Goal: Information Seeking & Learning: Learn about a topic

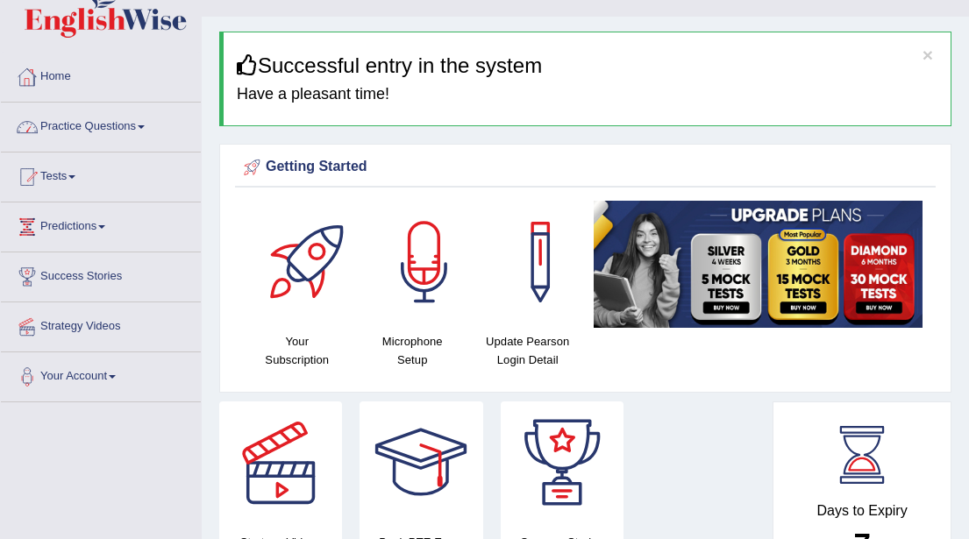
scroll to position [34, 0]
click at [75, 177] on span at bounding box center [71, 177] width 7 height 4
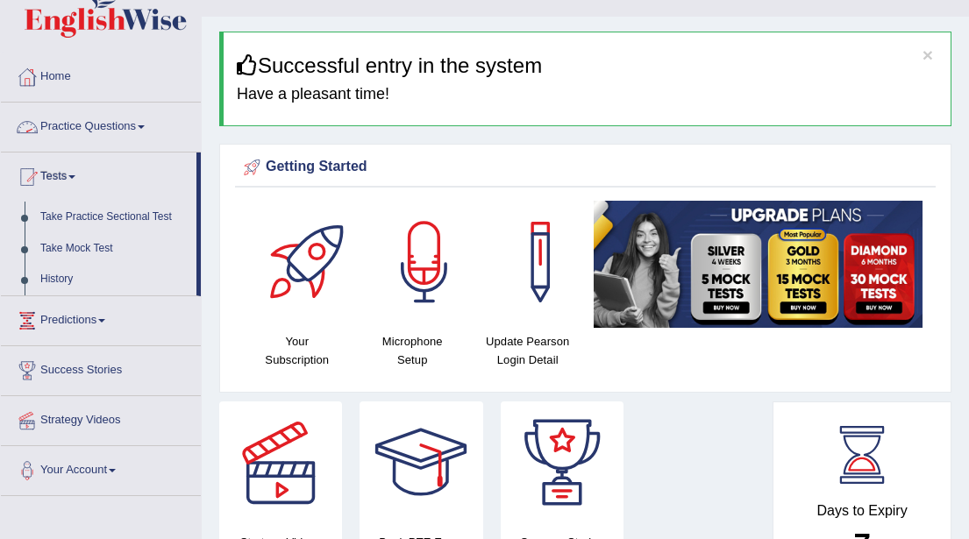
click at [153, 129] on link "Practice Questions" at bounding box center [101, 125] width 200 height 44
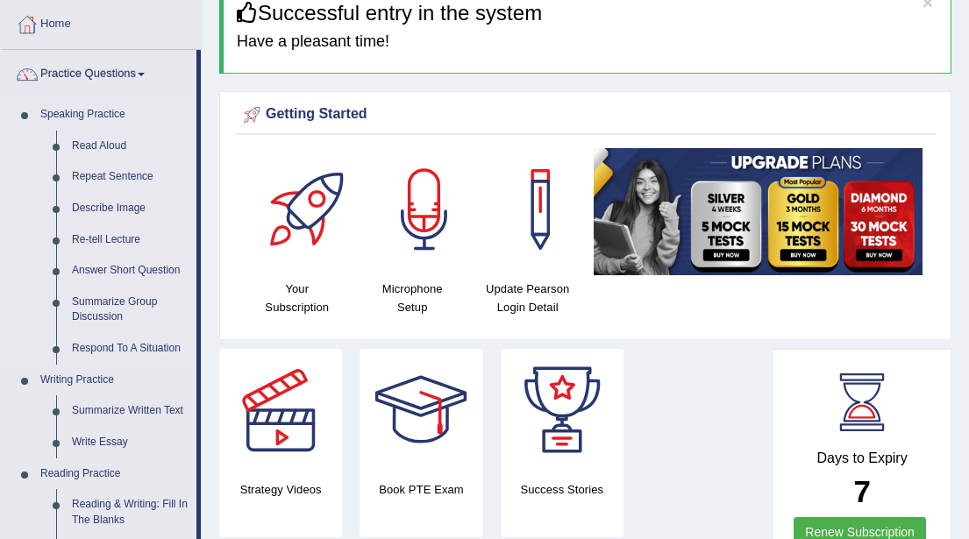
scroll to position [89, 0]
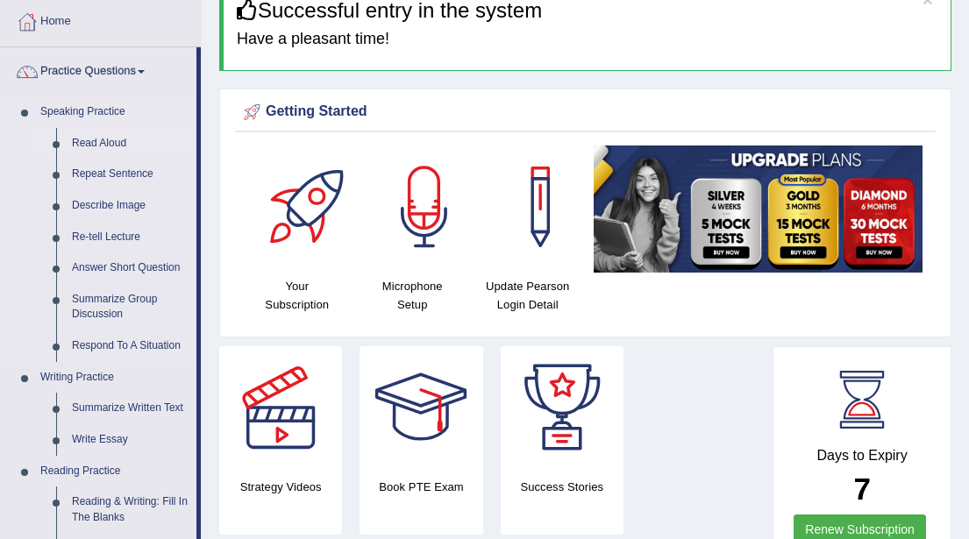
click at [103, 145] on link "Read Aloud" at bounding box center [130, 144] width 132 height 32
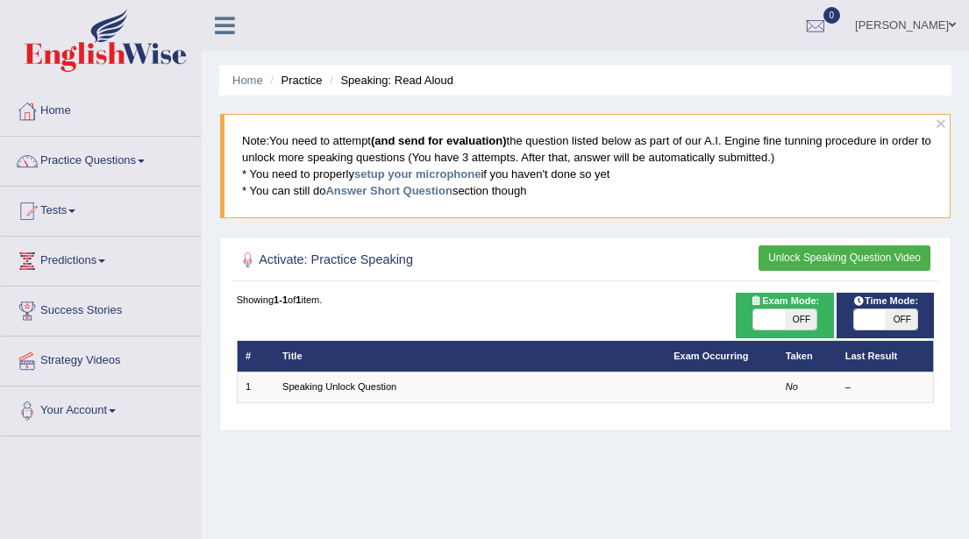
click at [830, 259] on button "Unlock Speaking Question Video" at bounding box center [845, 258] width 172 height 25
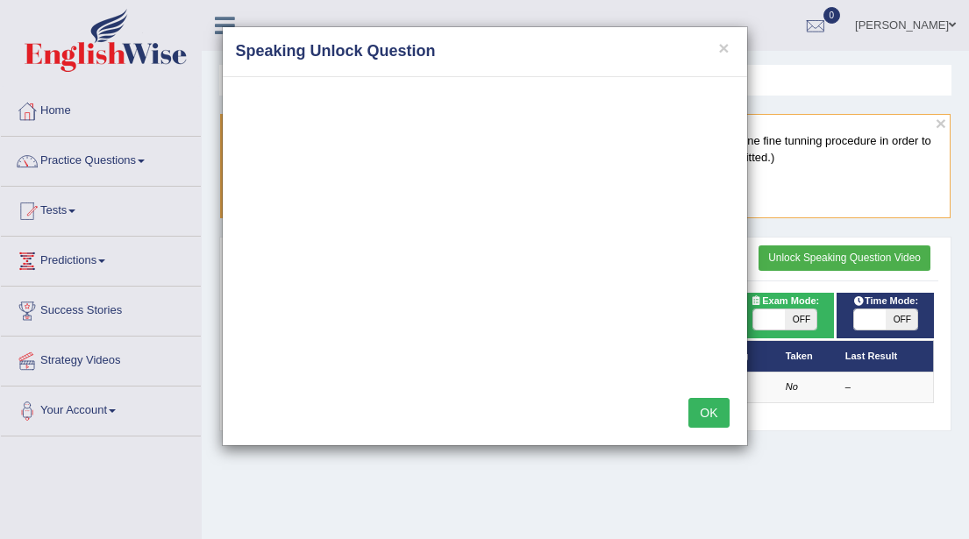
click at [712, 411] on button "OK" at bounding box center [708, 413] width 40 height 30
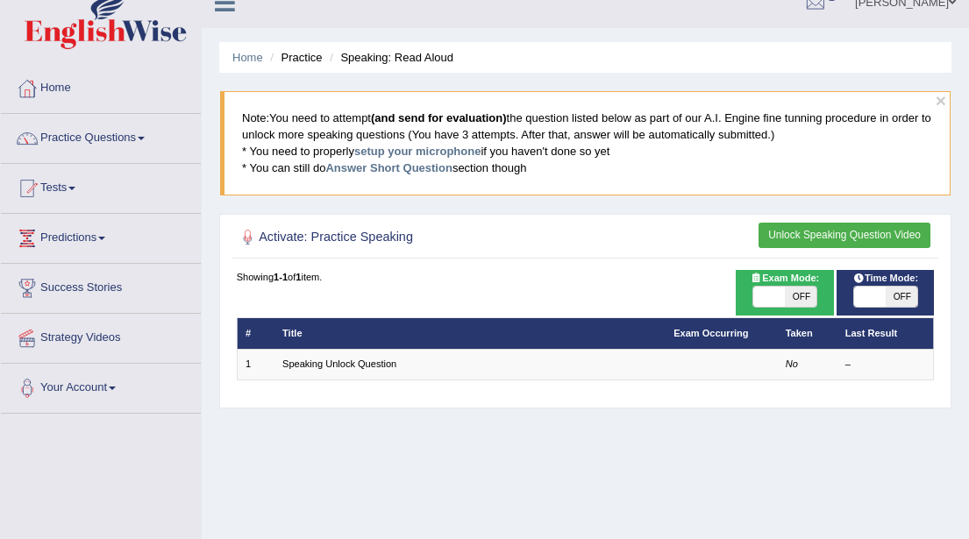
scroll to position [18, 0]
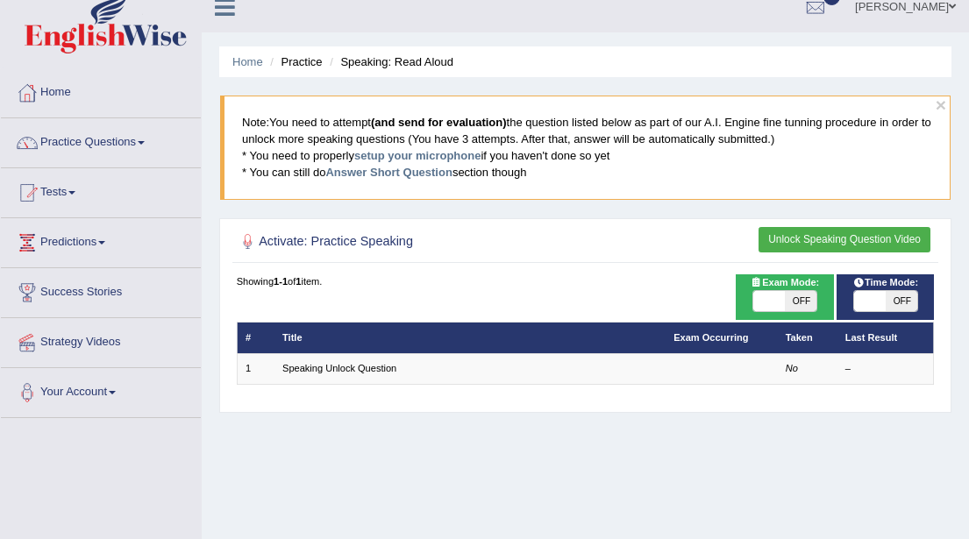
click at [245, 246] on div at bounding box center [248, 242] width 23 height 23
click at [792, 238] on button "Unlock Speaking Question Video" at bounding box center [845, 239] width 172 height 25
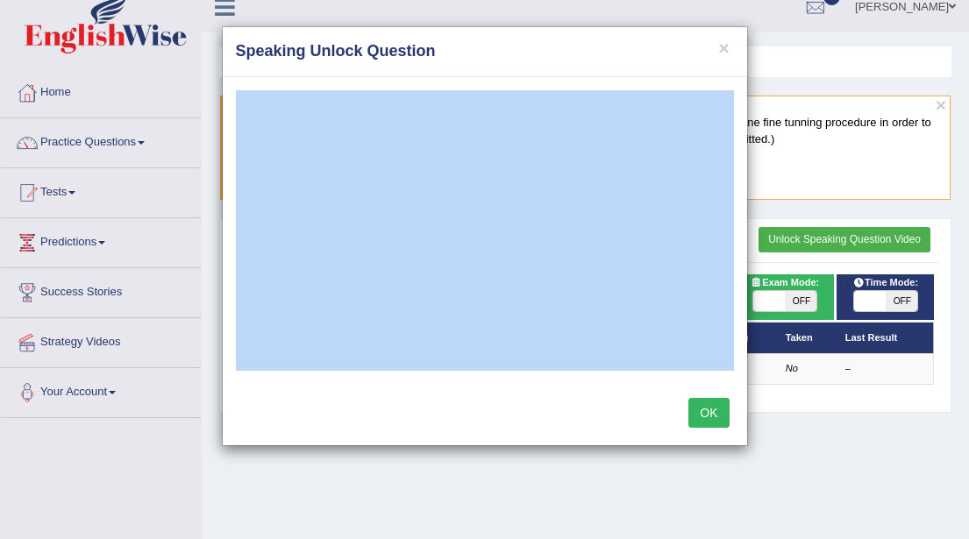
click at [711, 417] on button "OK" at bounding box center [708, 413] width 40 height 30
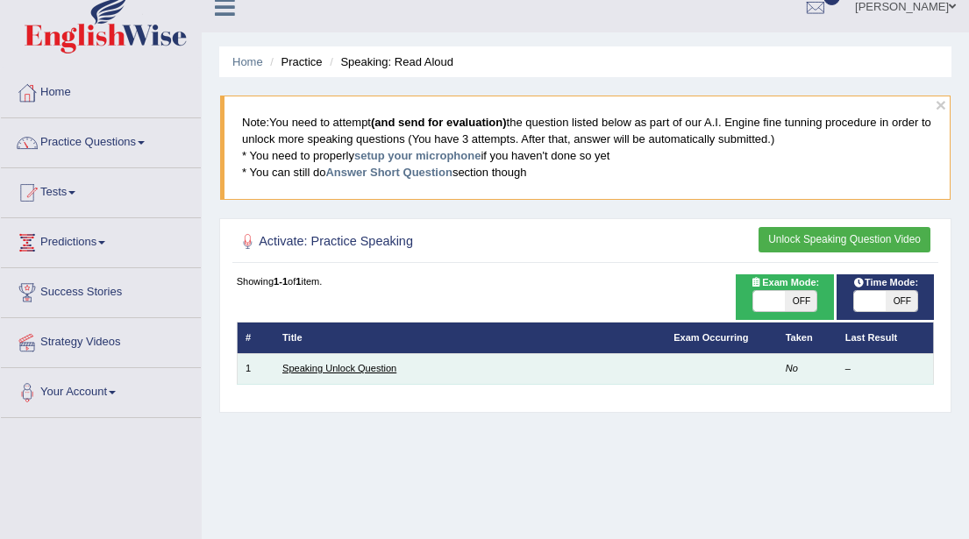
click at [326, 368] on link "Speaking Unlock Question" at bounding box center [339, 368] width 114 height 11
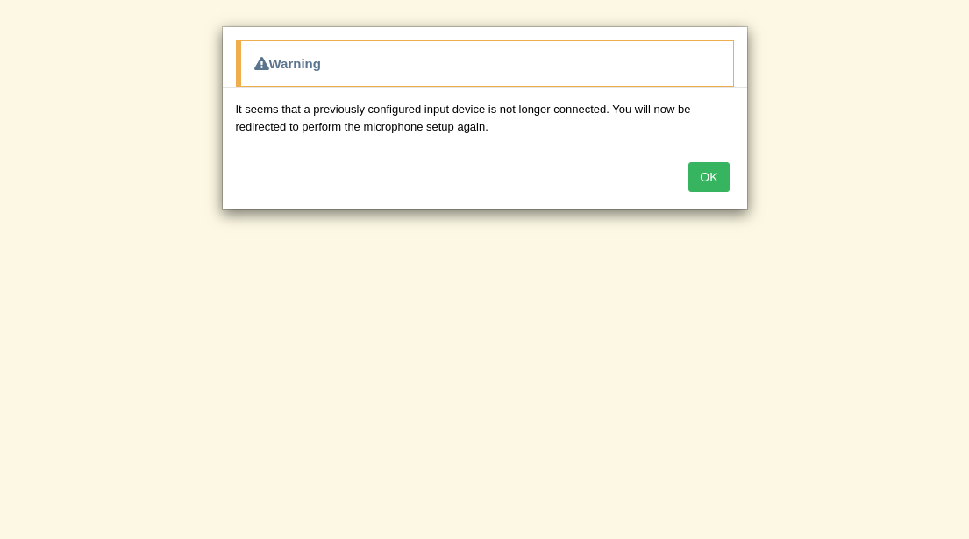
click at [710, 175] on button "OK" at bounding box center [708, 177] width 40 height 30
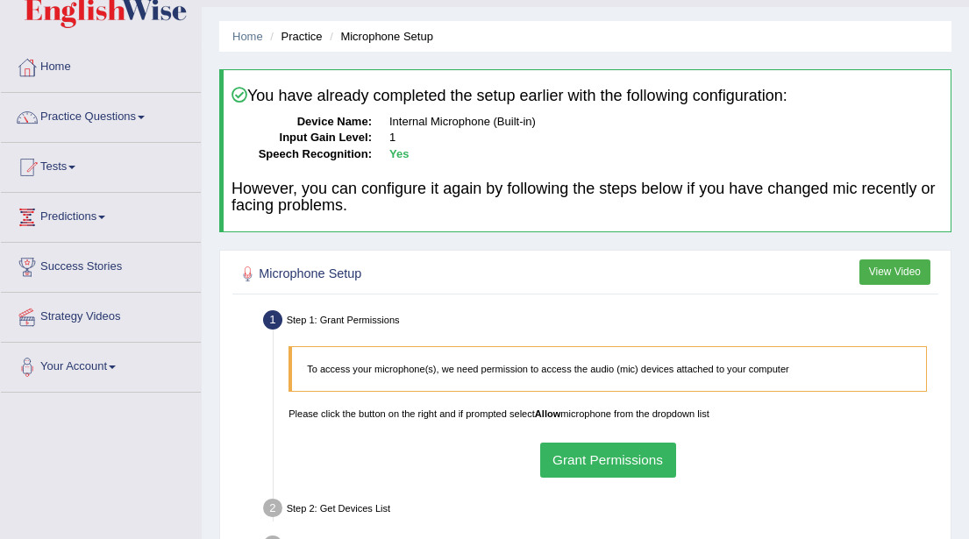
scroll to position [45, 0]
click at [563, 464] on button "Grant Permissions" at bounding box center [608, 459] width 136 height 34
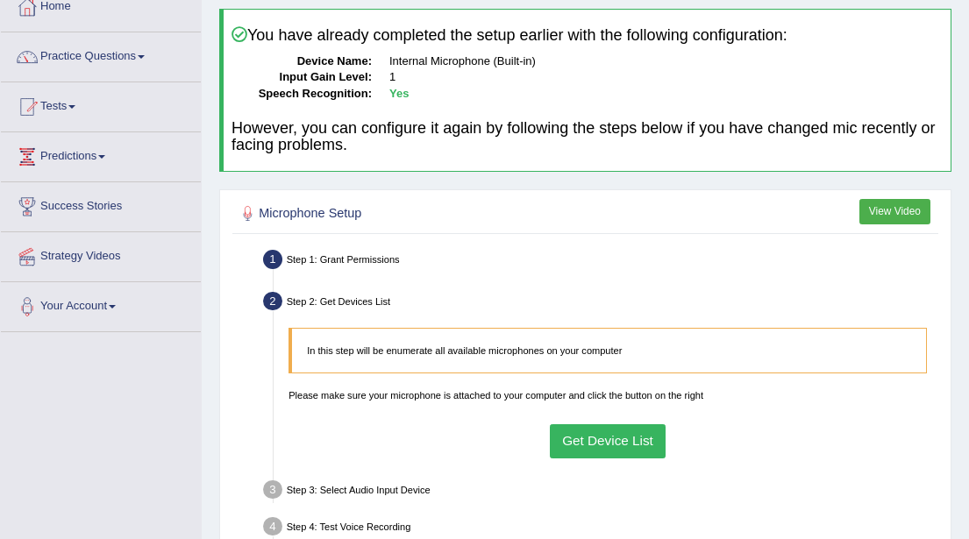
scroll to position [114, 0]
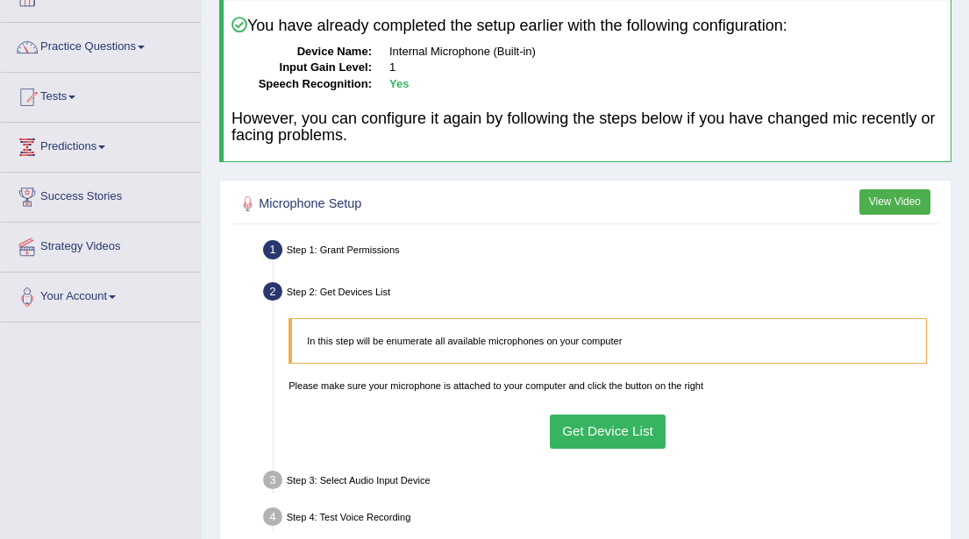
click at [608, 432] on button "Get Device List" at bounding box center [608, 432] width 117 height 34
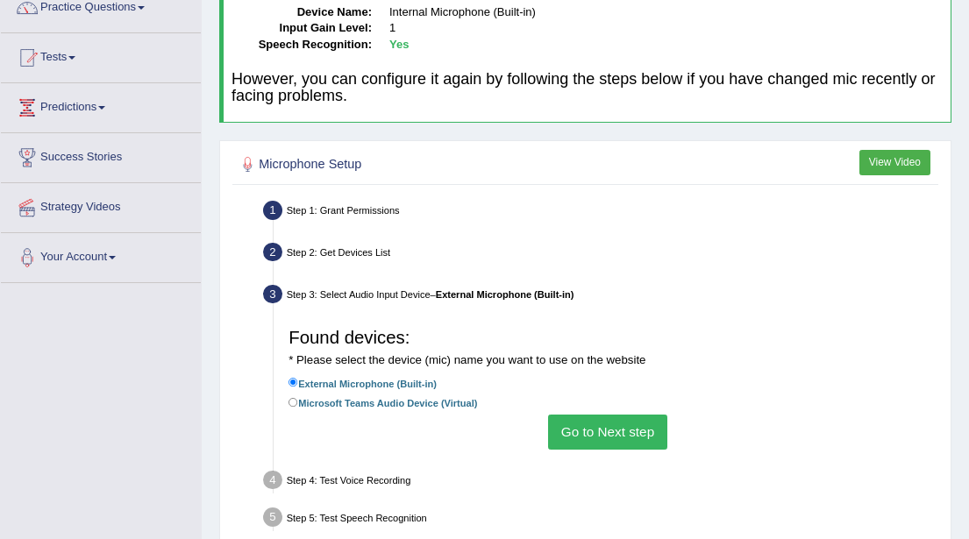
scroll to position [159, 0]
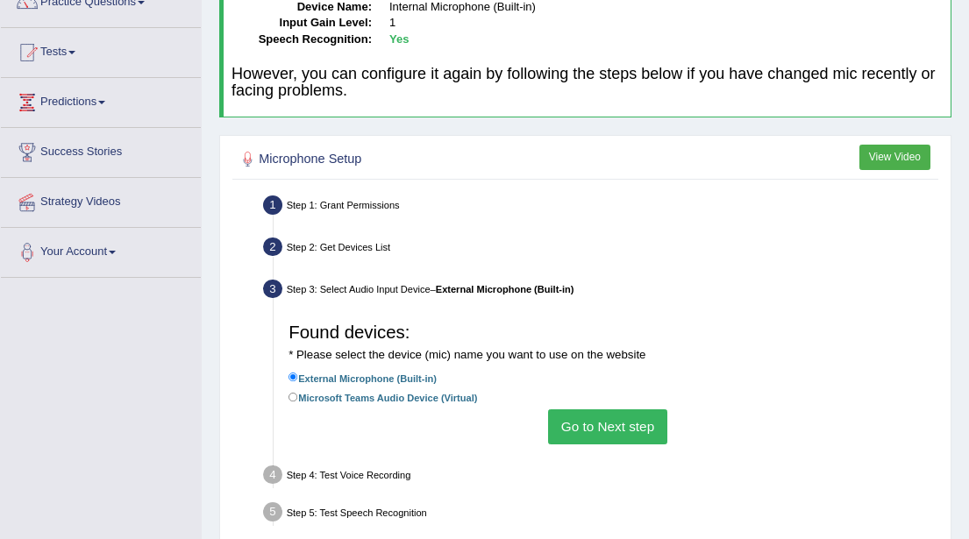
click at [607, 431] on button "Go to Next step" at bounding box center [607, 427] width 118 height 34
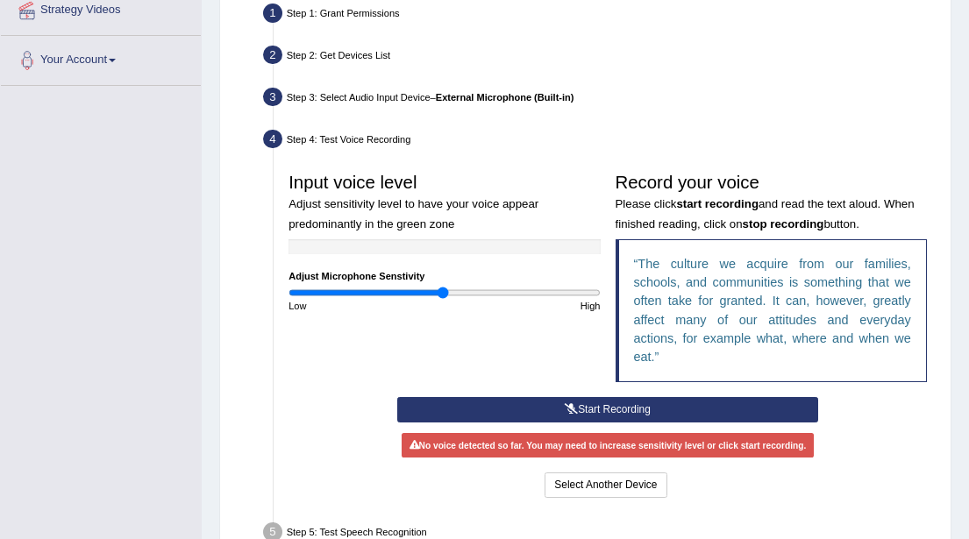
scroll to position [346, 0]
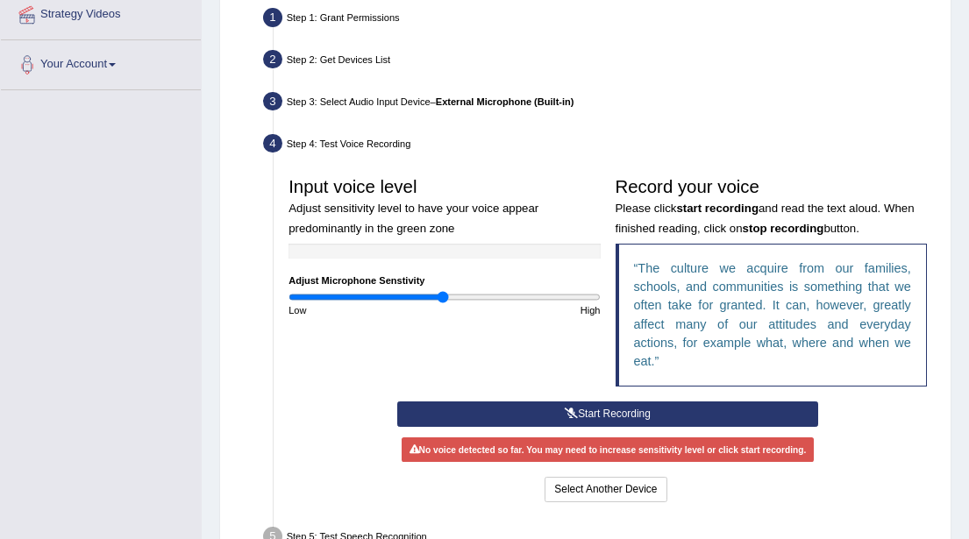
click at [573, 416] on icon at bounding box center [571, 414] width 13 height 11
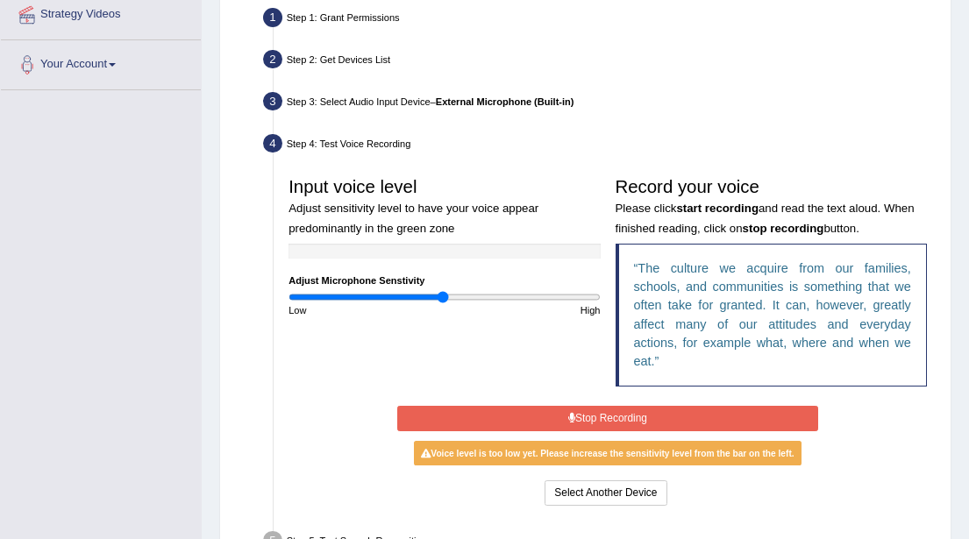
click at [573, 416] on icon at bounding box center [571, 418] width 7 height 11
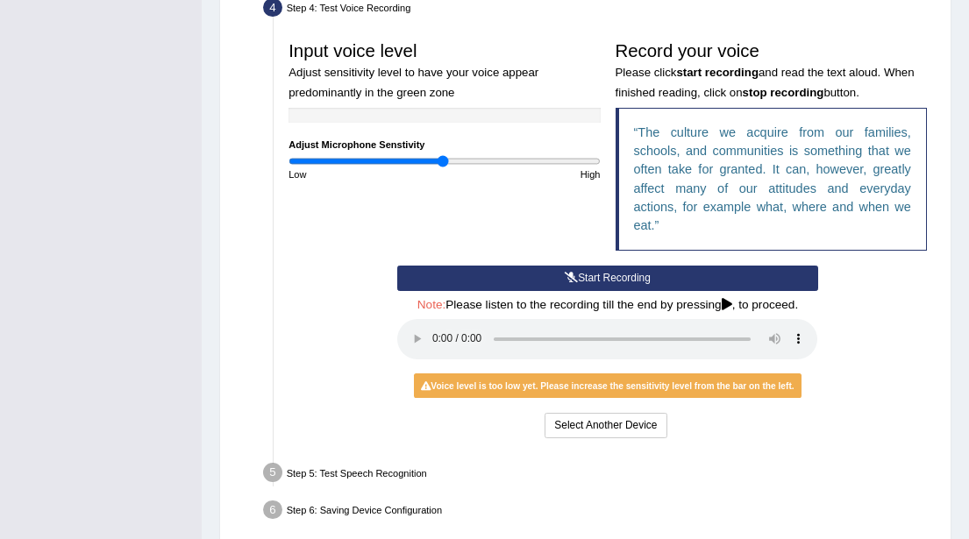
scroll to position [481, 0]
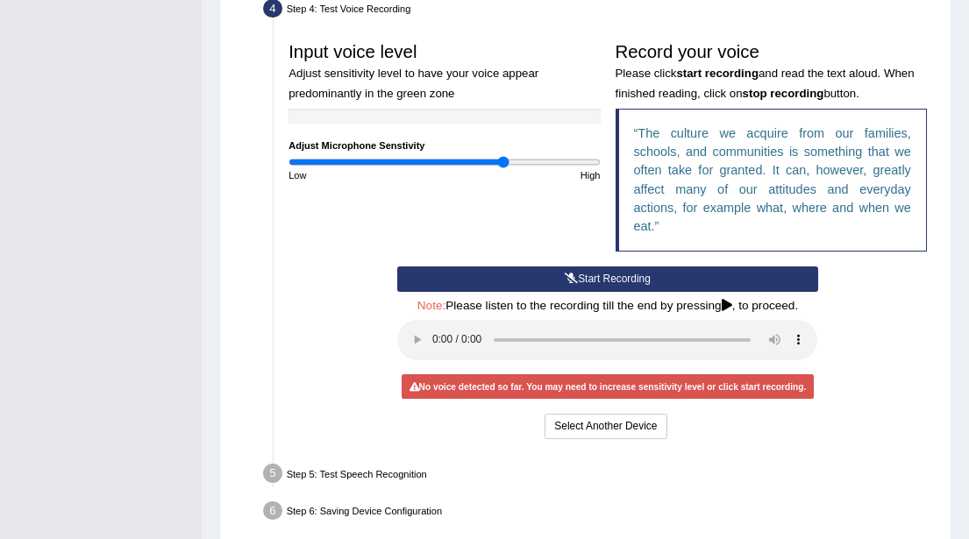
type input "1.4"
click at [503, 164] on input "range" at bounding box center [444, 162] width 311 height 12
click at [466, 209] on div "Input voice level Adjust sensitivity level to have your voice appear predominan…" at bounding box center [607, 150] width 653 height 232
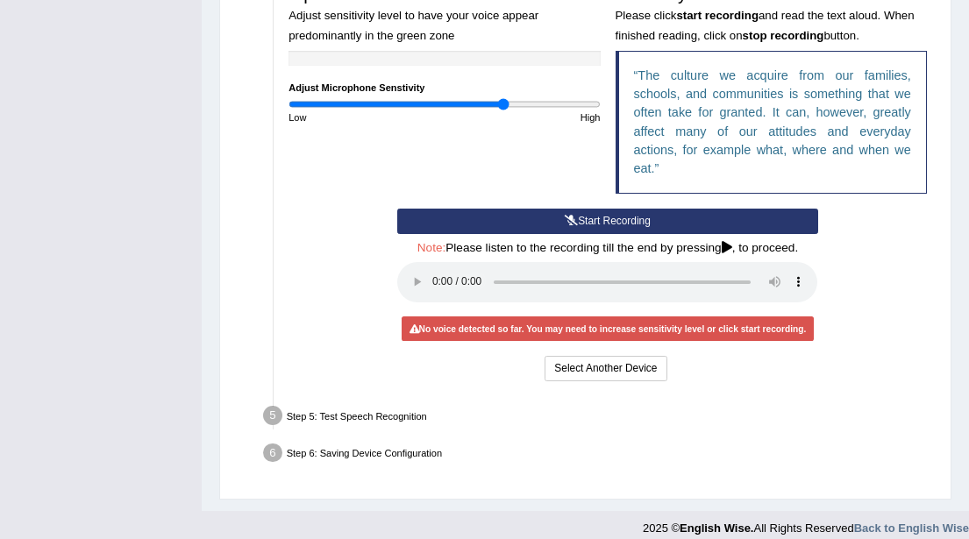
scroll to position [552, 0]
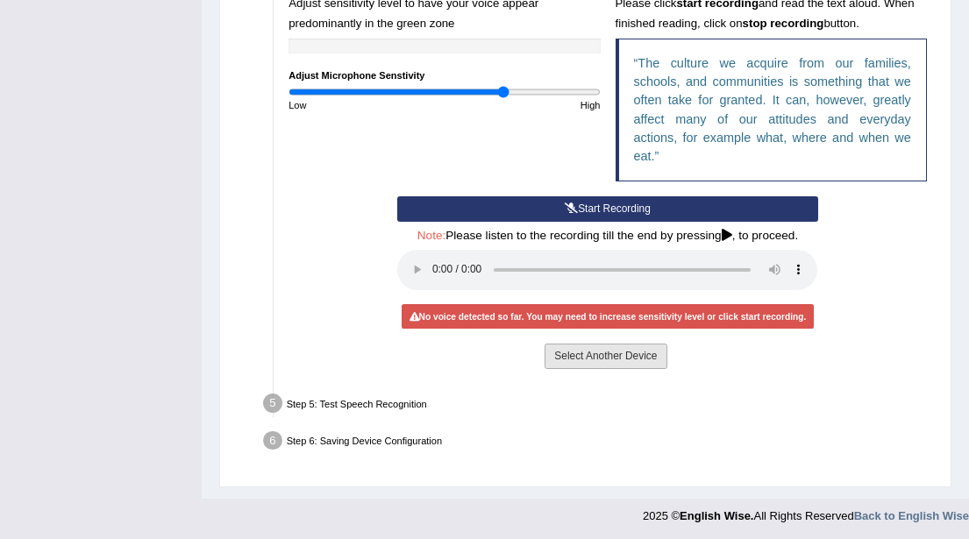
click at [638, 358] on button "Select Another Device" at bounding box center [606, 356] width 122 height 25
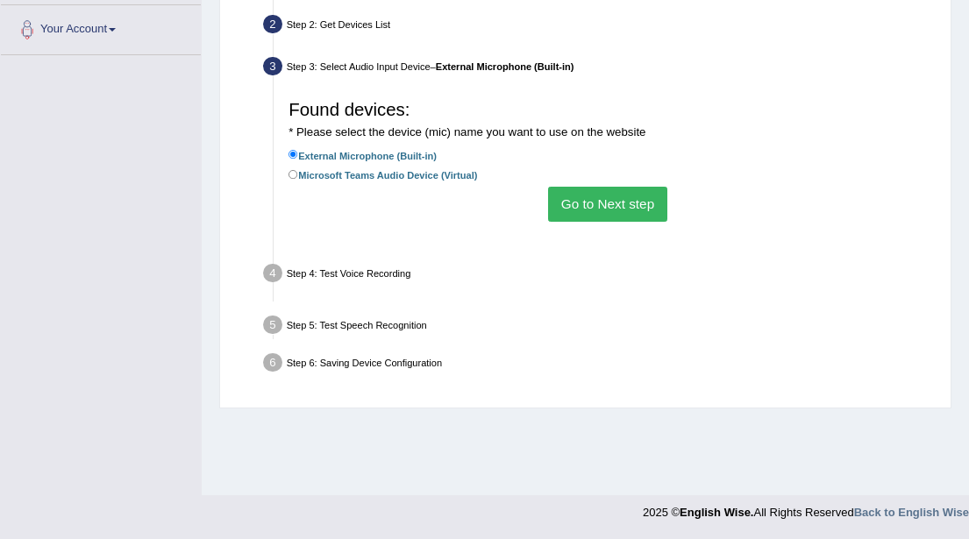
scroll to position [381, 0]
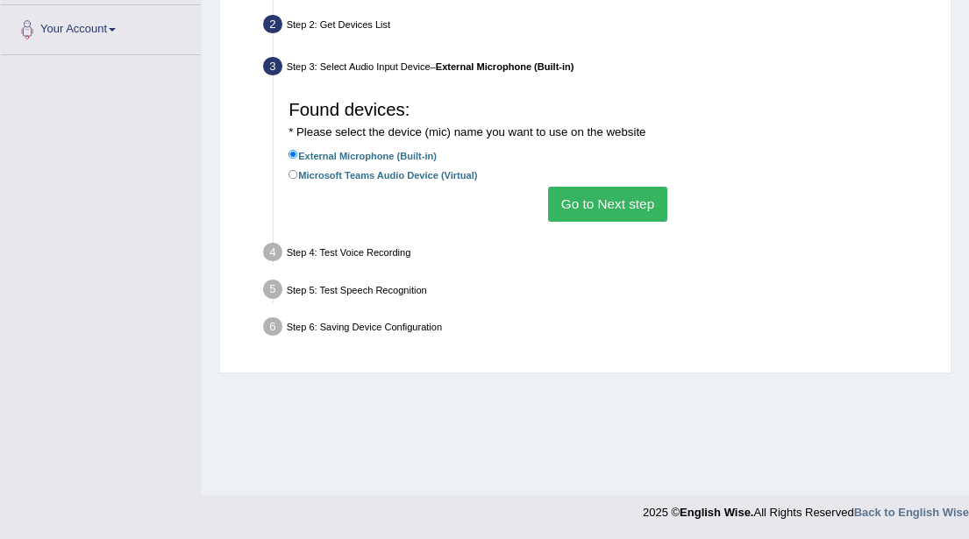
click at [602, 202] on button "Go to Next step" at bounding box center [607, 204] width 118 height 34
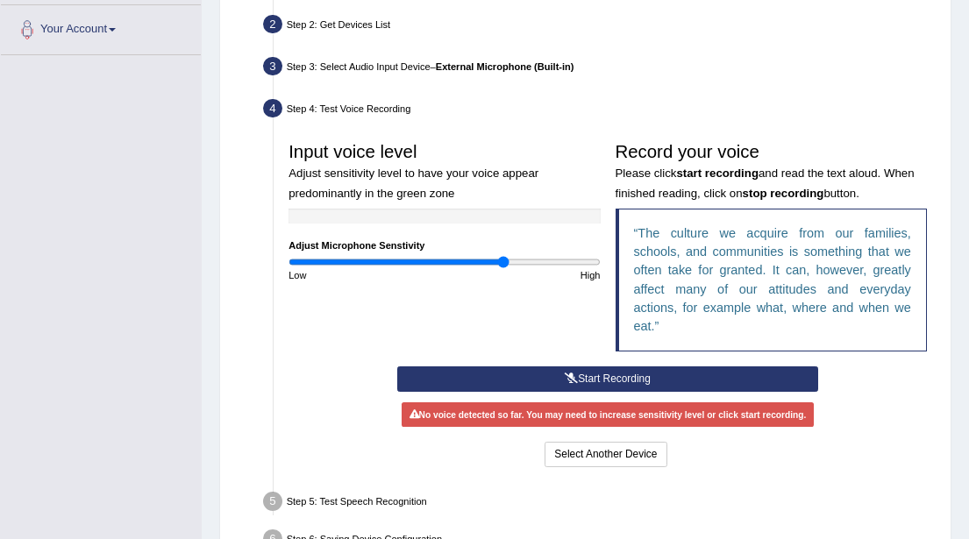
click at [574, 374] on icon at bounding box center [571, 379] width 13 height 11
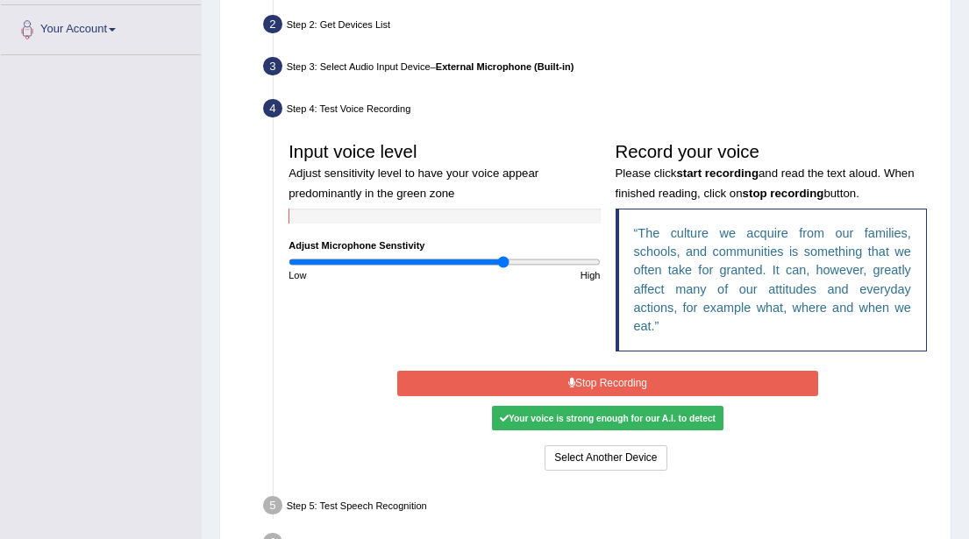
click at [573, 382] on icon at bounding box center [571, 383] width 7 height 11
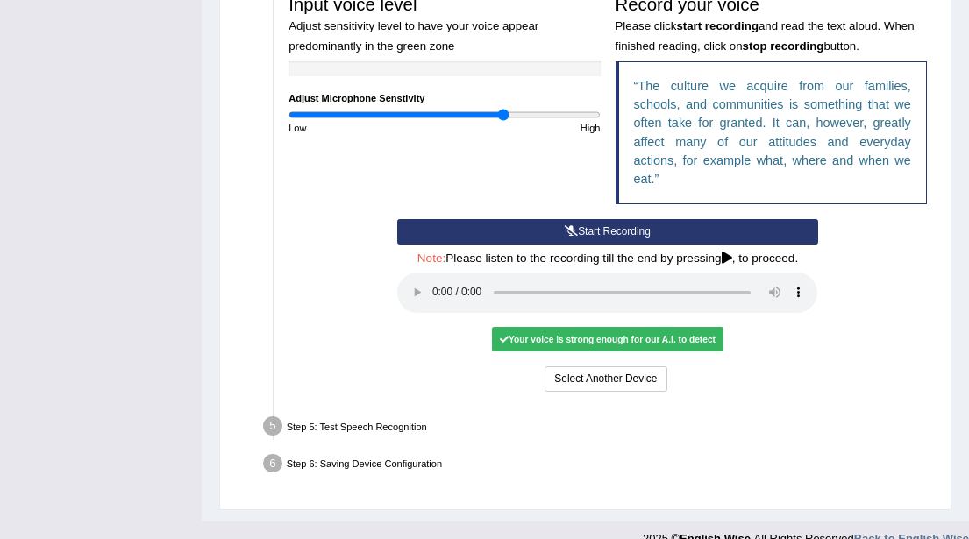
scroll to position [552, 0]
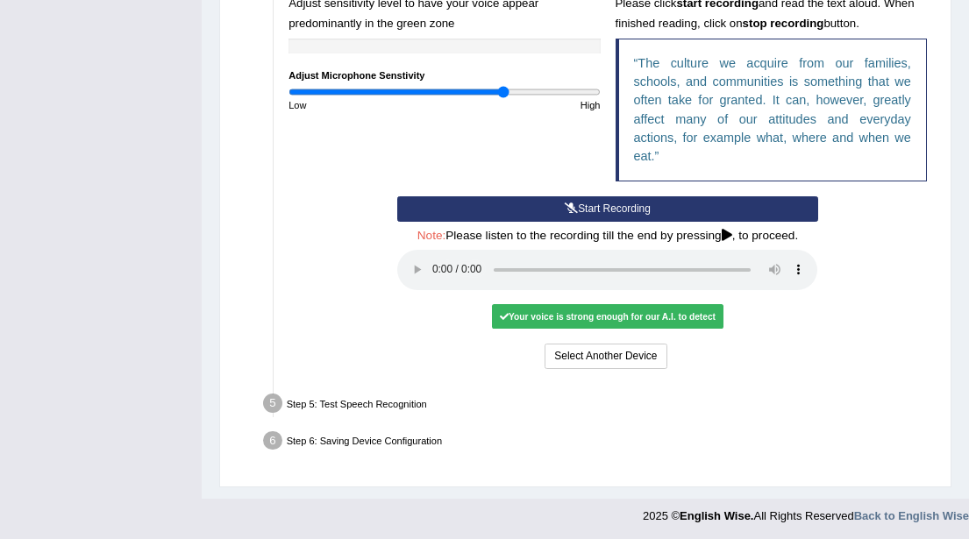
click at [398, 403] on div "Step 5: Test Speech Recognition" at bounding box center [601, 405] width 688 height 32
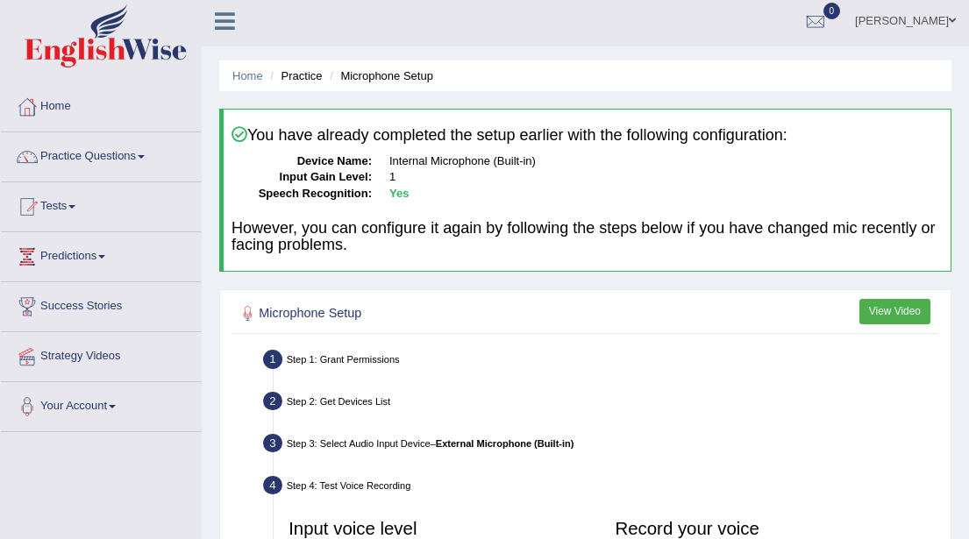
scroll to position [0, 0]
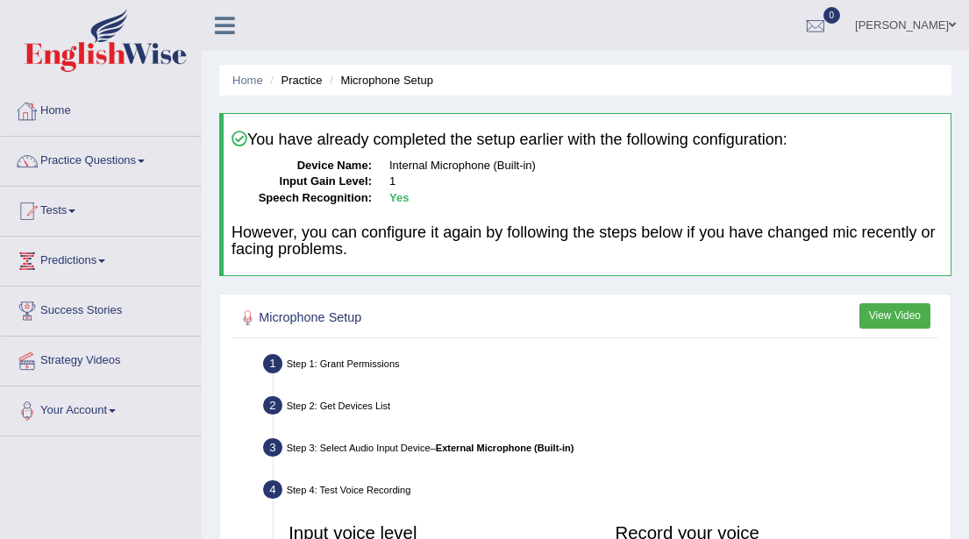
click at [60, 110] on link "Home" at bounding box center [101, 109] width 200 height 44
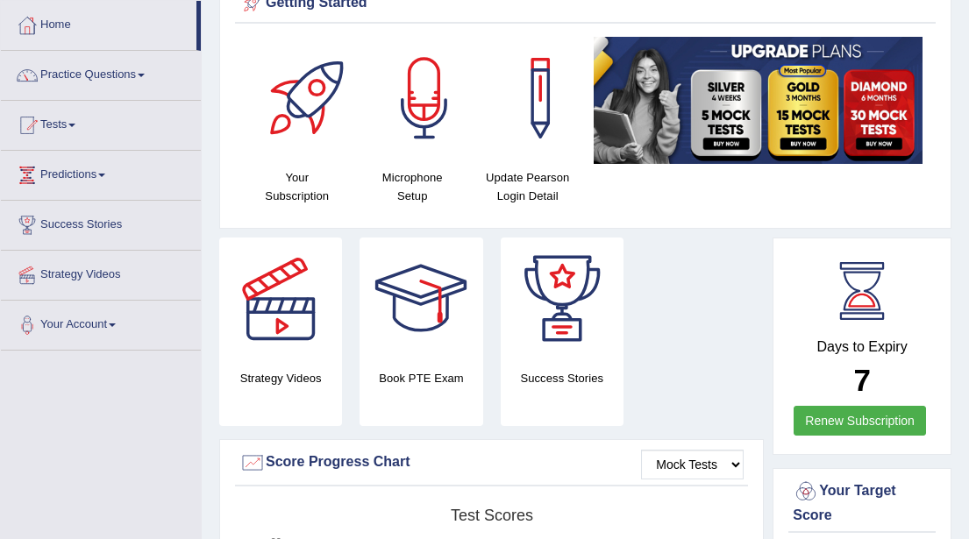
click at [425, 113] on div at bounding box center [424, 98] width 123 height 123
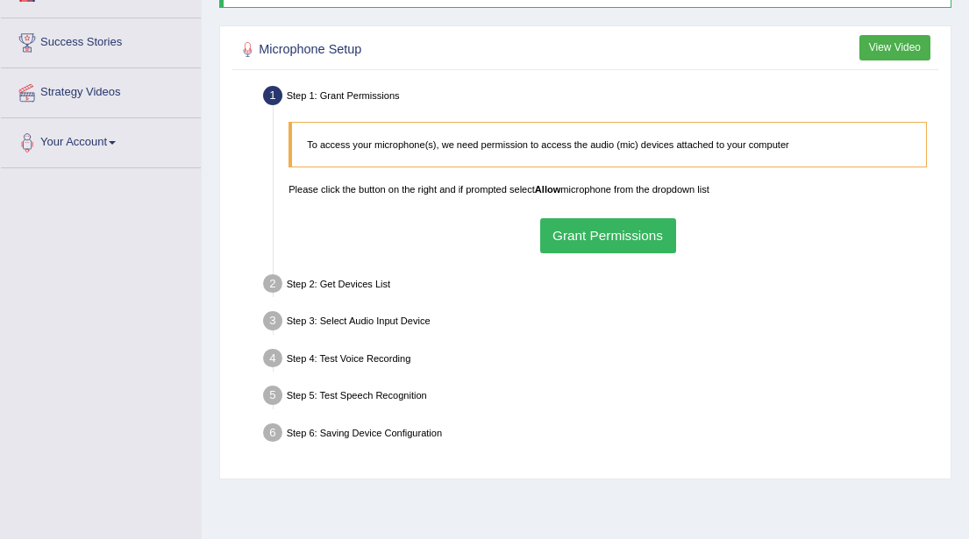
scroll to position [271, 0]
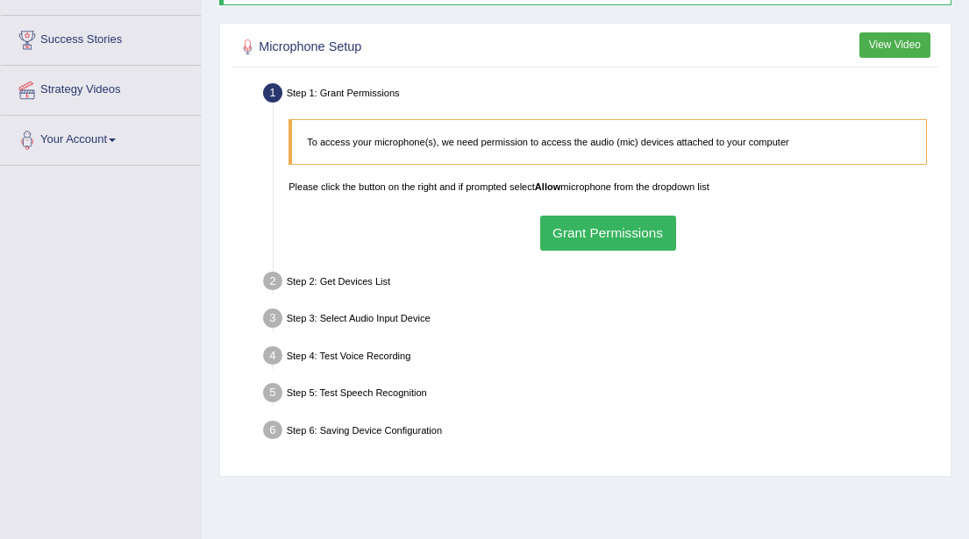
click at [574, 229] on button "Grant Permissions" at bounding box center [608, 233] width 136 height 34
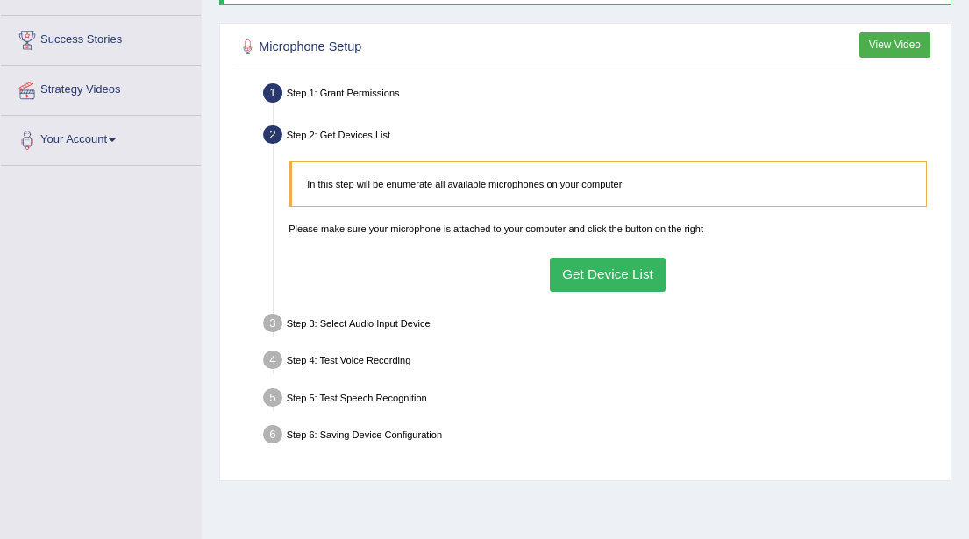
click at [599, 279] on button "Get Device List" at bounding box center [608, 275] width 117 height 34
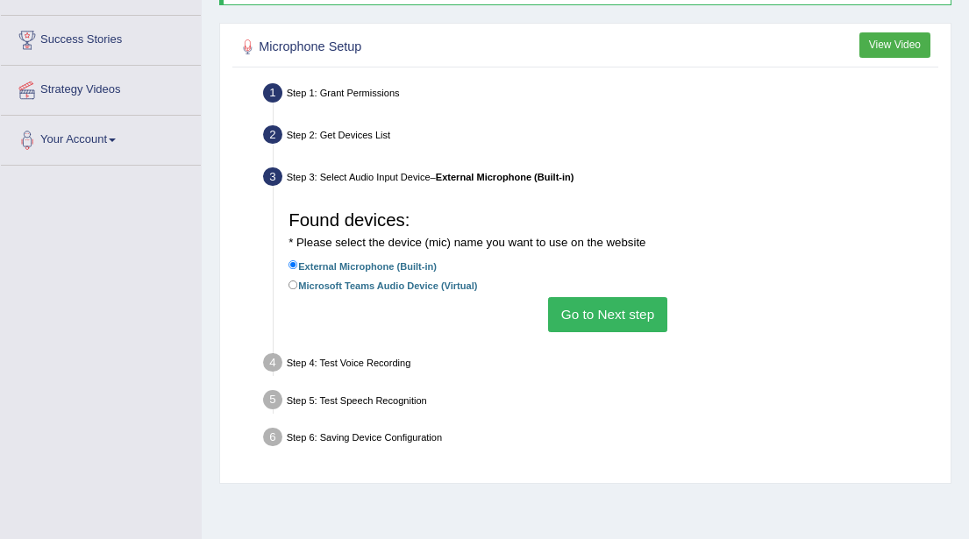
click at [585, 310] on button "Go to Next step" at bounding box center [607, 314] width 118 height 34
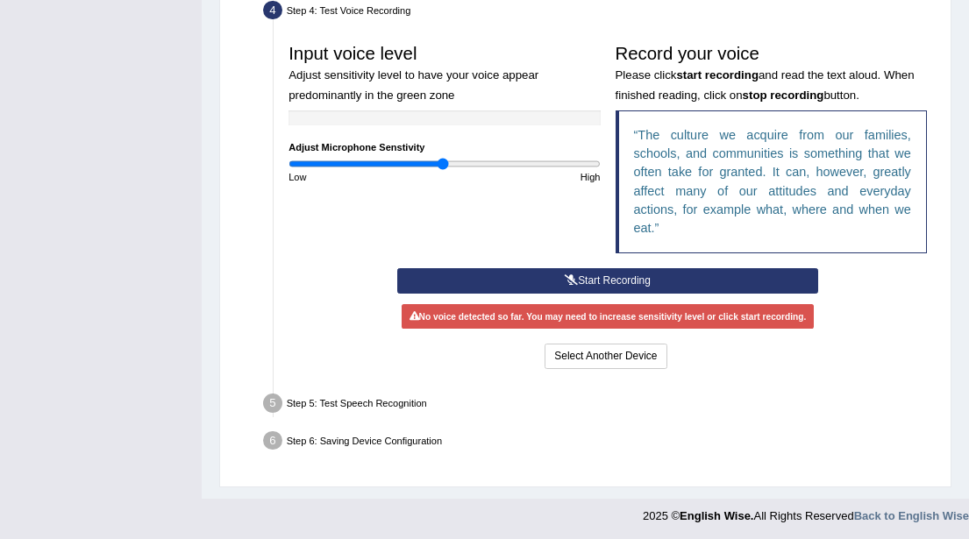
scroll to position [474, 0]
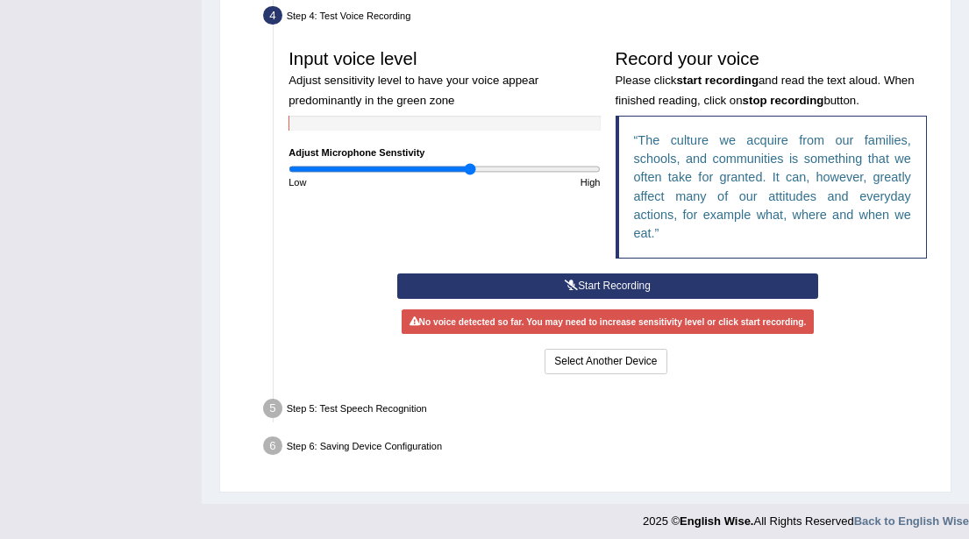
click at [469, 169] on input "range" at bounding box center [444, 169] width 311 height 12
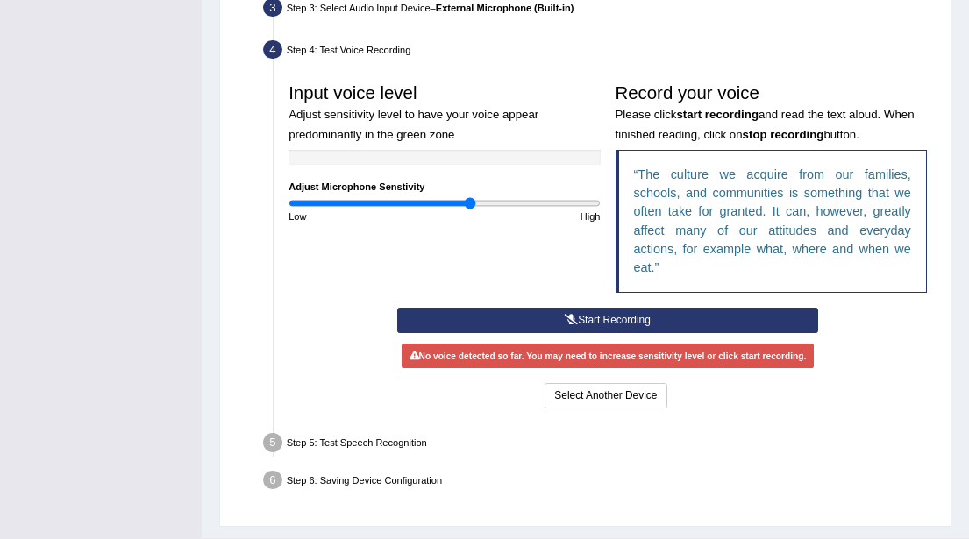
scroll to position [434, 0]
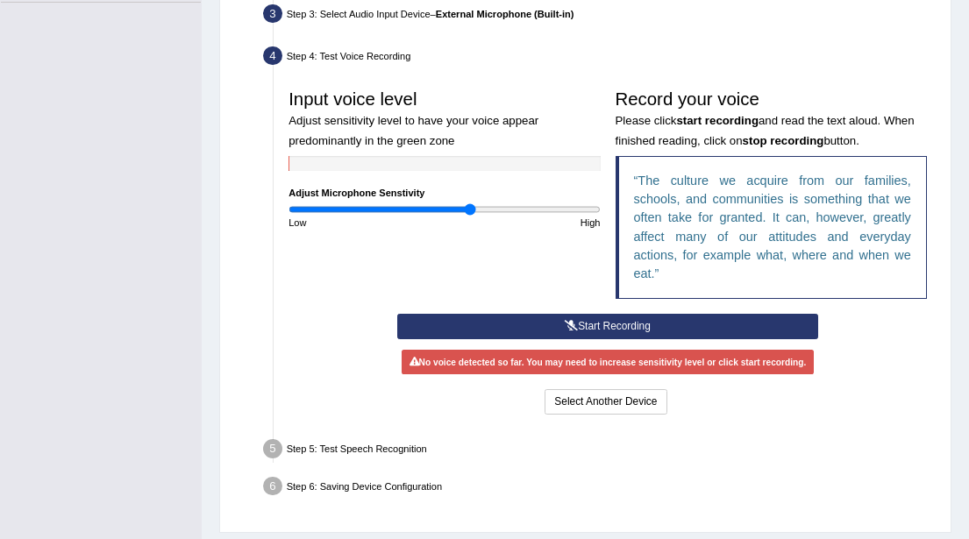
click at [595, 324] on button "Start Recording" at bounding box center [607, 326] width 420 height 25
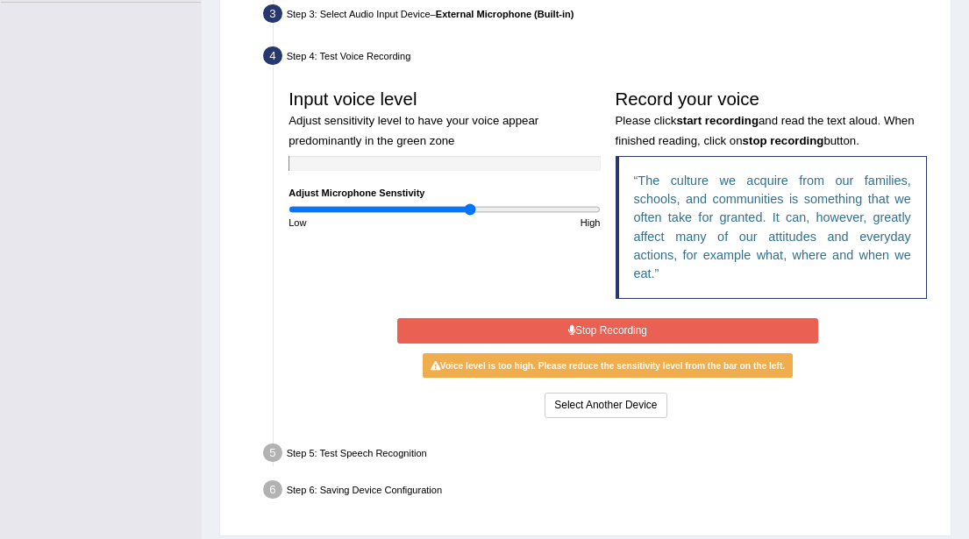
click at [595, 324] on button "Stop Recording" at bounding box center [607, 330] width 420 height 25
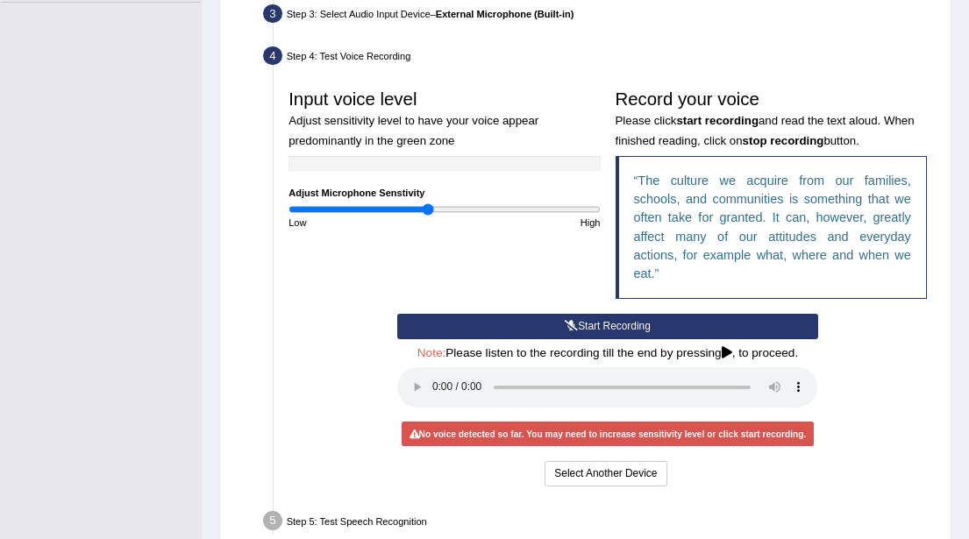
type input "0.9"
click at [429, 206] on input "range" at bounding box center [444, 209] width 311 height 12
click at [599, 327] on button "Start Recording" at bounding box center [607, 326] width 420 height 25
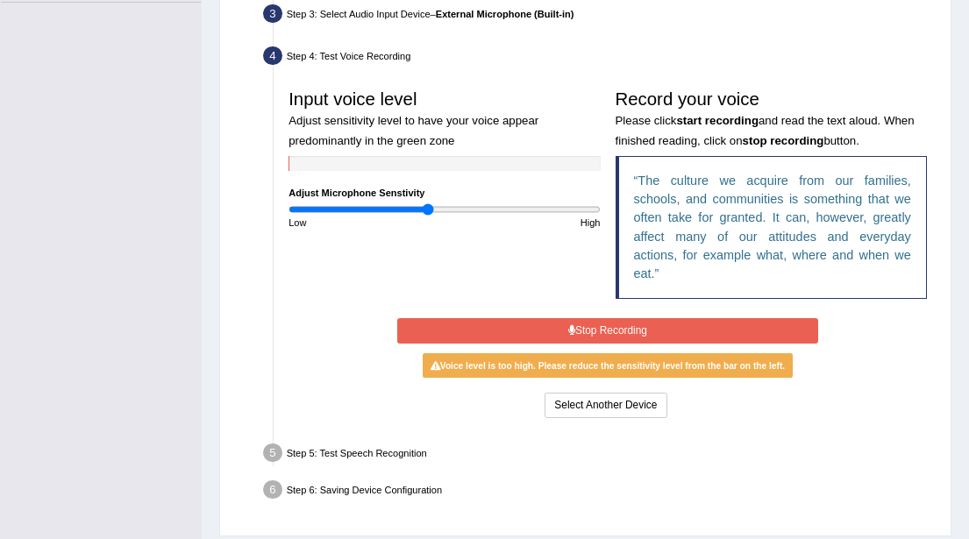
click at [599, 327] on button "Stop Recording" at bounding box center [607, 330] width 420 height 25
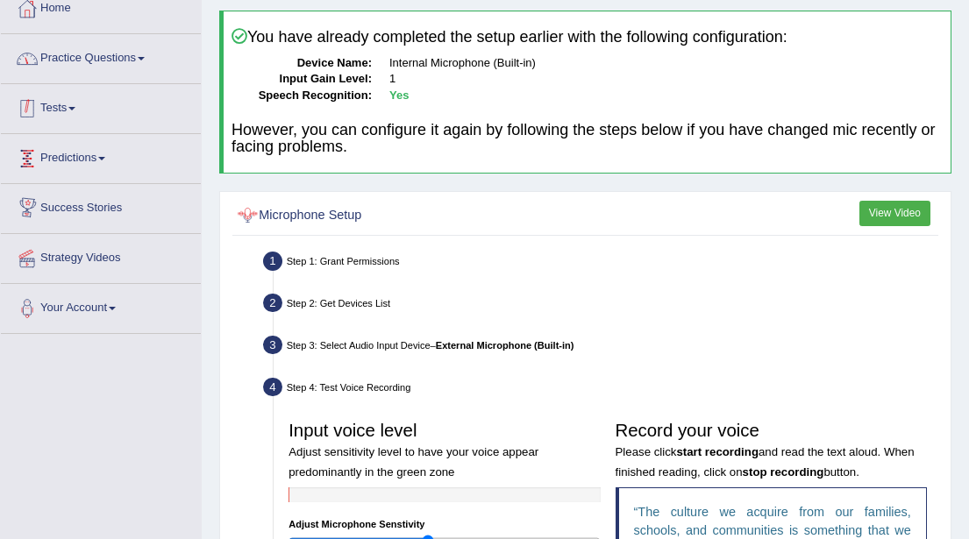
scroll to position [72, 0]
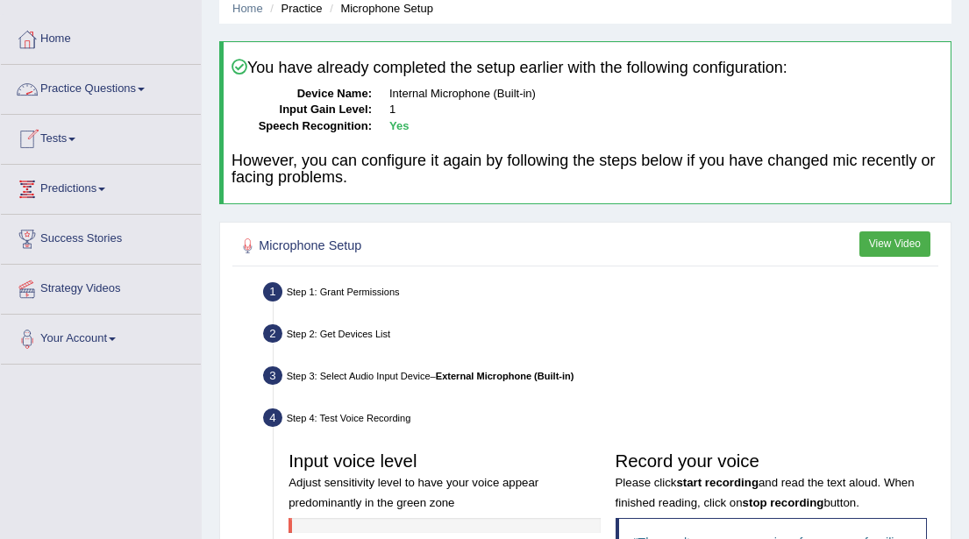
click at [119, 89] on link "Practice Questions" at bounding box center [101, 87] width 200 height 44
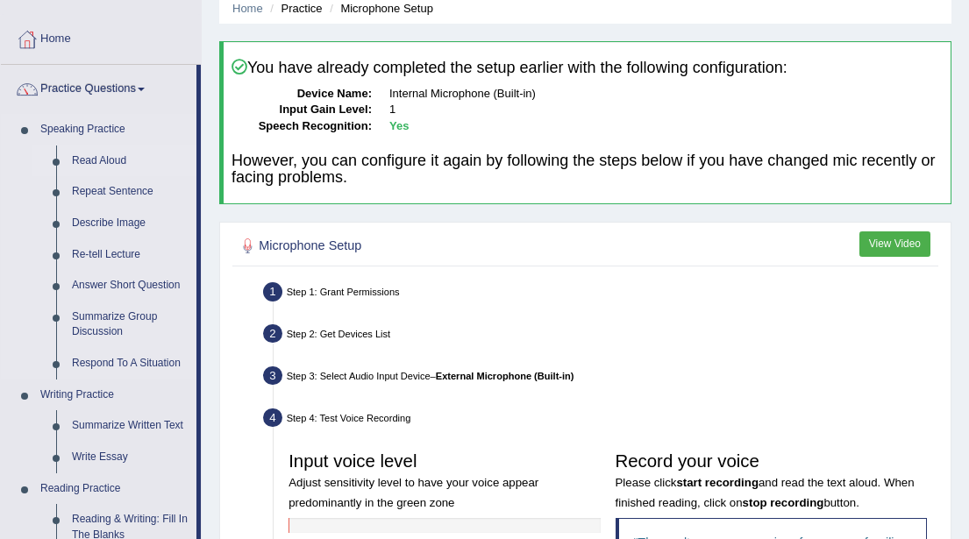
click at [99, 158] on link "Read Aloud" at bounding box center [130, 162] width 132 height 32
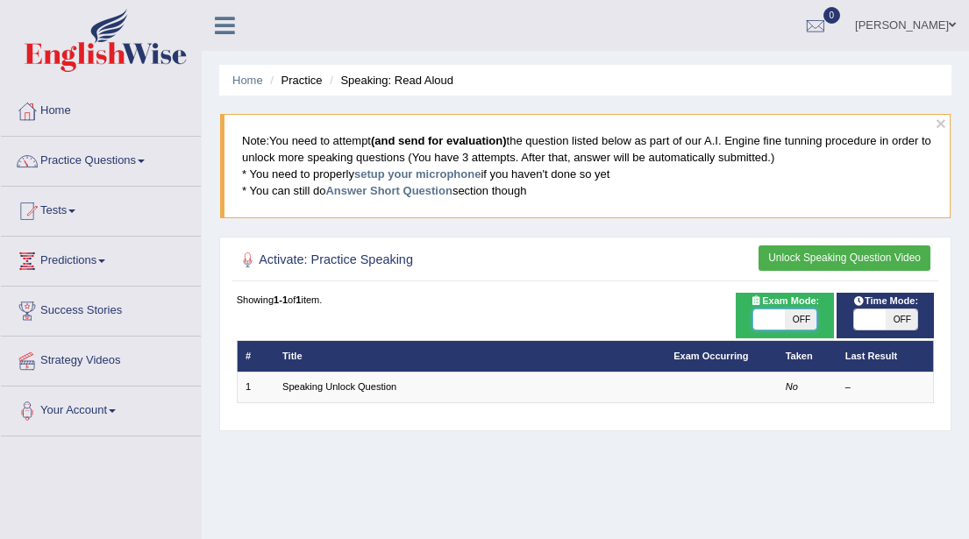
click at [767, 321] on span at bounding box center [769, 320] width 32 height 21
checkbox input "true"
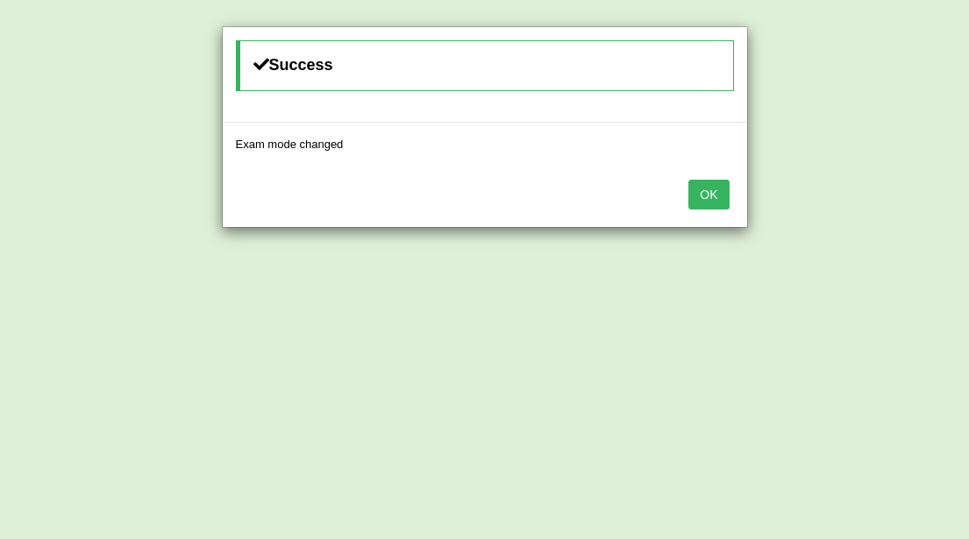
click at [709, 199] on button "OK" at bounding box center [708, 195] width 40 height 30
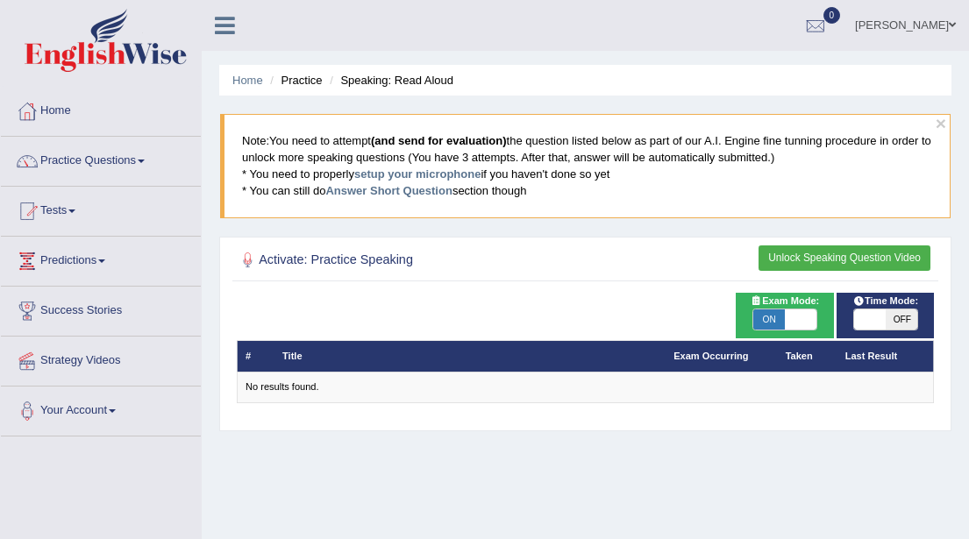
click at [803, 316] on span at bounding box center [801, 320] width 32 height 21
checkbox input "false"
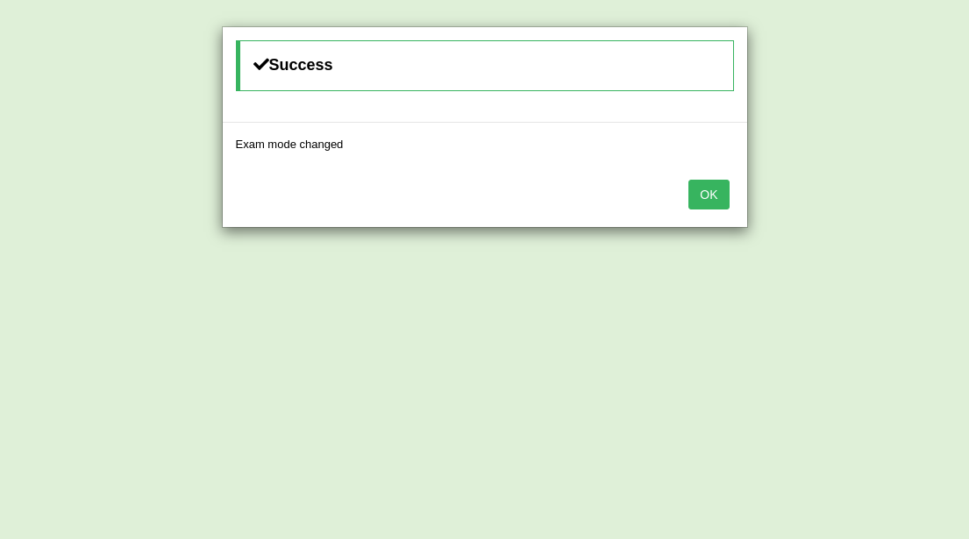
click at [702, 197] on button "OK" at bounding box center [708, 195] width 40 height 30
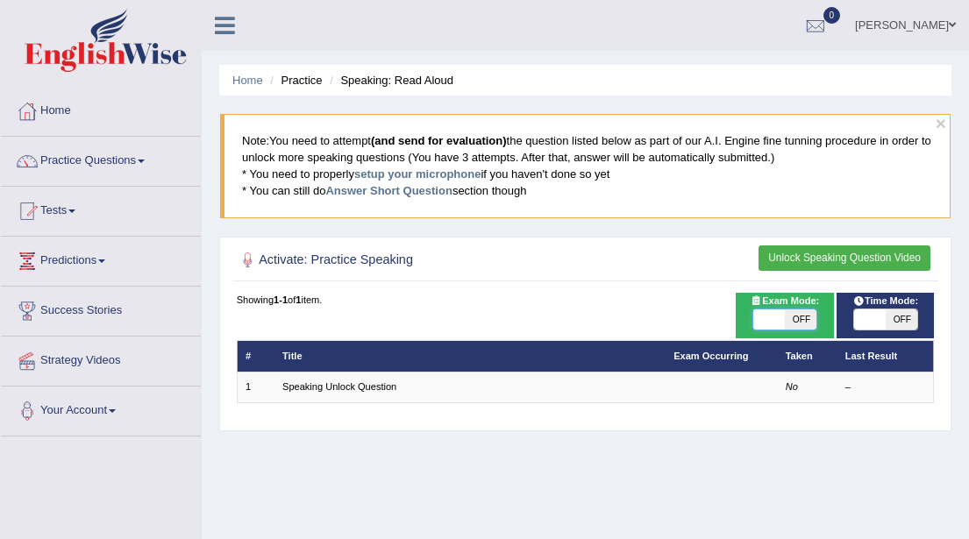
click at [763, 322] on span at bounding box center [769, 320] width 32 height 21
checkbox input "true"
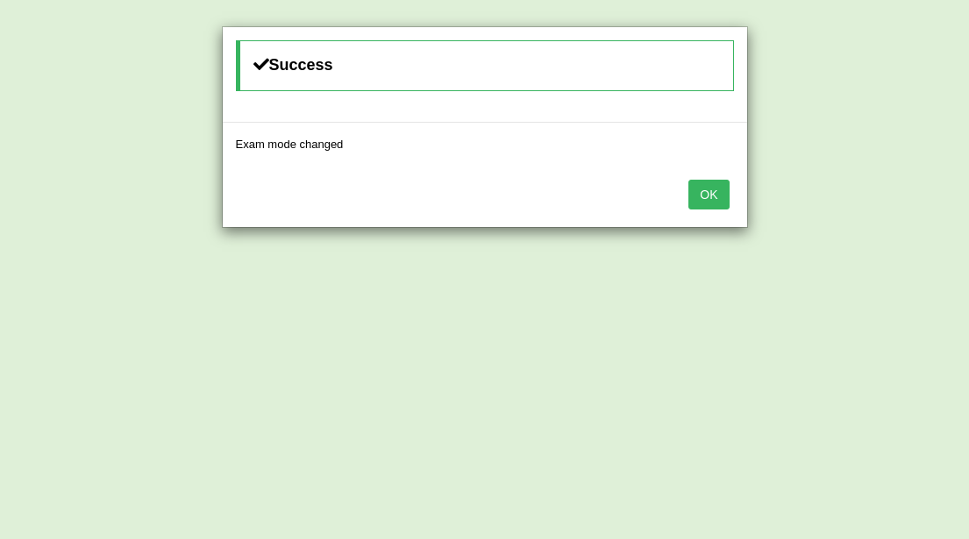
click at [702, 193] on button "OK" at bounding box center [708, 195] width 40 height 30
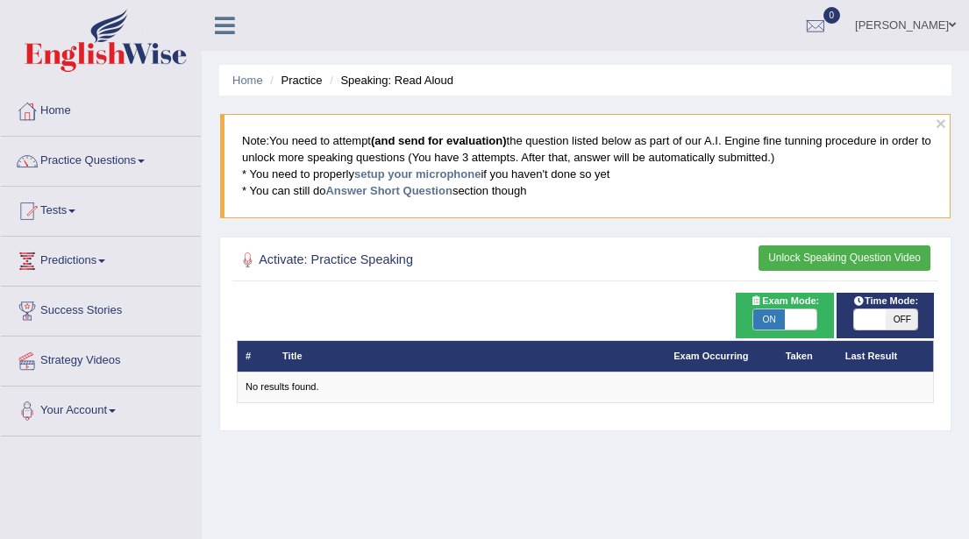
click at [300, 76] on li "Practice" at bounding box center [294, 80] width 56 height 17
click at [247, 259] on div at bounding box center [248, 260] width 23 height 23
click at [776, 260] on button "Unlock Speaking Question Video" at bounding box center [845, 258] width 172 height 25
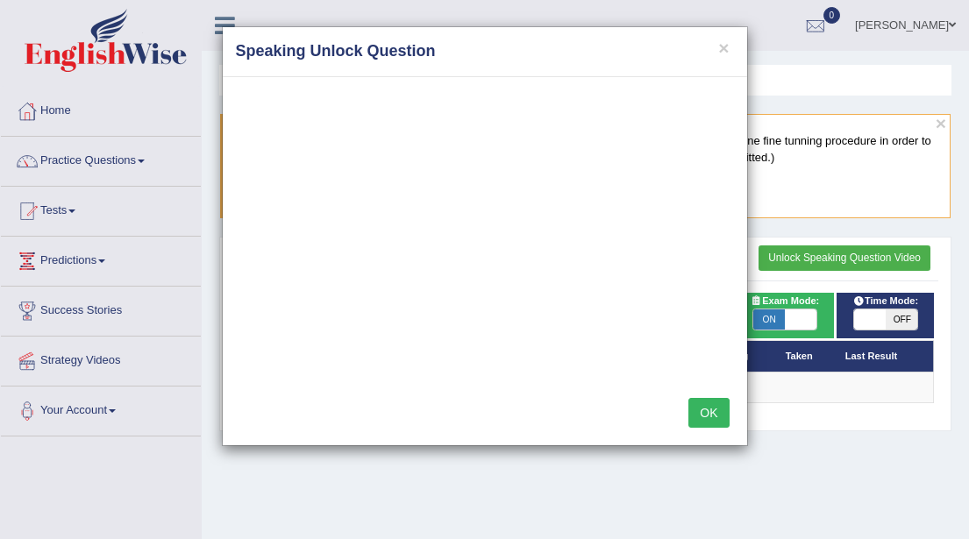
click at [709, 410] on button "OK" at bounding box center [708, 413] width 40 height 30
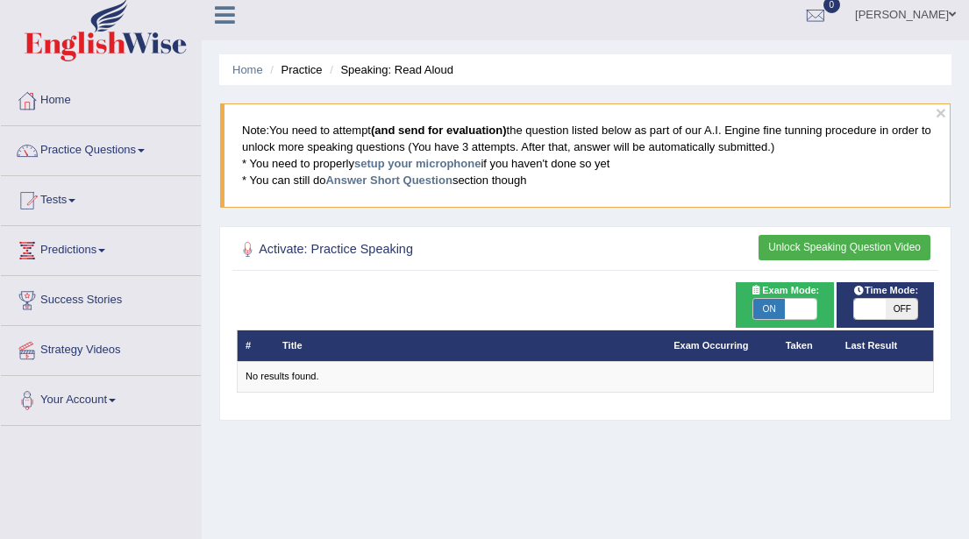
scroll to position [14, 0]
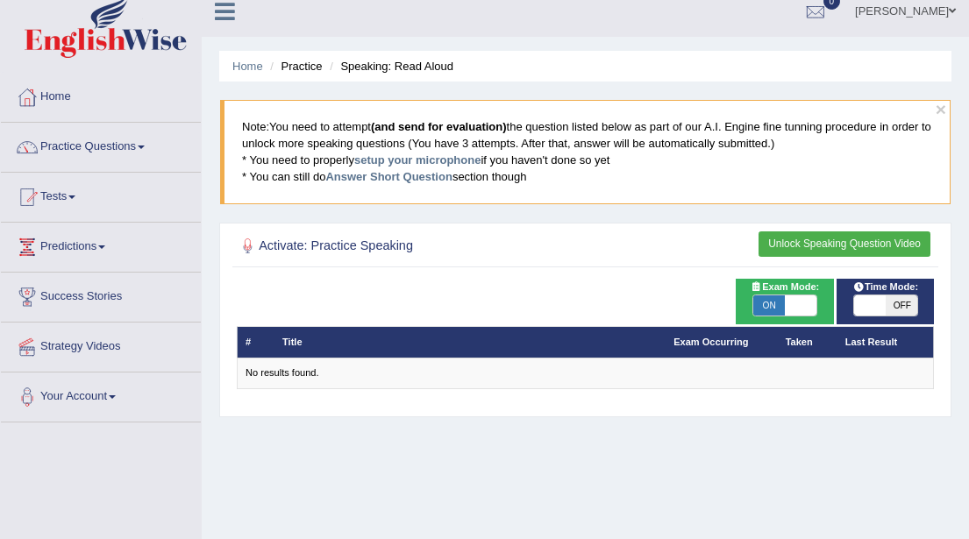
click at [803, 300] on span at bounding box center [801, 306] width 32 height 21
checkbox input "false"
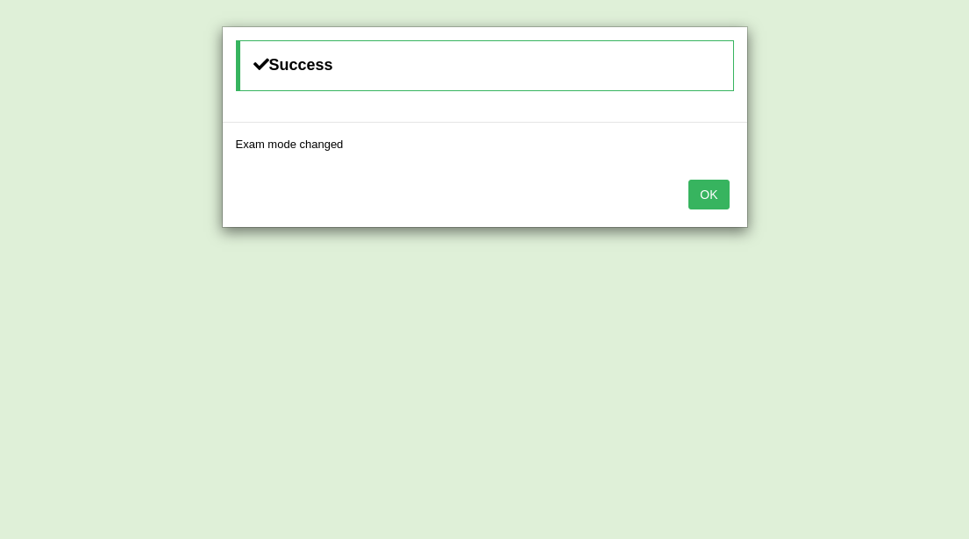
click at [709, 197] on button "OK" at bounding box center [708, 195] width 40 height 30
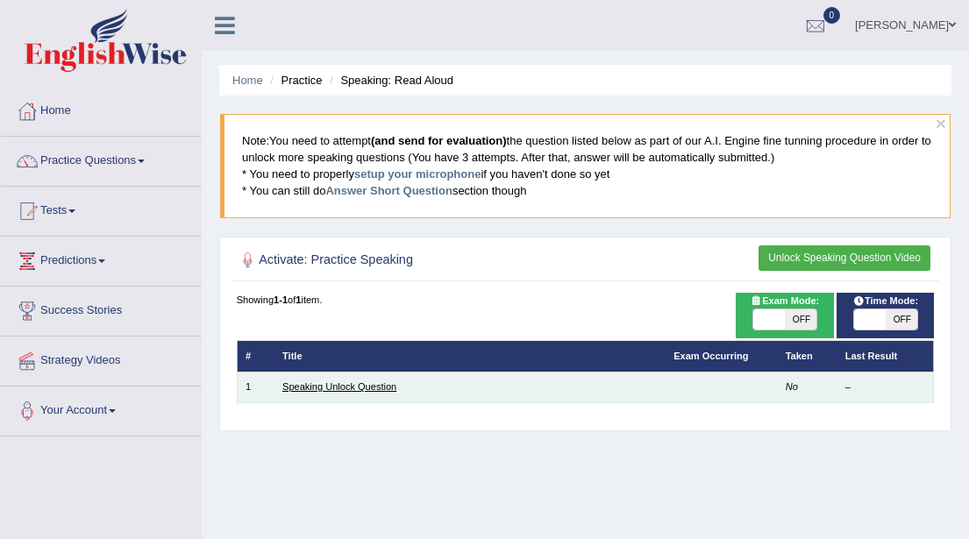
click at [317, 388] on link "Speaking Unlock Question" at bounding box center [339, 386] width 114 height 11
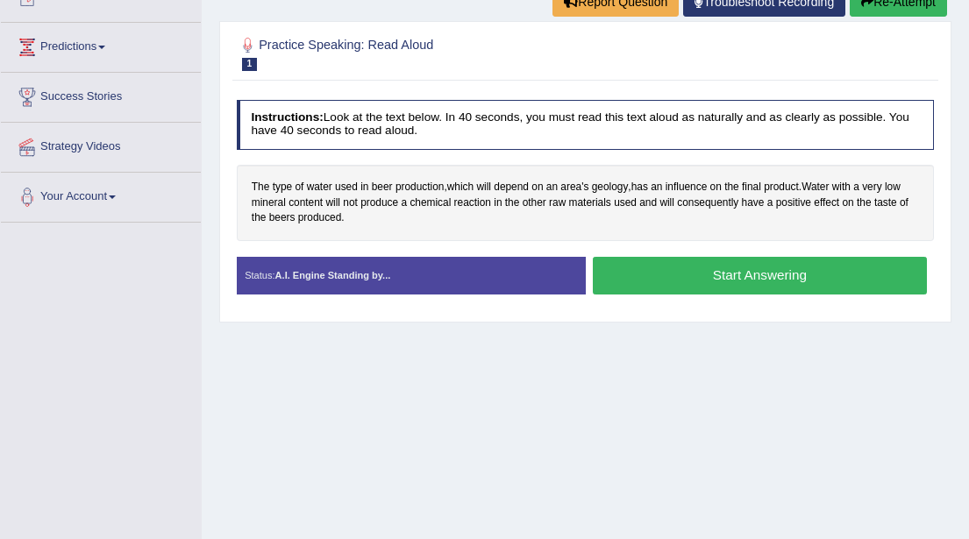
scroll to position [217, 0]
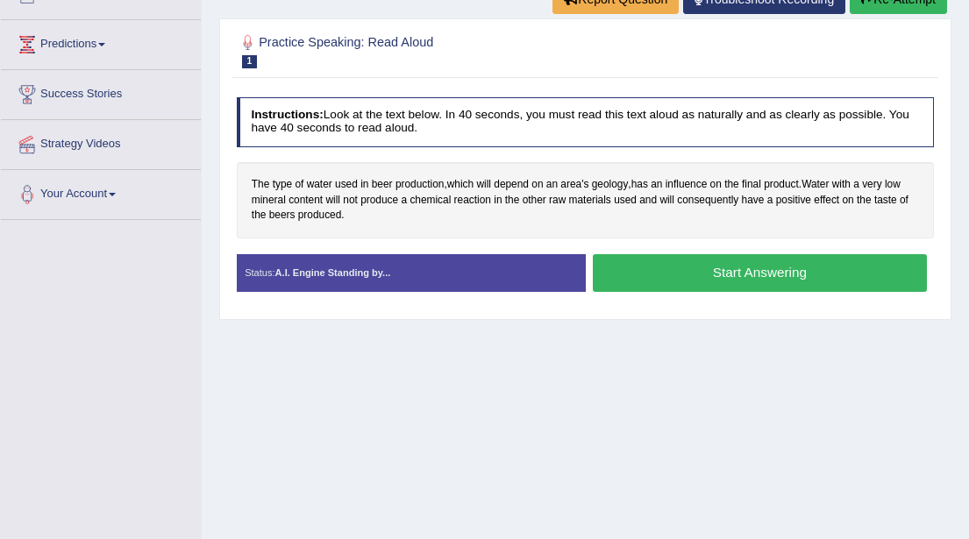
click at [713, 278] on button "Start Answering" at bounding box center [760, 273] width 334 height 38
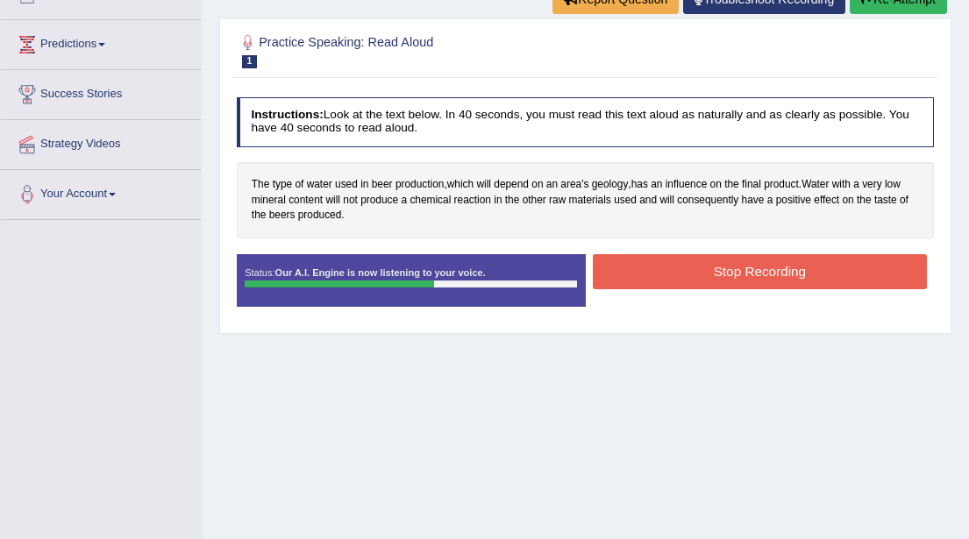
click at [713, 278] on button "Stop Recording" at bounding box center [760, 271] width 334 height 34
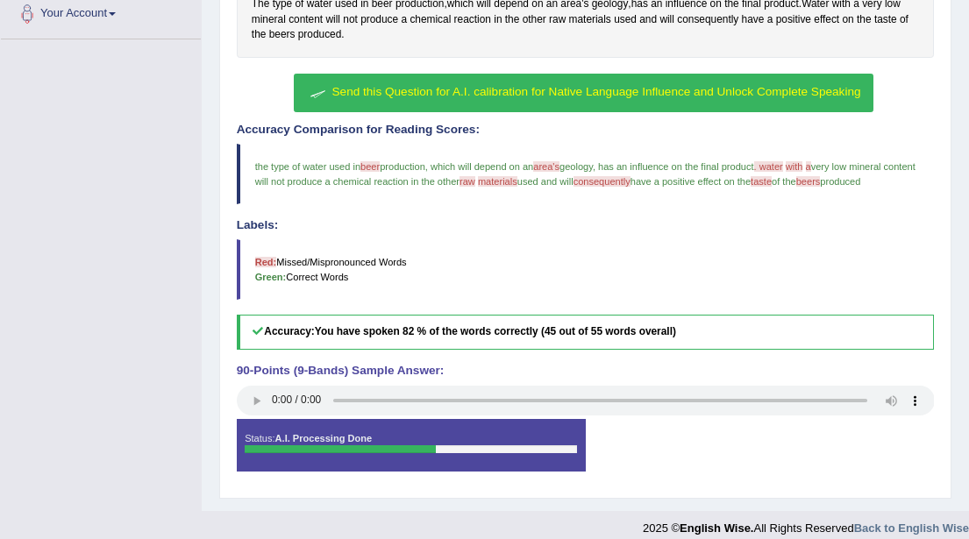
scroll to position [403, 0]
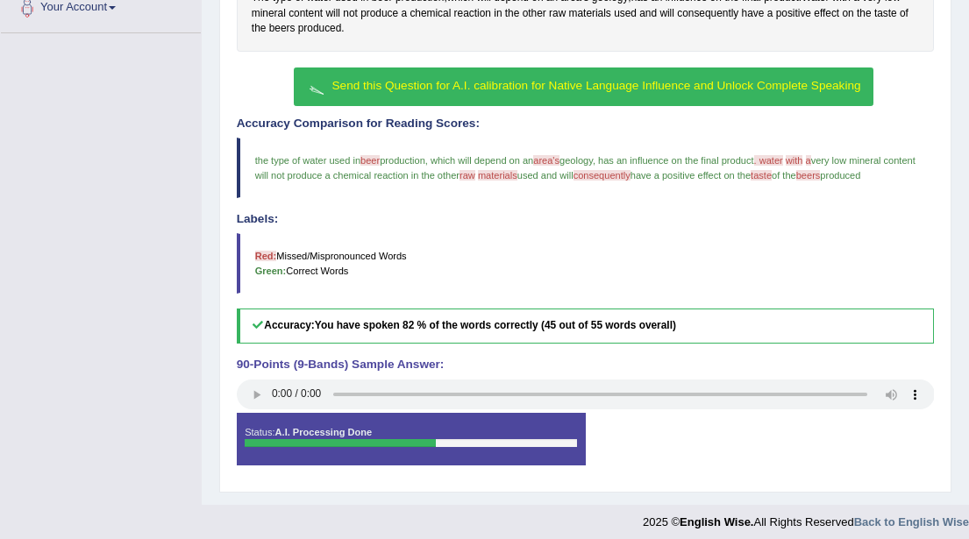
click at [644, 88] on span "Send this Question for A.I. calibration for Native Language Influence and Unloc…" at bounding box center [596, 85] width 529 height 13
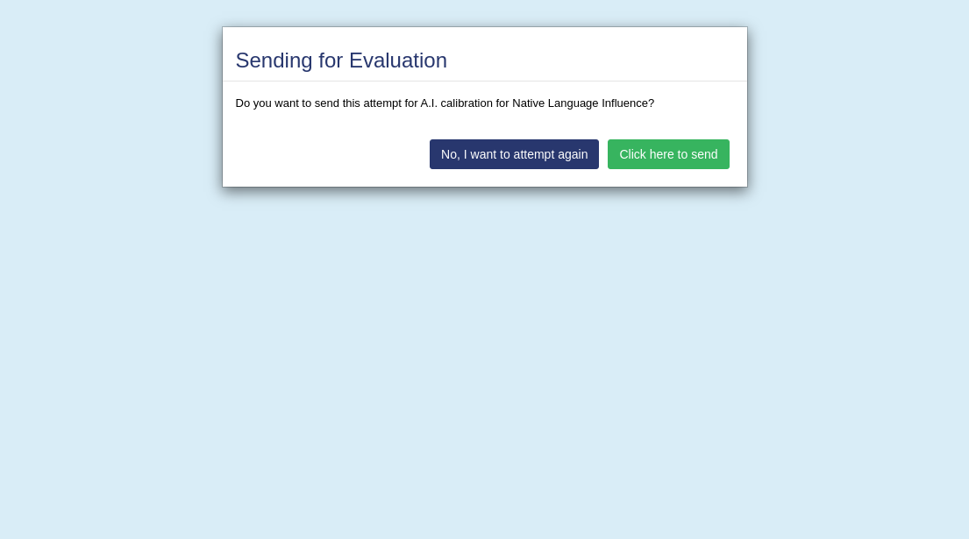
click at [649, 157] on button "Click here to send" at bounding box center [668, 154] width 121 height 30
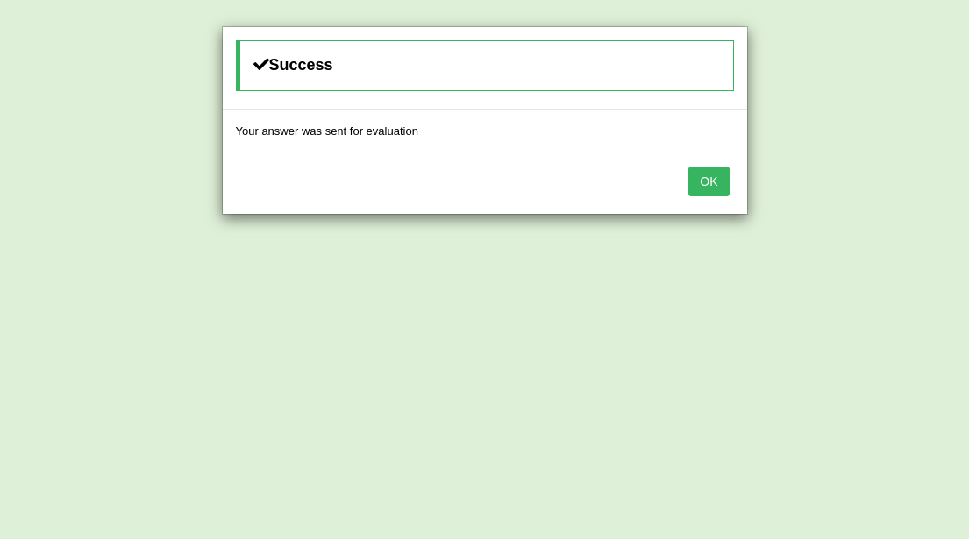
click at [709, 186] on button "OK" at bounding box center [708, 182] width 40 height 30
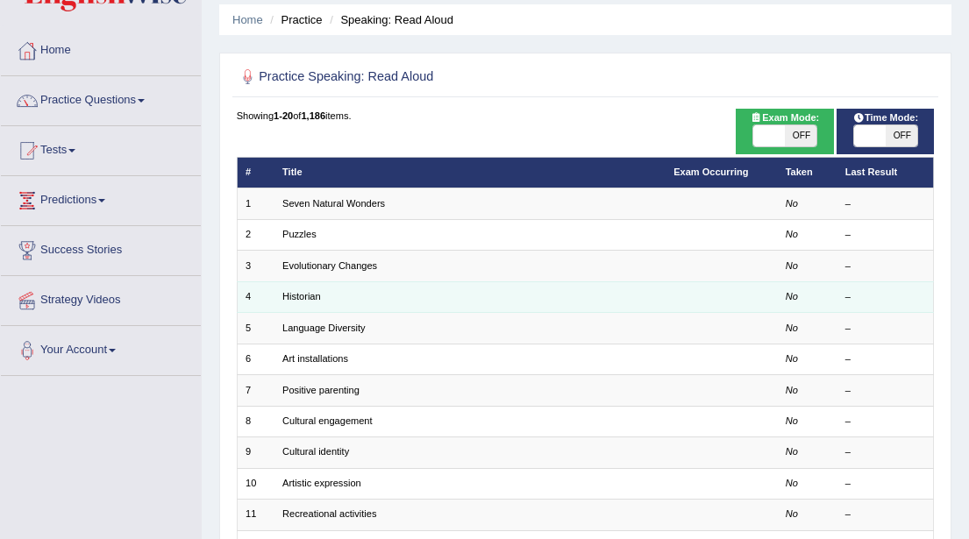
scroll to position [65, 0]
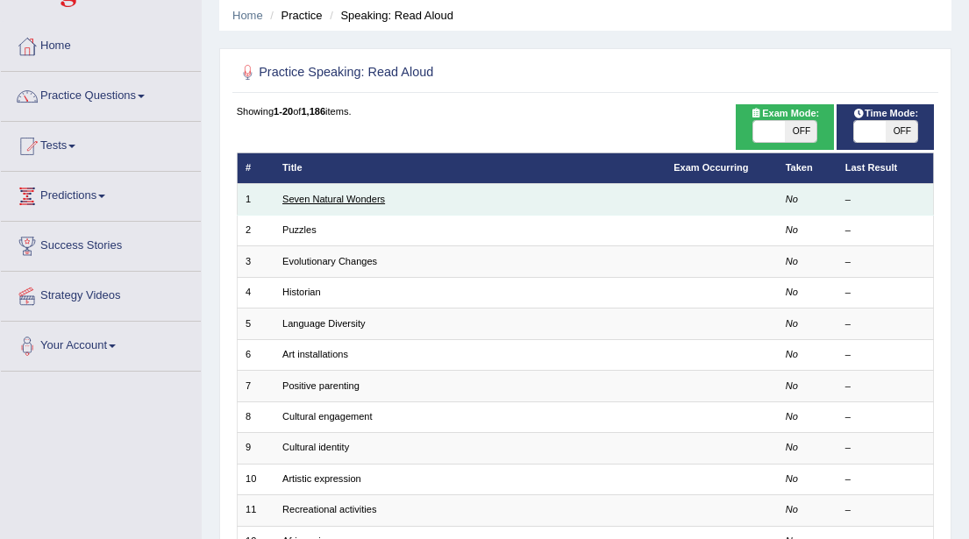
click at [363, 203] on link "Seven Natural Wonders" at bounding box center [333, 199] width 103 height 11
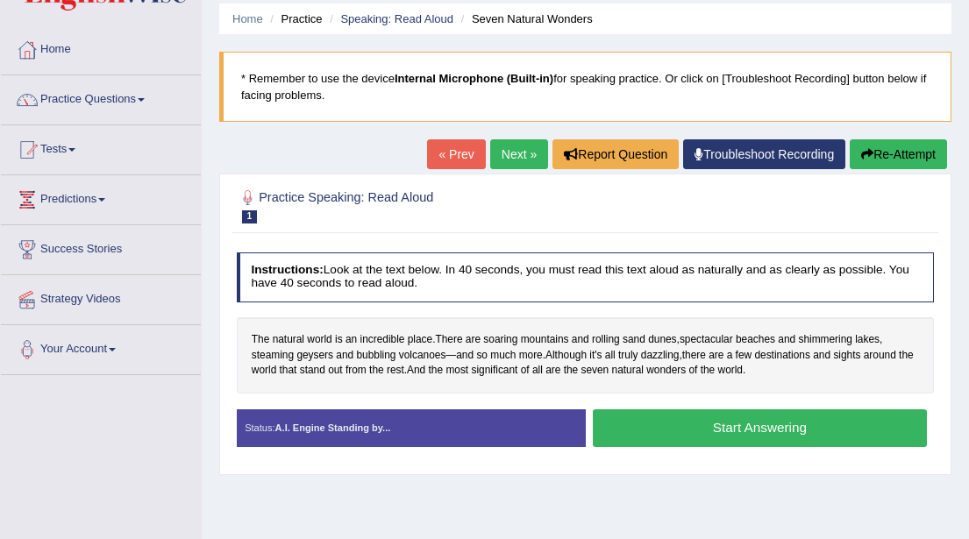
scroll to position [66, 0]
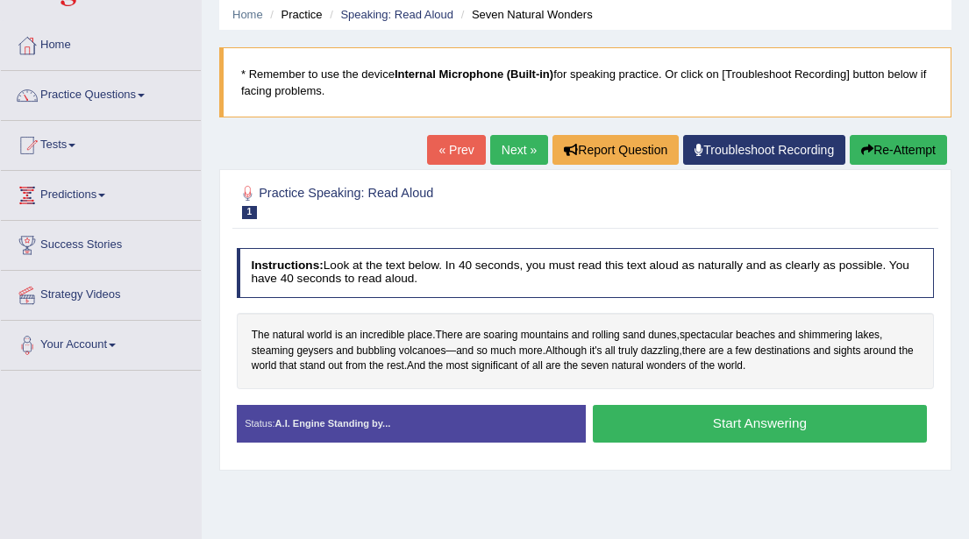
click at [695, 423] on button "Start Answering" at bounding box center [760, 424] width 334 height 38
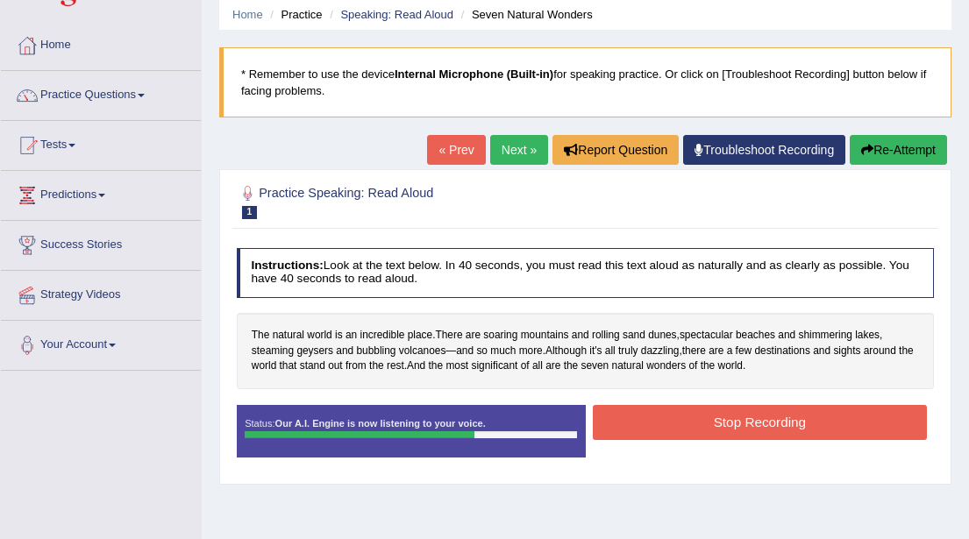
click at [695, 423] on button "Stop Recording" at bounding box center [760, 422] width 334 height 34
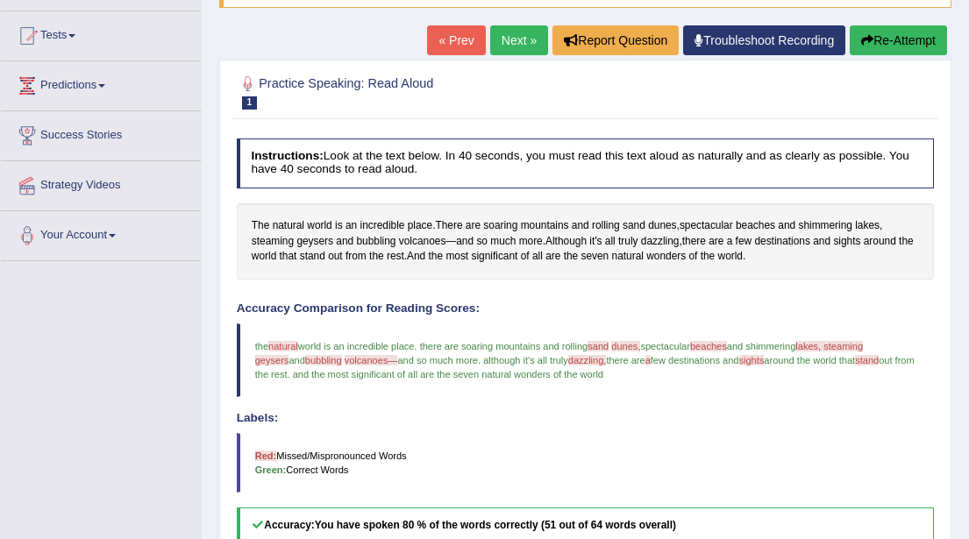
scroll to position [157, 0]
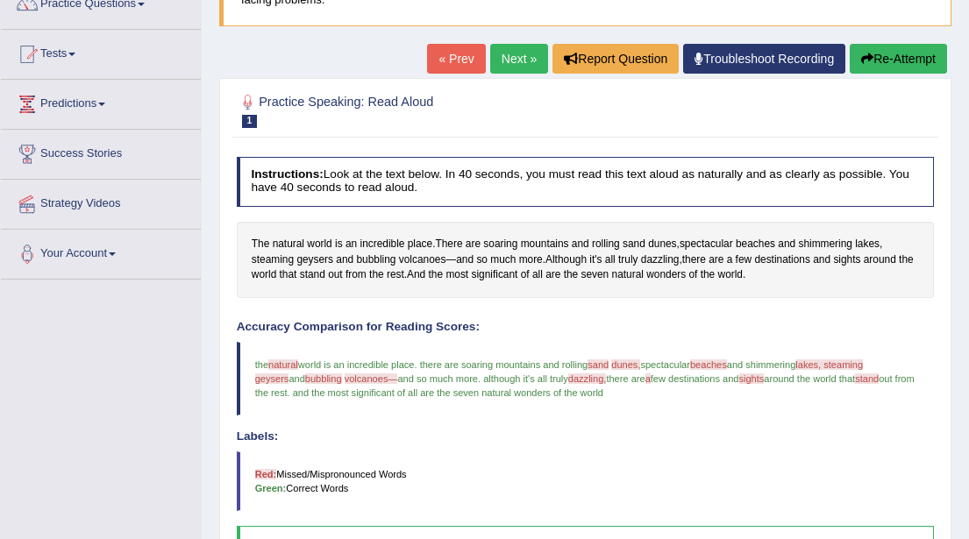
click at [896, 55] on button "Re-Attempt" at bounding box center [898, 59] width 97 height 30
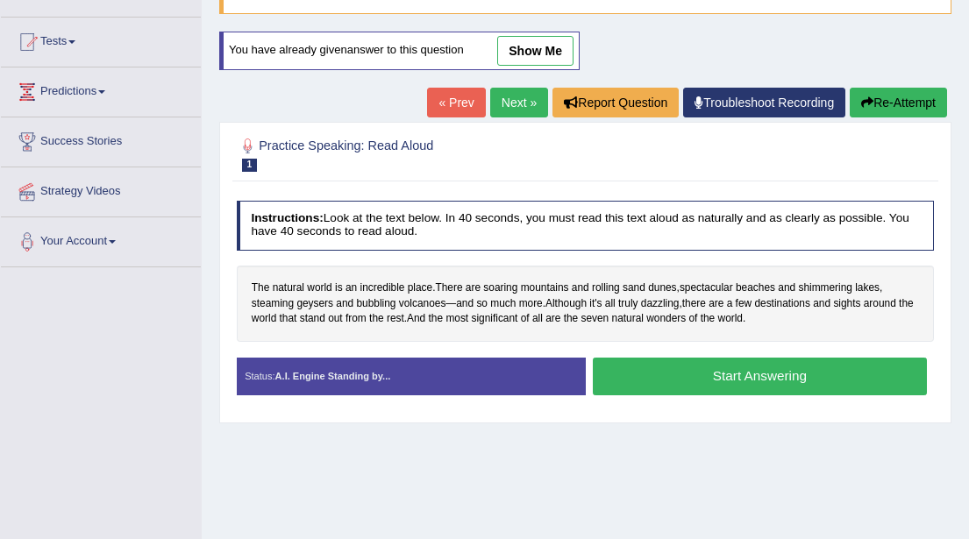
scroll to position [271, 0]
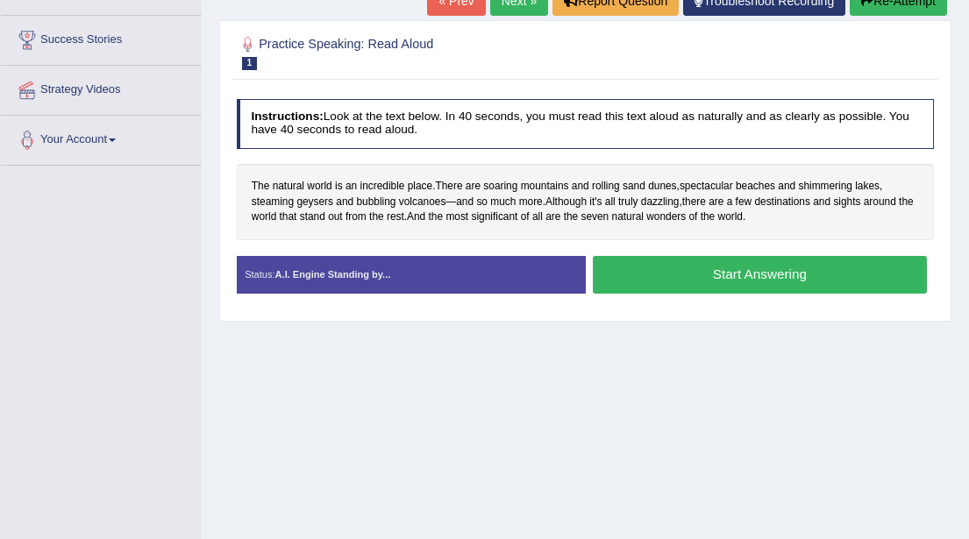
click at [710, 275] on button "Start Answering" at bounding box center [760, 275] width 334 height 38
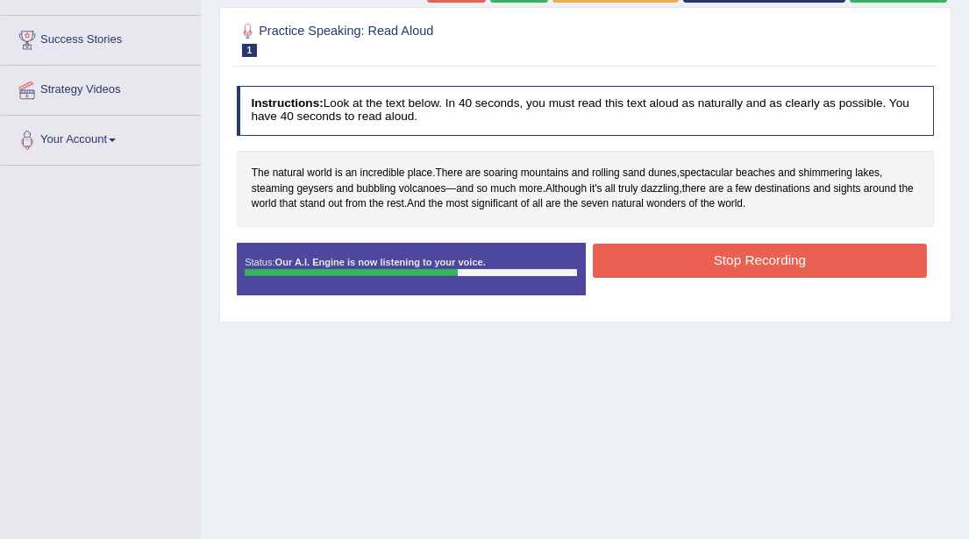
click at [709, 264] on button "Stop Recording" at bounding box center [760, 261] width 334 height 34
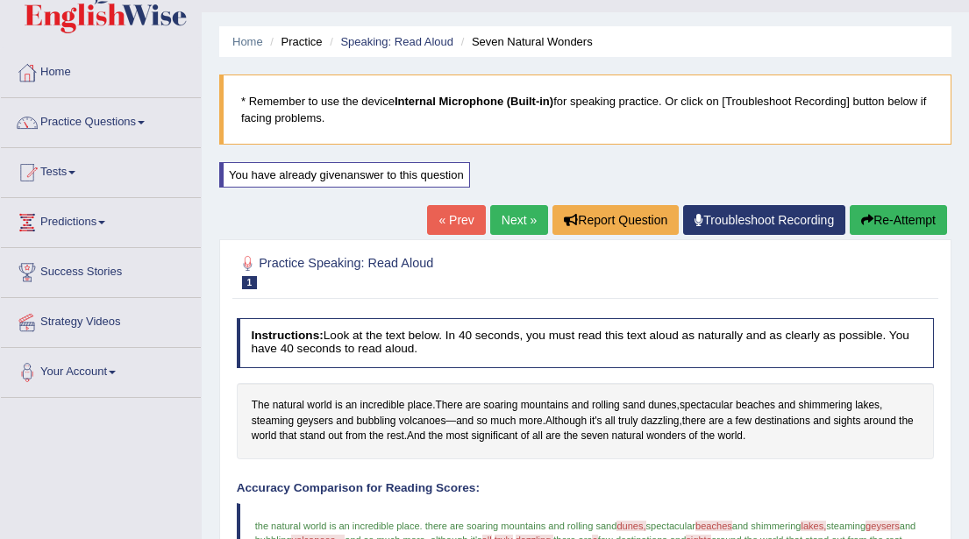
scroll to position [0, 0]
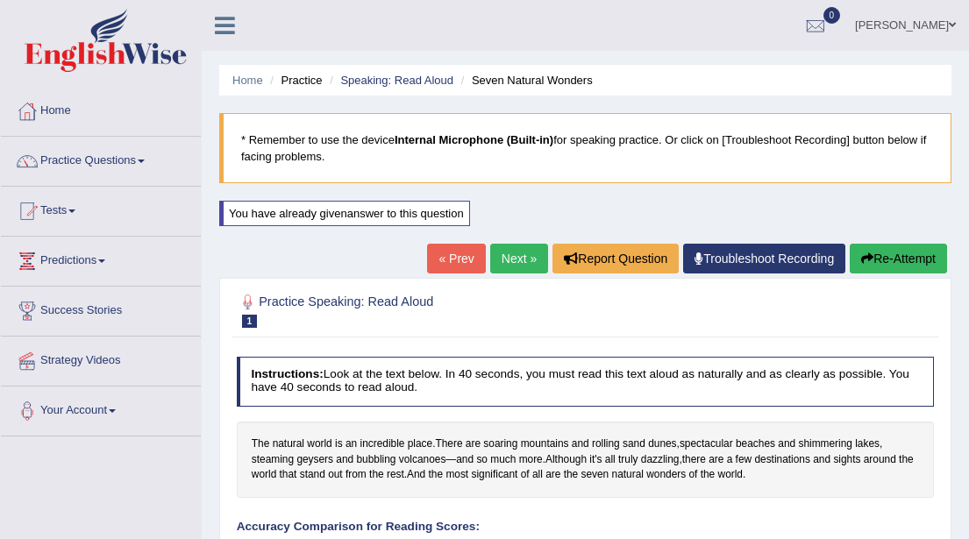
click at [507, 254] on link "Next »" at bounding box center [519, 259] width 58 height 30
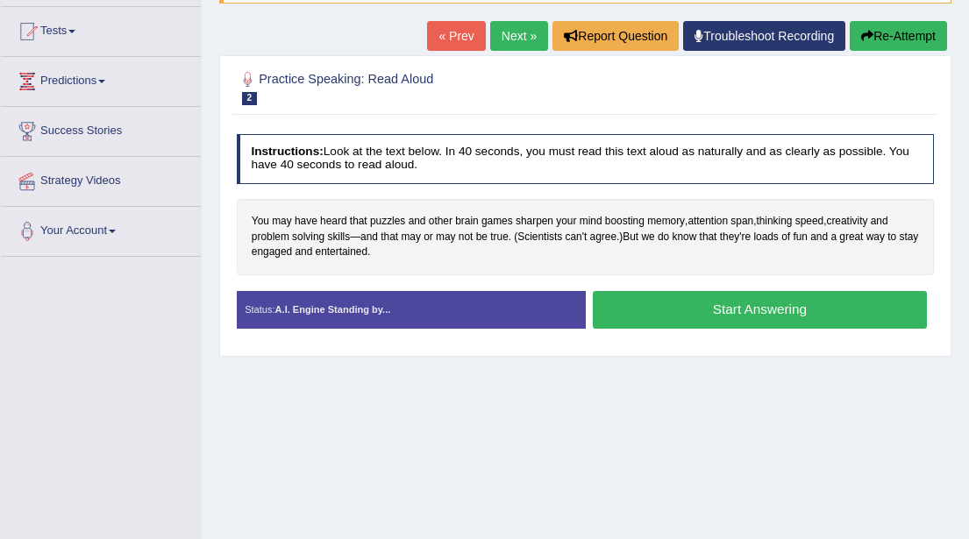
click at [679, 310] on button "Start Answering" at bounding box center [760, 310] width 334 height 38
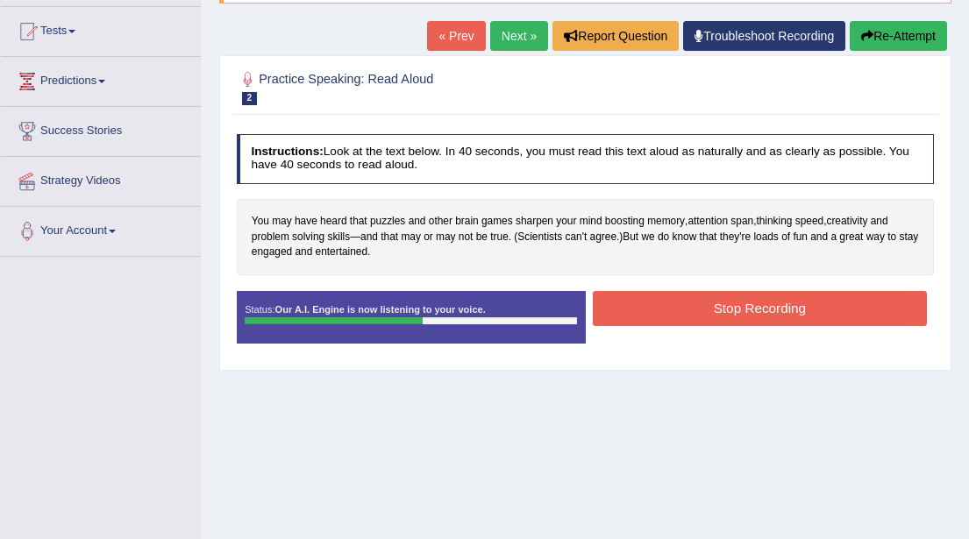
click at [679, 310] on button "Stop Recording" at bounding box center [760, 308] width 334 height 34
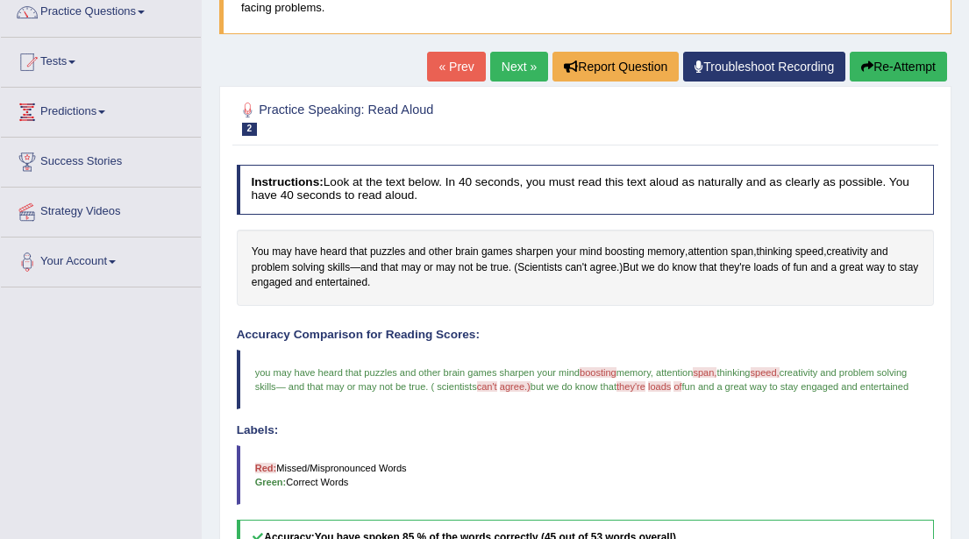
scroll to position [141, 0]
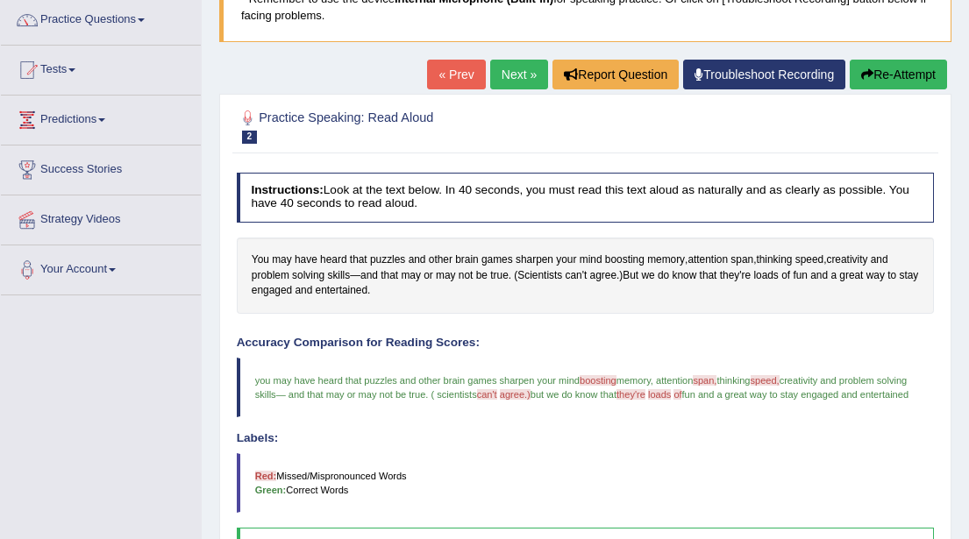
click at [879, 75] on button "Re-Attempt" at bounding box center [898, 75] width 97 height 30
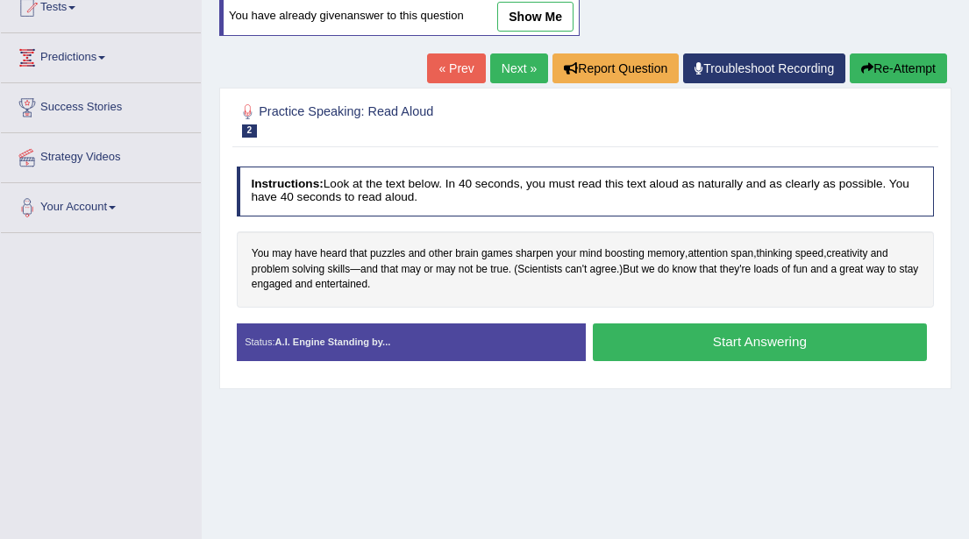
click at [715, 345] on button "Start Answering" at bounding box center [760, 343] width 334 height 38
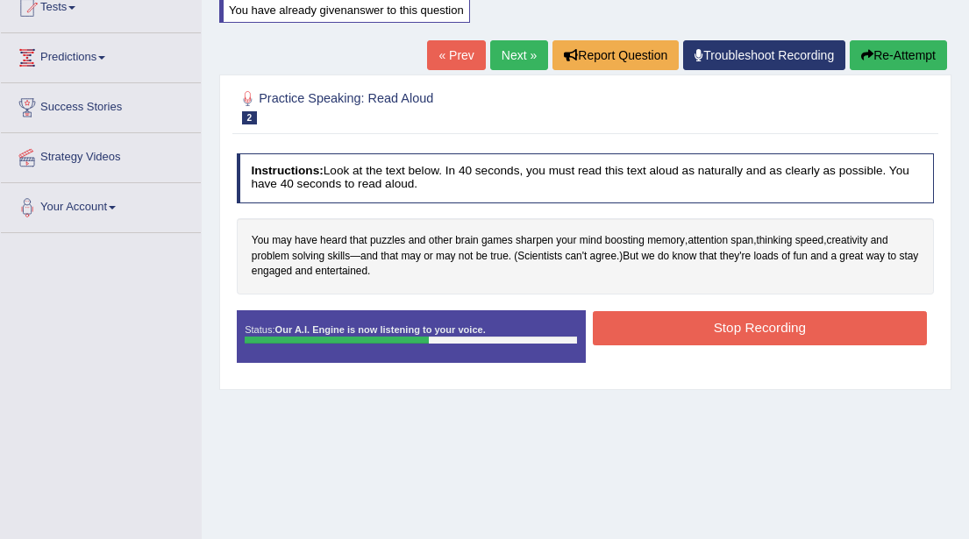
click at [717, 326] on button "Stop Recording" at bounding box center [760, 328] width 334 height 34
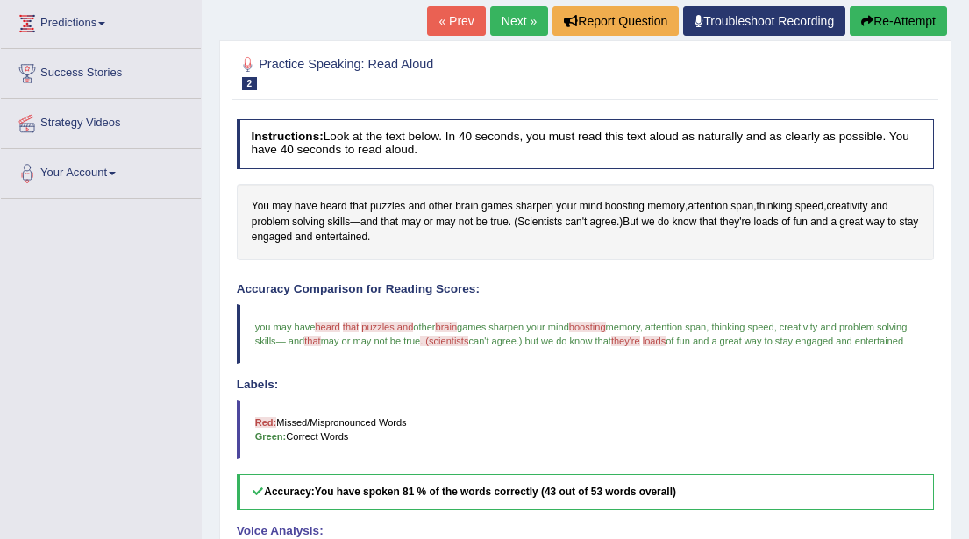
scroll to position [236, 0]
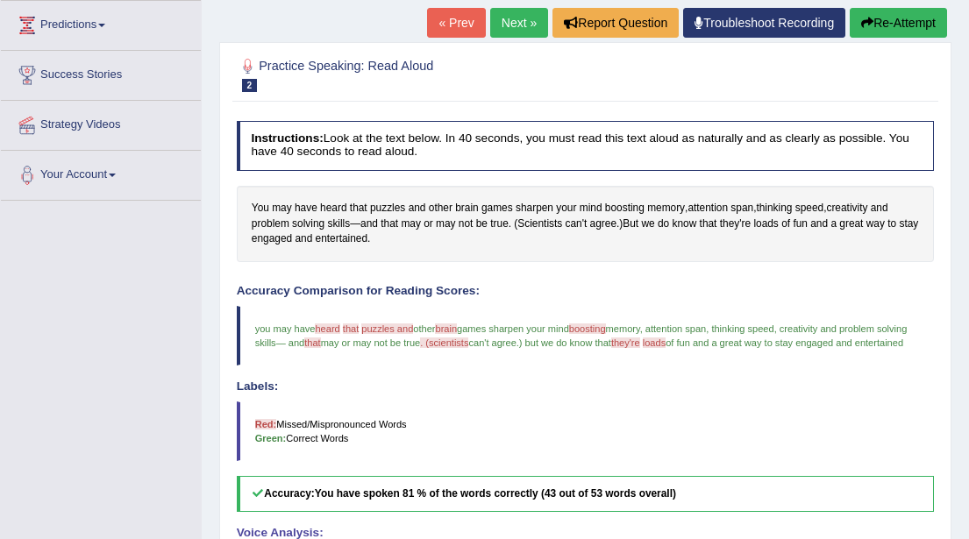
click at [892, 25] on button "Re-Attempt" at bounding box center [898, 23] width 97 height 30
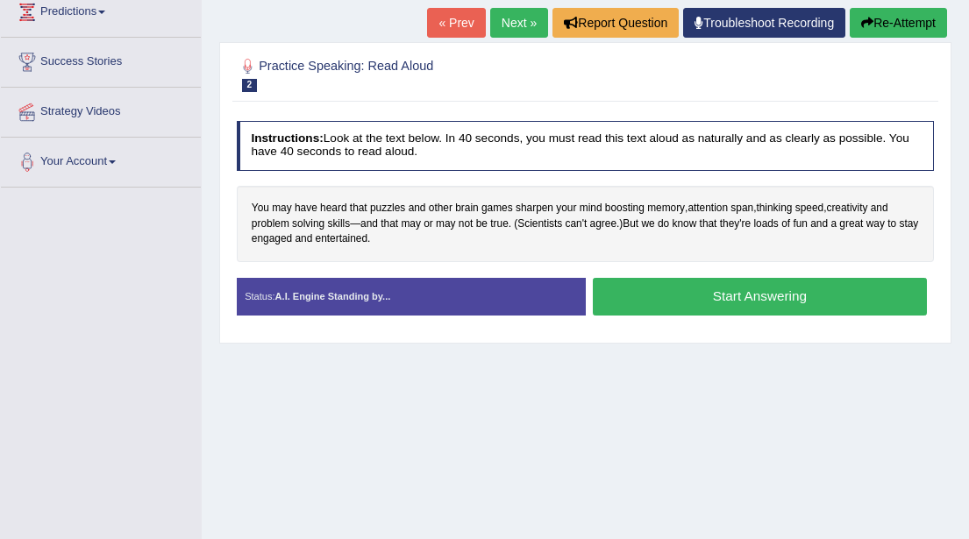
scroll to position [249, 0]
click at [728, 297] on button "Start Answering" at bounding box center [760, 297] width 334 height 38
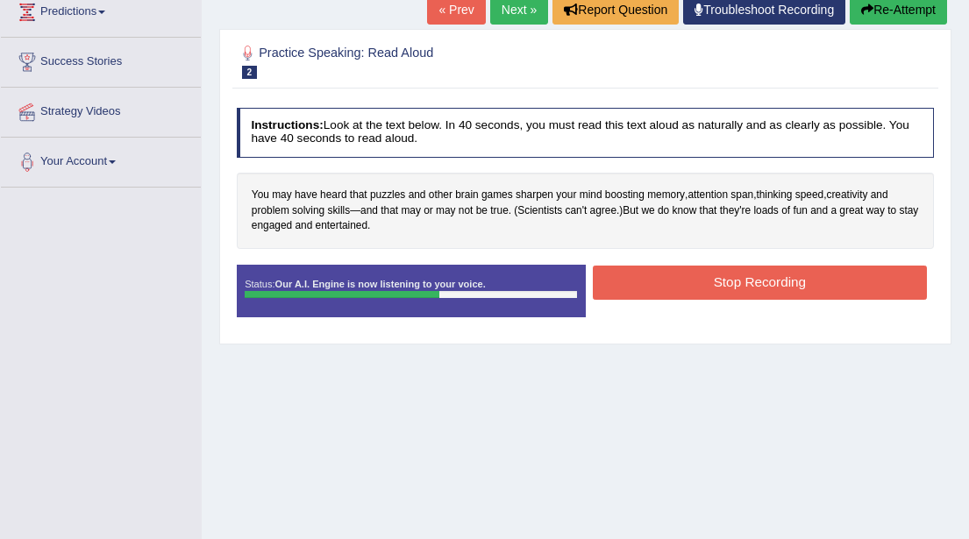
click at [729, 282] on button "Stop Recording" at bounding box center [760, 283] width 334 height 34
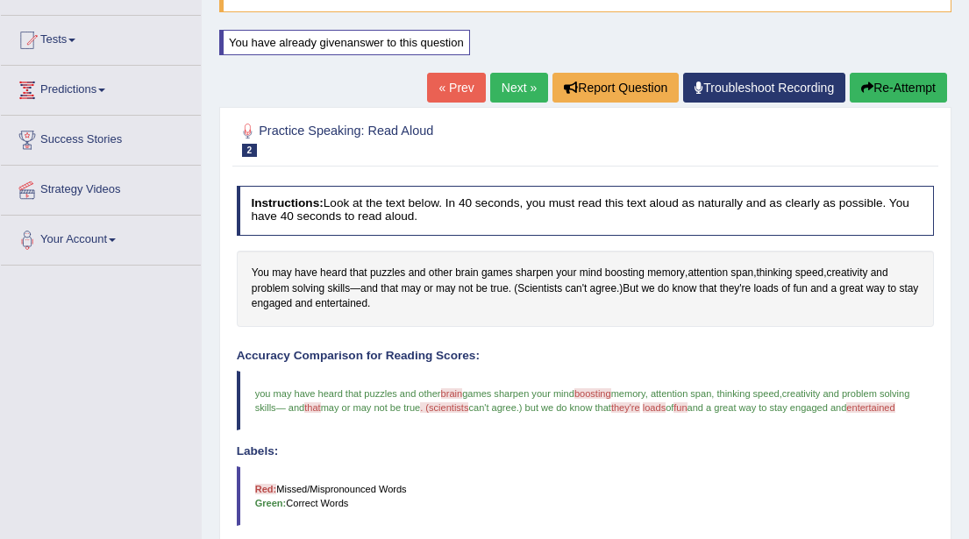
scroll to position [167, 0]
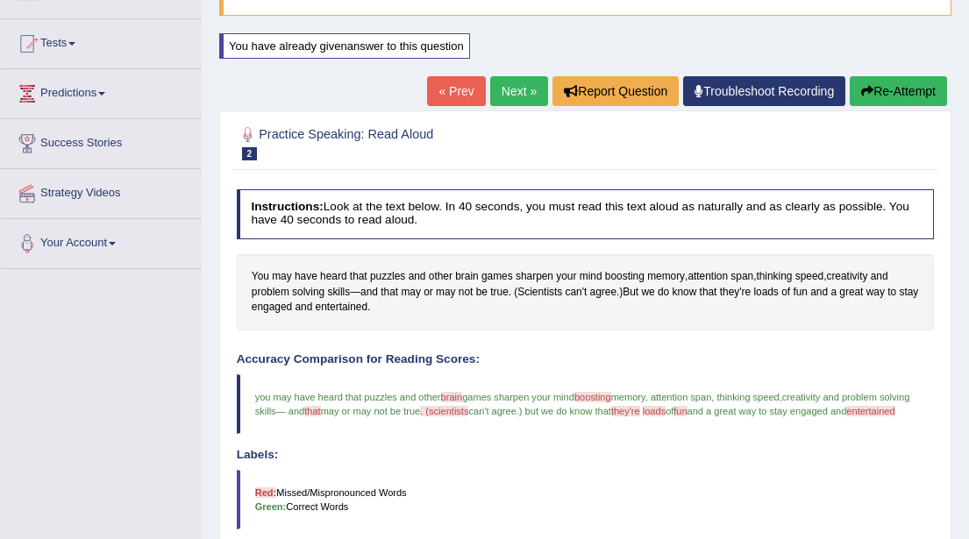
click at [880, 89] on button "Re-Attempt" at bounding box center [898, 91] width 97 height 30
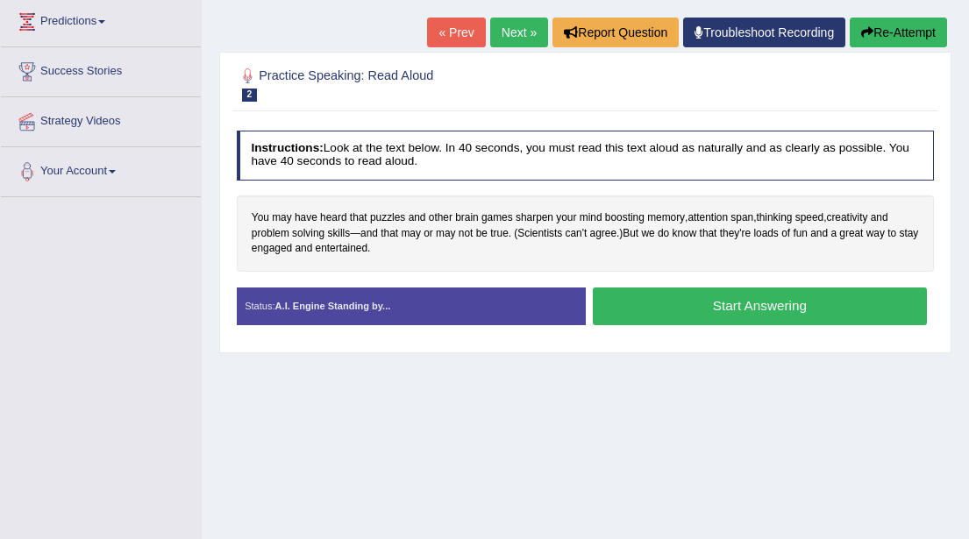
click at [689, 306] on button "Start Answering" at bounding box center [760, 307] width 334 height 38
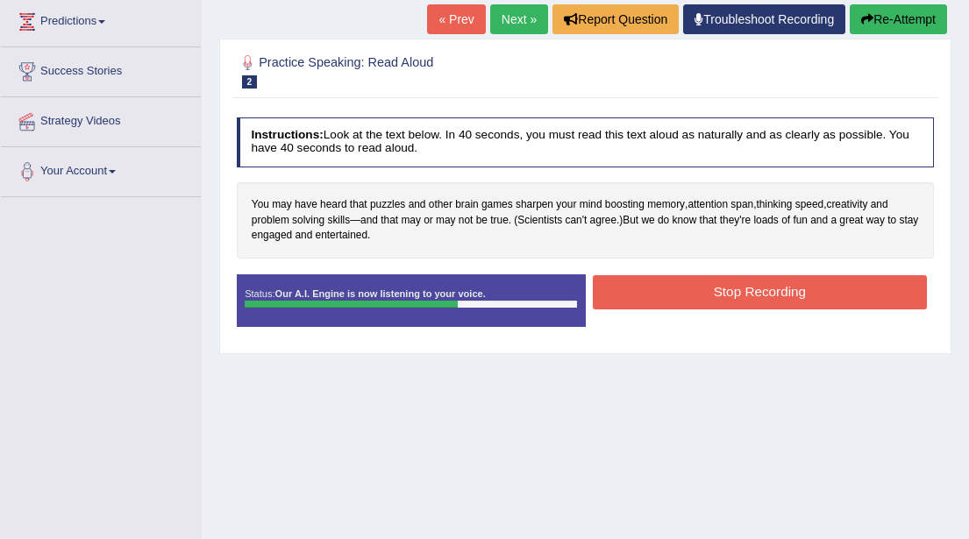
click at [709, 287] on button "Stop Recording" at bounding box center [760, 292] width 334 height 34
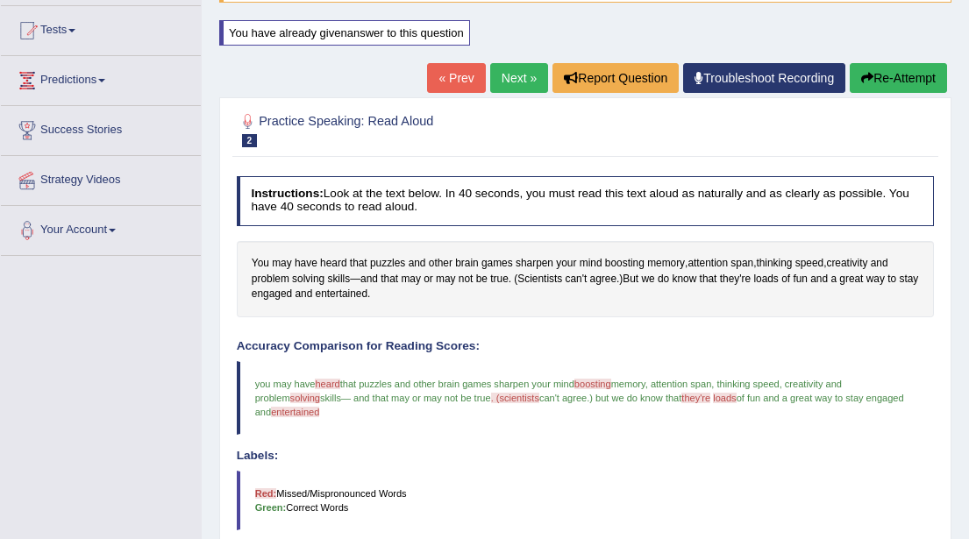
scroll to position [180, 0]
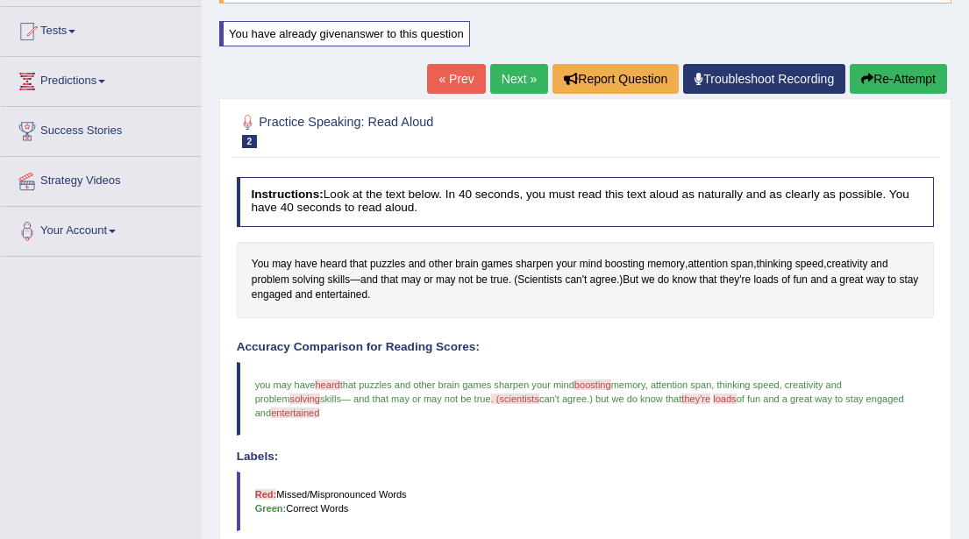
click at [900, 79] on button "Re-Attempt" at bounding box center [898, 79] width 97 height 30
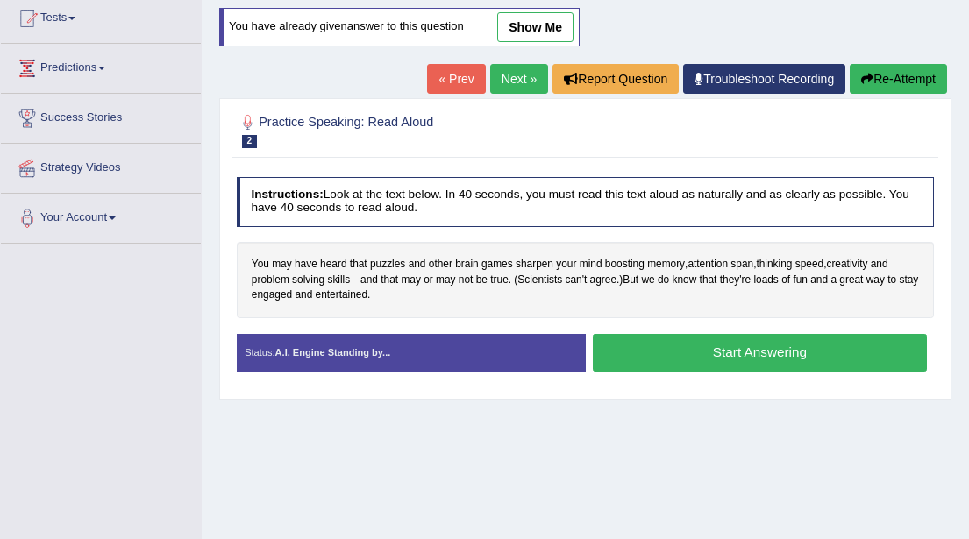
click at [452, 75] on link "« Prev" at bounding box center [456, 79] width 58 height 30
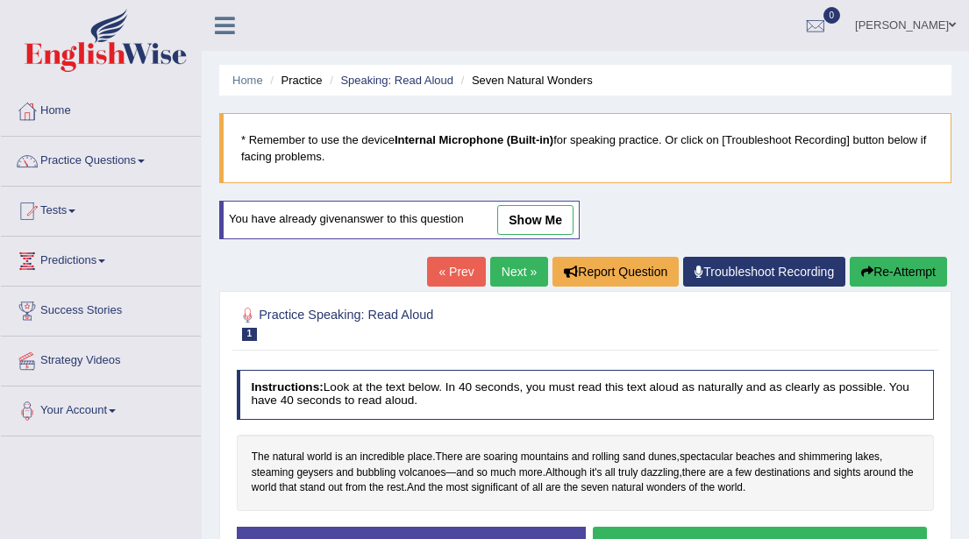
click at [448, 276] on link "« Prev" at bounding box center [456, 272] width 58 height 30
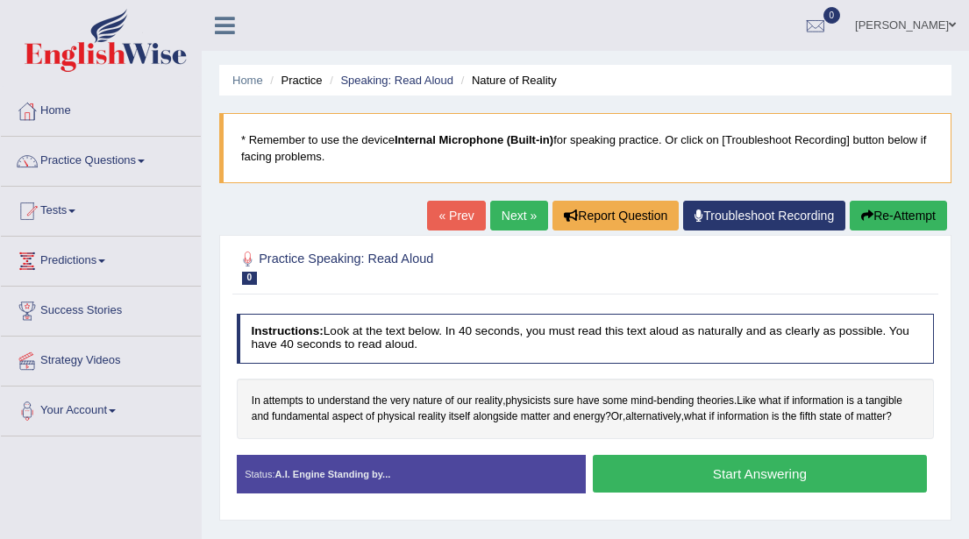
click at [449, 217] on link "« Prev" at bounding box center [456, 216] width 58 height 30
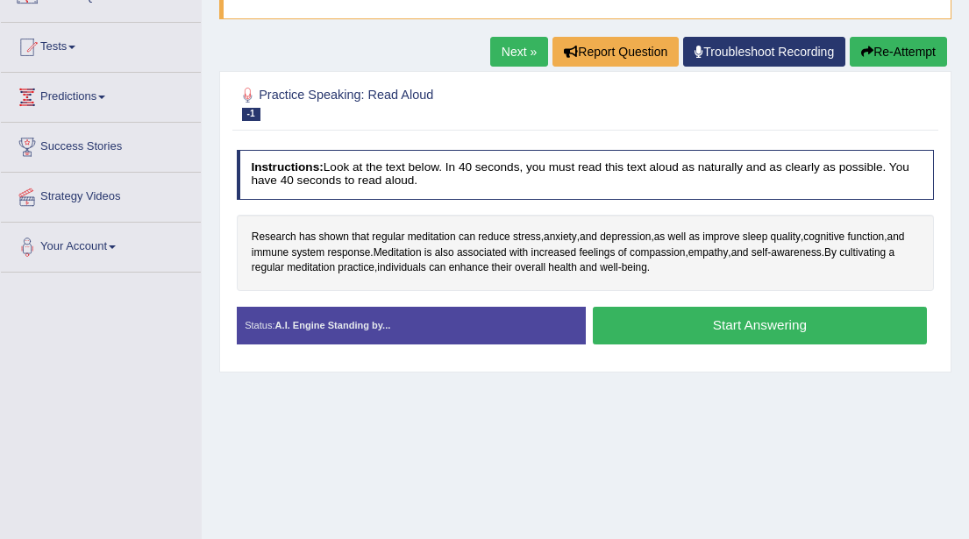
scroll to position [168, 0]
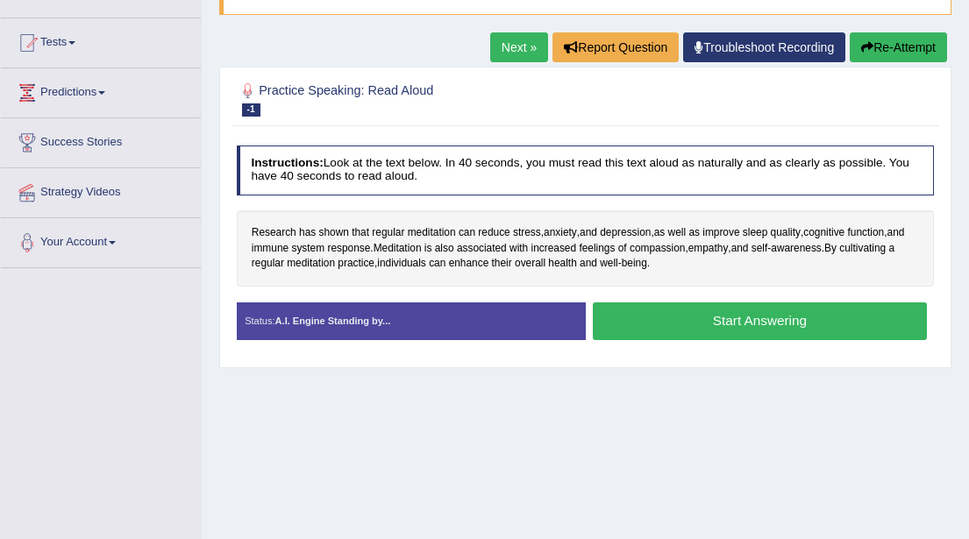
click at [708, 318] on button "Start Answering" at bounding box center [760, 322] width 334 height 38
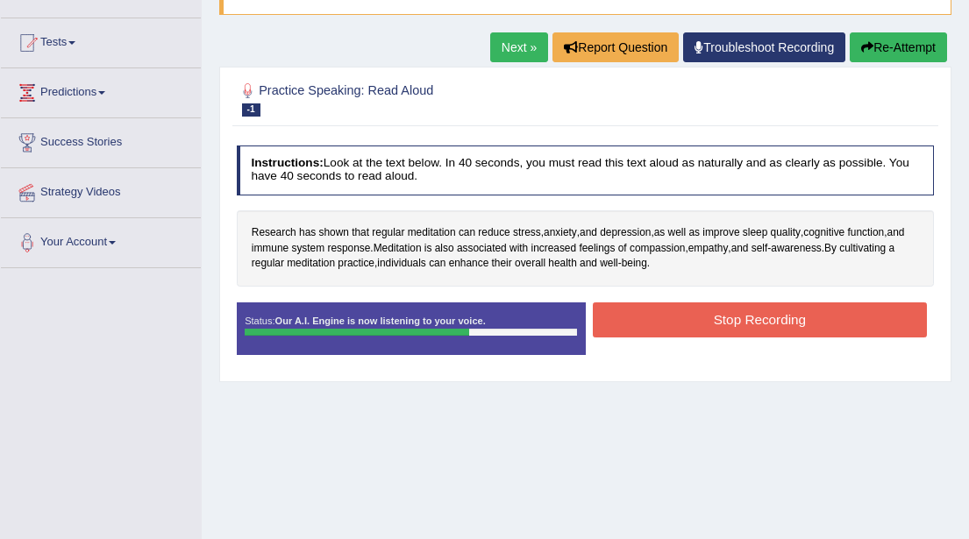
click at [708, 318] on button "Stop Recording" at bounding box center [760, 320] width 334 height 34
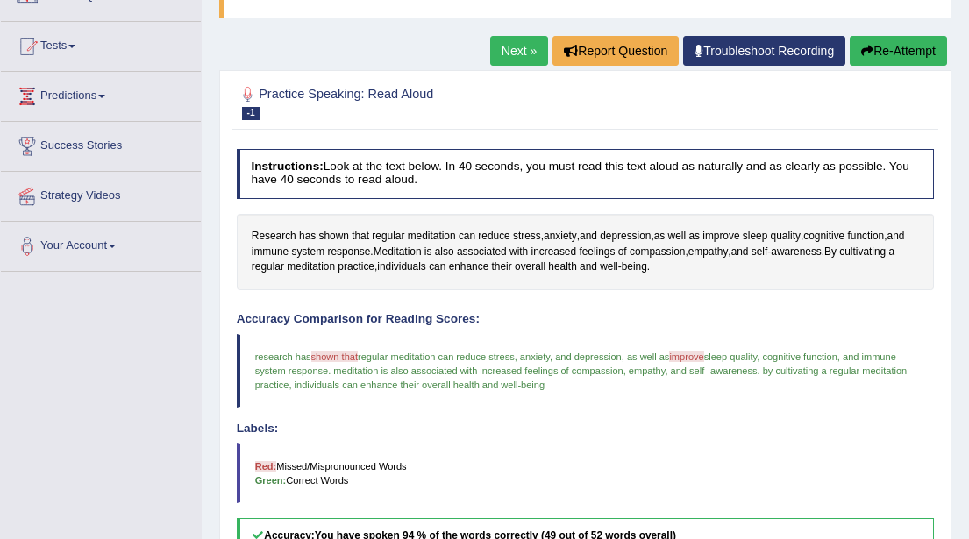
scroll to position [163, 0]
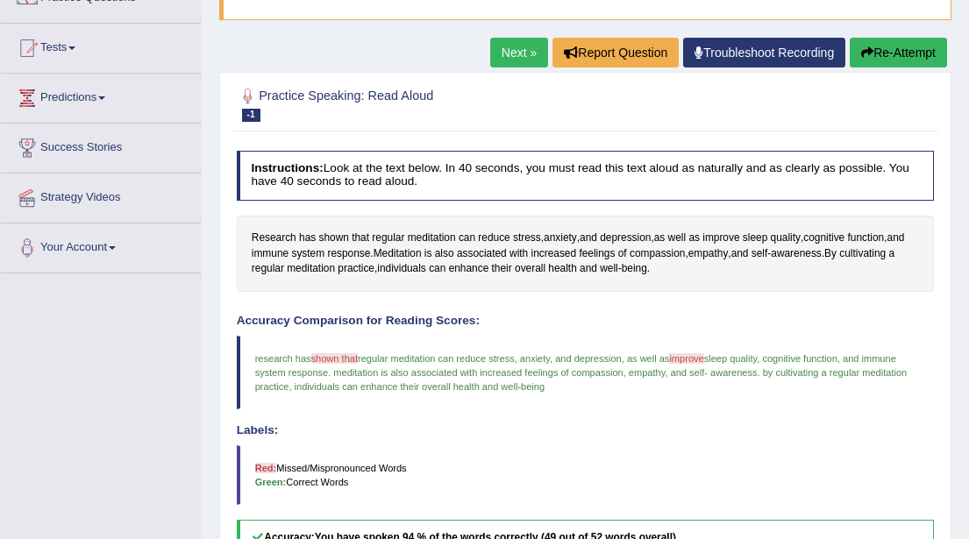
click at [890, 53] on button "Re-Attempt" at bounding box center [898, 53] width 97 height 30
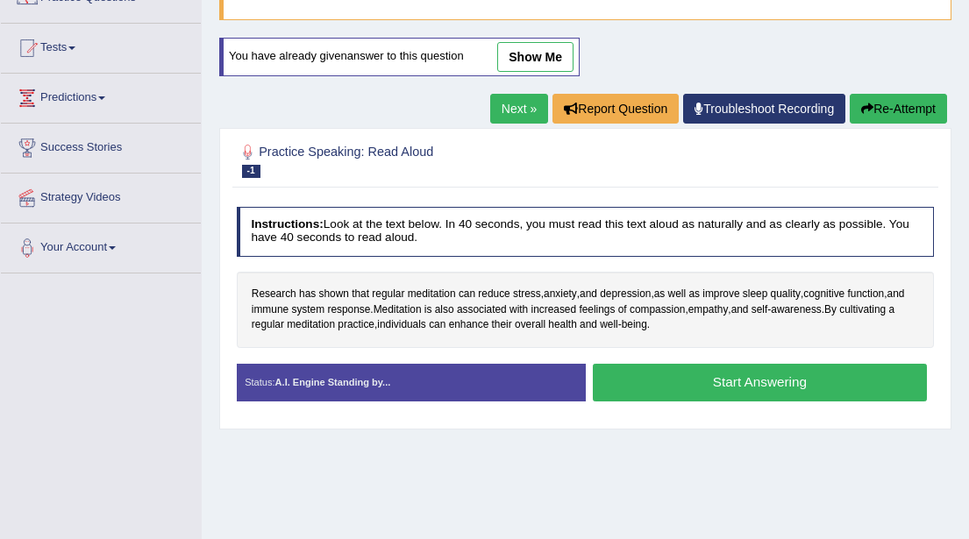
click at [689, 382] on button "Start Answering" at bounding box center [760, 383] width 334 height 38
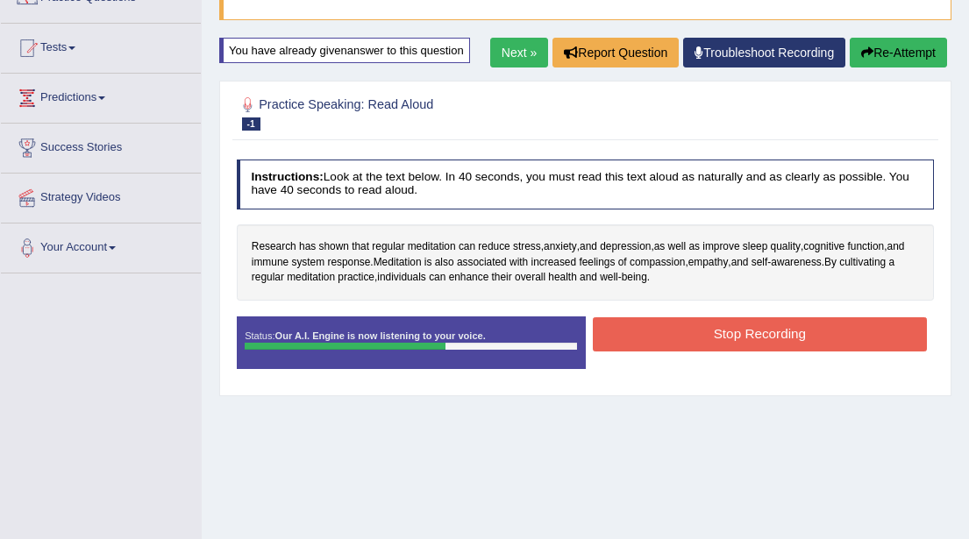
click at [780, 337] on button "Stop Recording" at bounding box center [760, 334] width 334 height 34
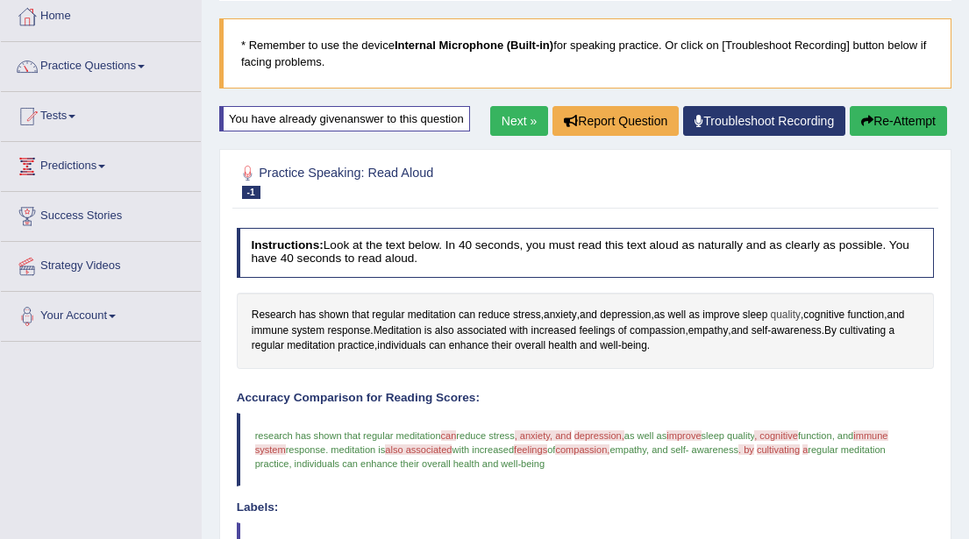
scroll to position [91, 0]
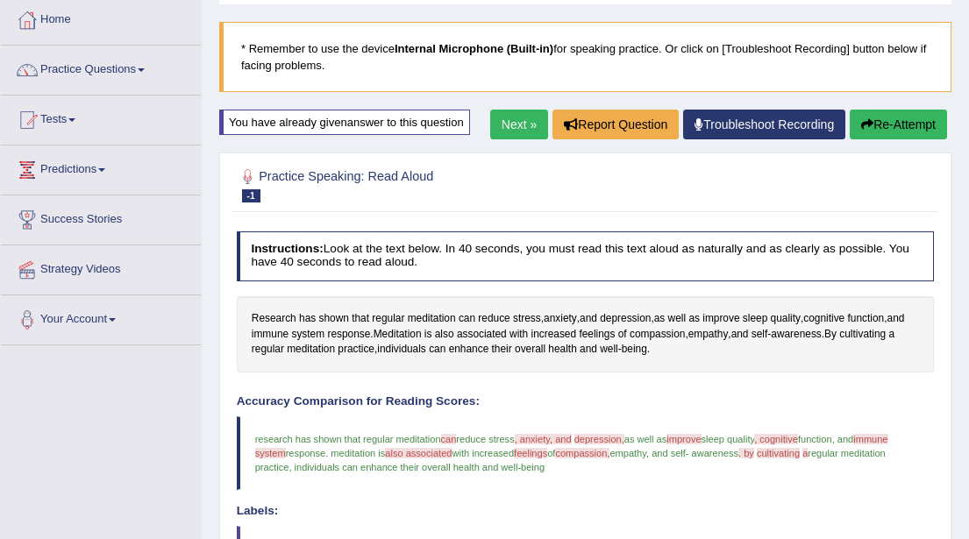
click at [884, 122] on button "Re-Attempt" at bounding box center [898, 125] width 97 height 30
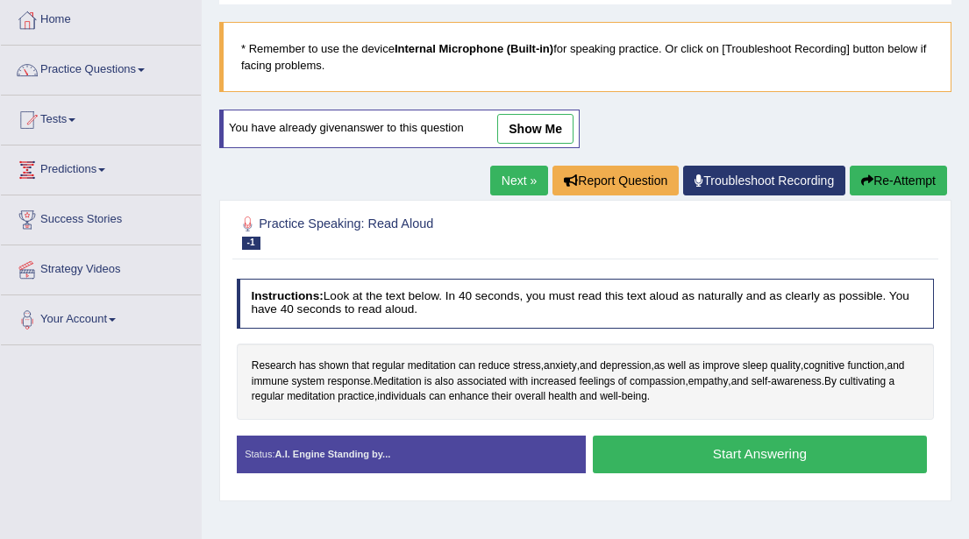
click at [724, 457] on button "Start Answering" at bounding box center [760, 455] width 334 height 38
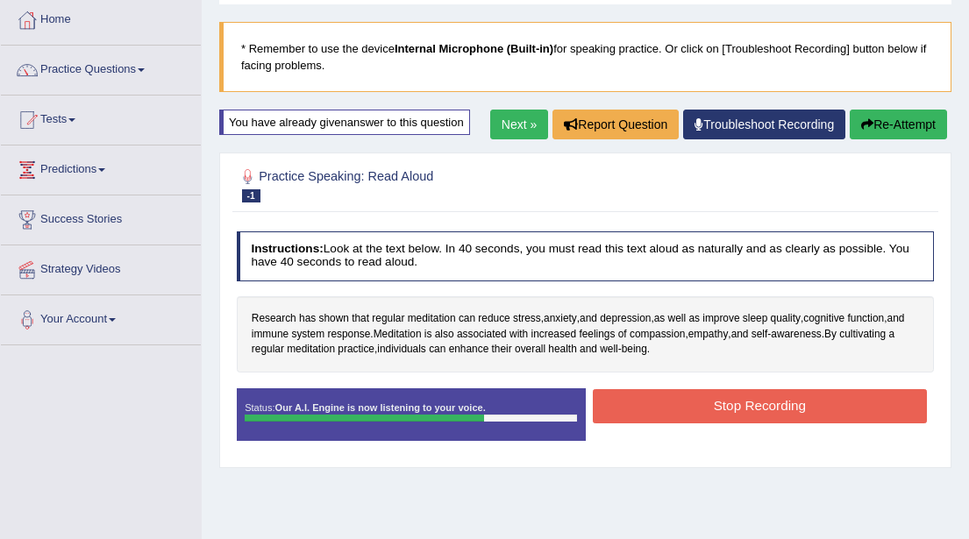
click at [744, 412] on button "Stop Recording" at bounding box center [760, 406] width 334 height 34
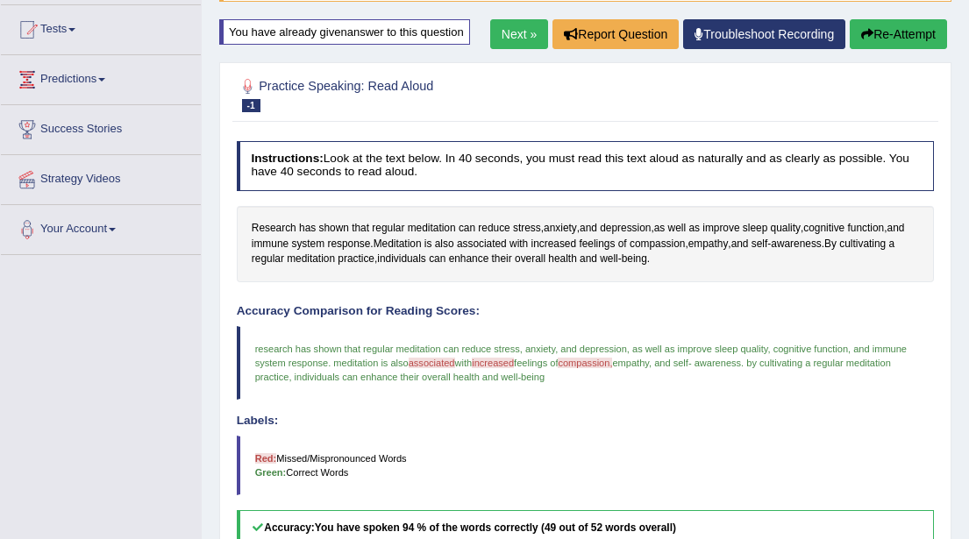
scroll to position [175, 0]
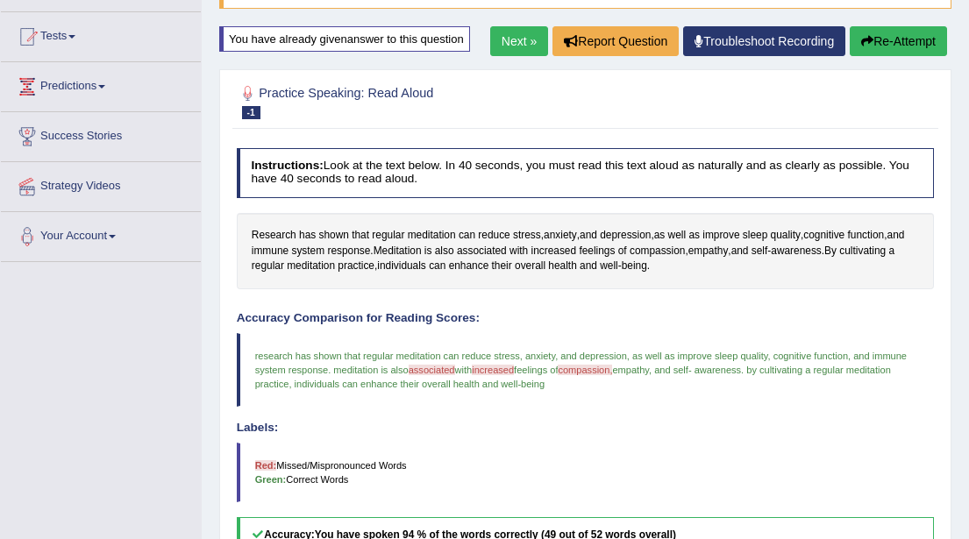
click at [880, 39] on button "Re-Attempt" at bounding box center [898, 41] width 97 height 30
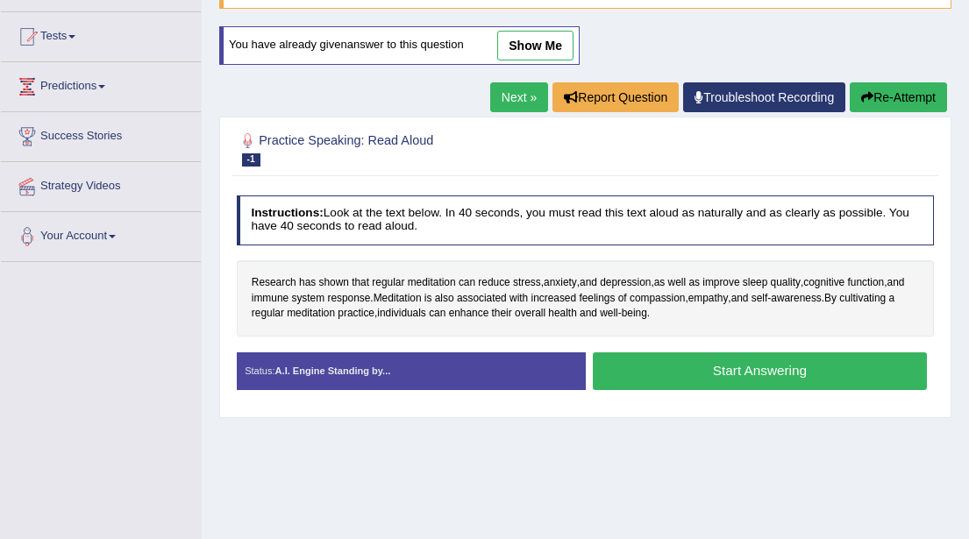
click at [743, 370] on button "Start Answering" at bounding box center [760, 372] width 334 height 38
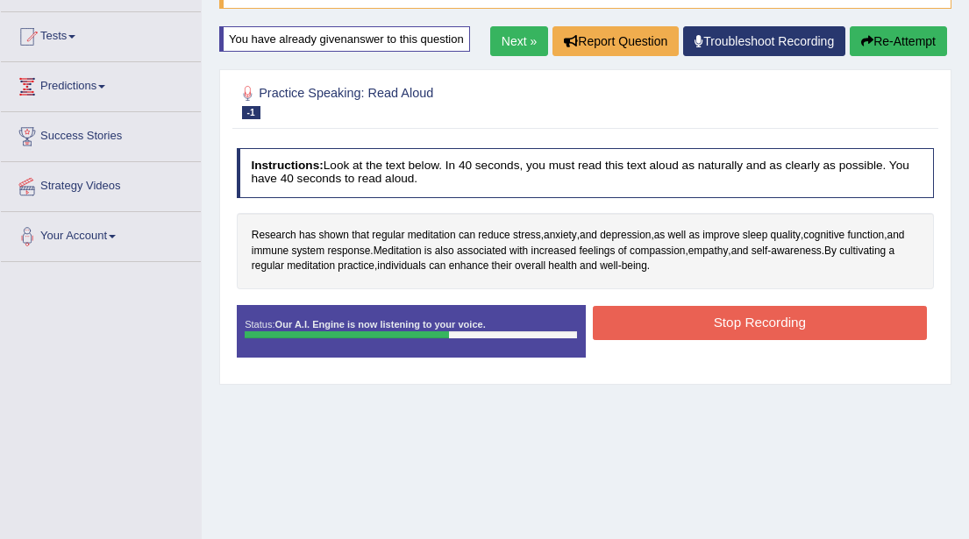
click at [745, 324] on button "Stop Recording" at bounding box center [760, 323] width 334 height 34
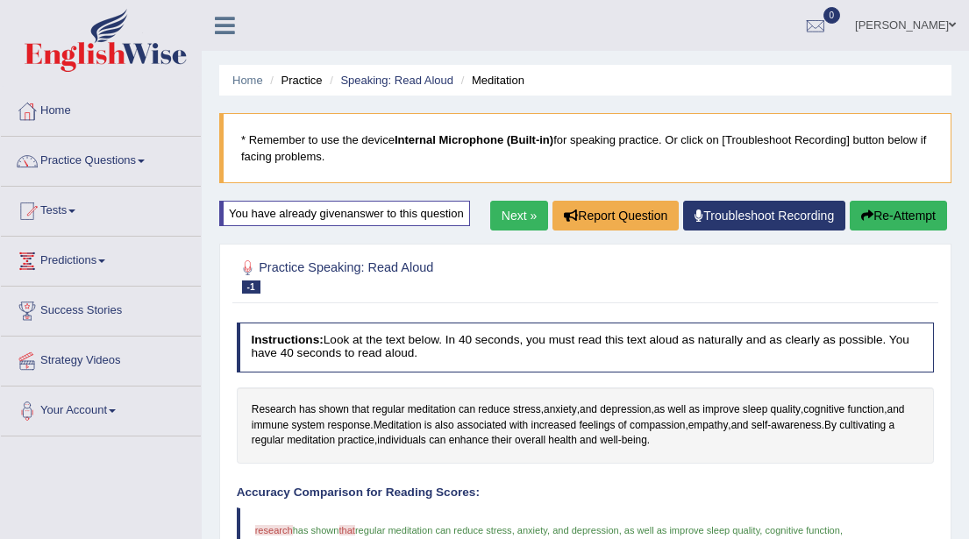
click at [514, 215] on link "Next »" at bounding box center [519, 216] width 58 height 30
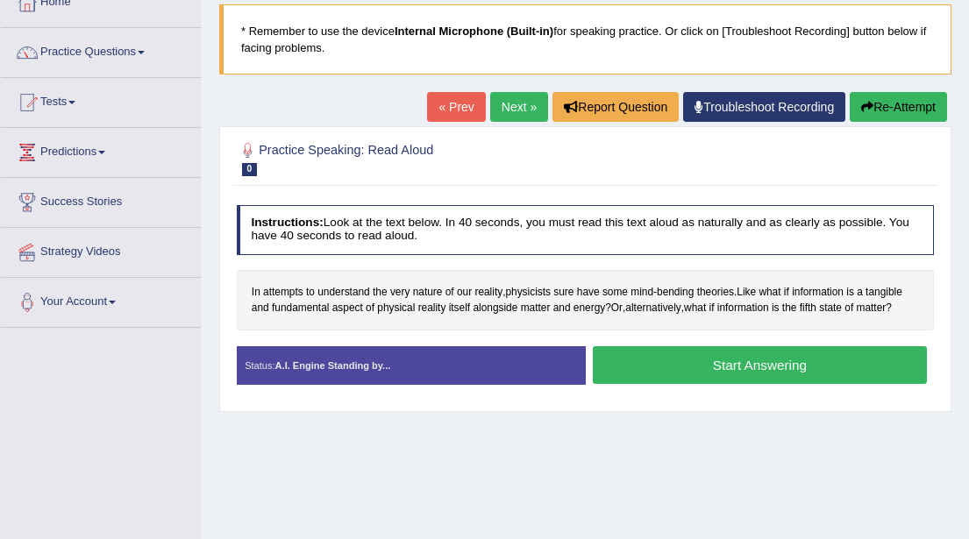
scroll to position [110, 0]
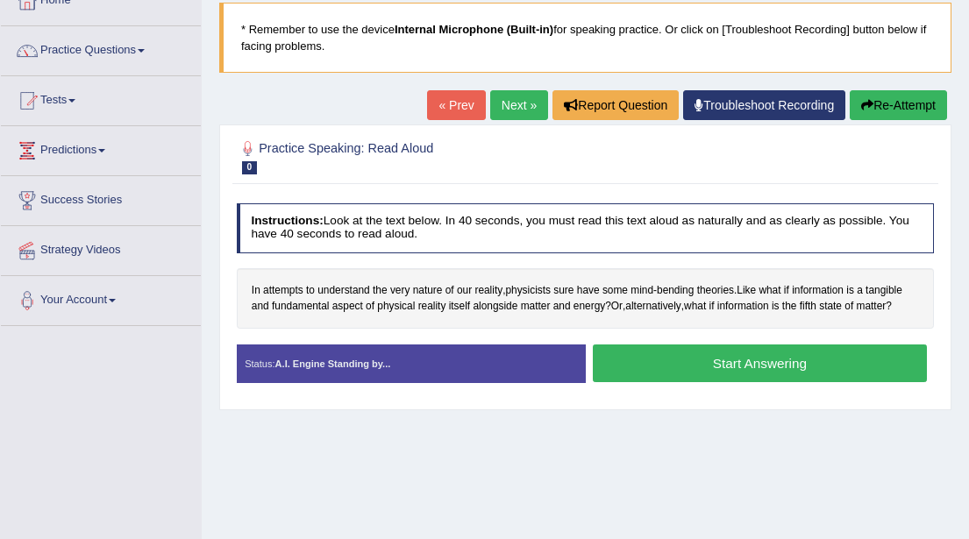
click at [662, 360] on button "Start Answering" at bounding box center [760, 364] width 334 height 38
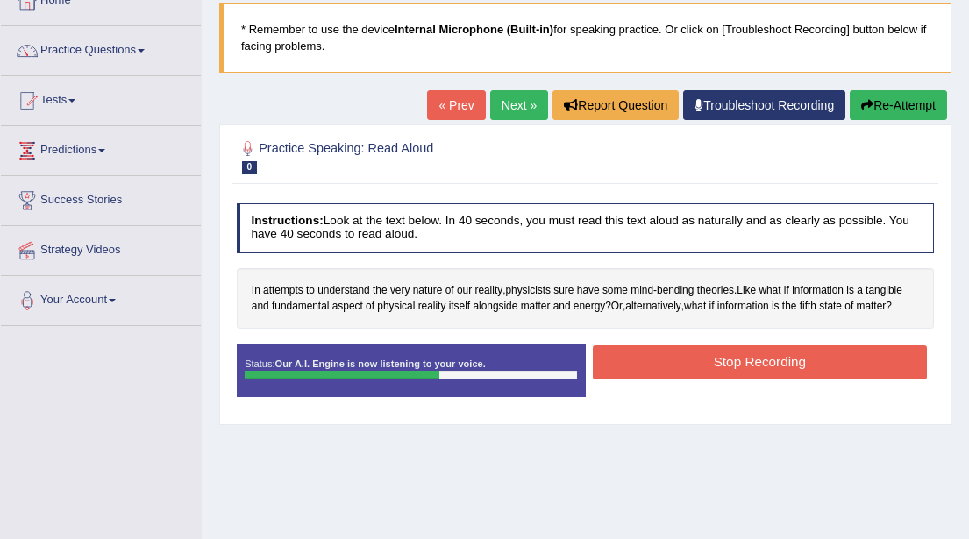
click at [670, 359] on button "Stop Recording" at bounding box center [760, 363] width 334 height 34
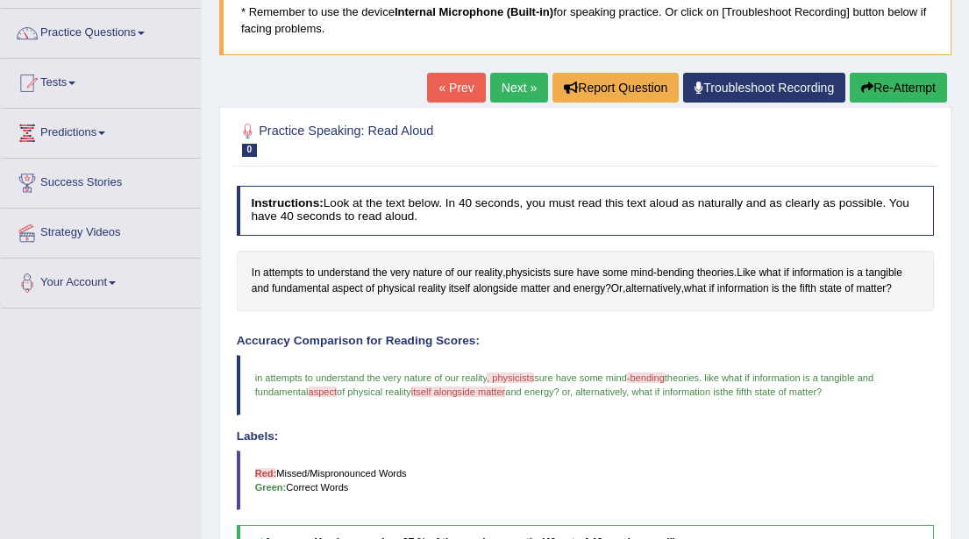
scroll to position [124, 0]
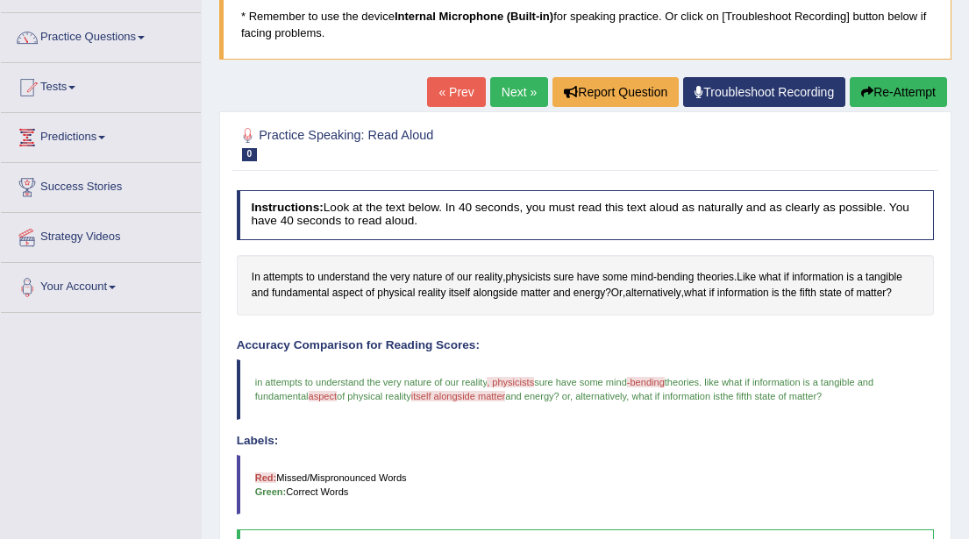
click at [904, 94] on button "Re-Attempt" at bounding box center [898, 92] width 97 height 30
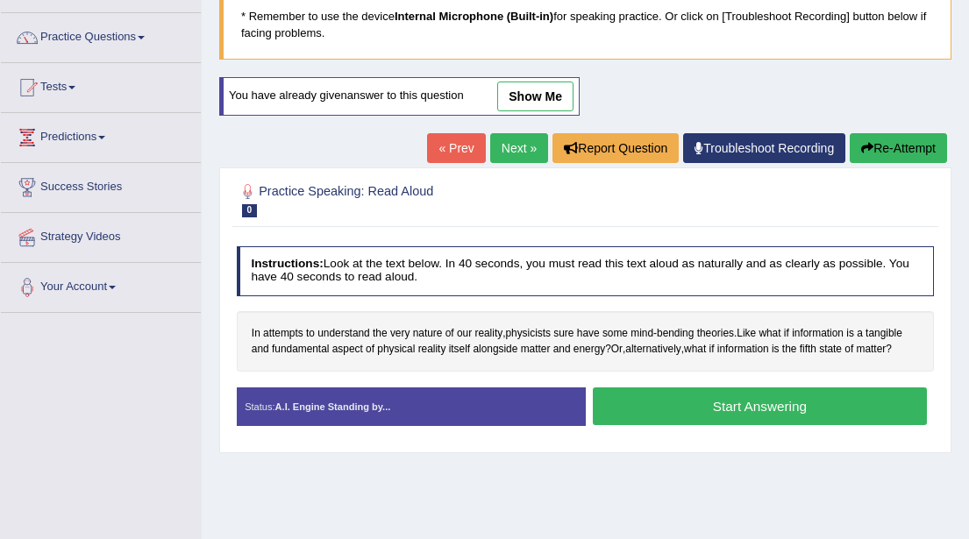
click at [715, 410] on button "Start Answering" at bounding box center [760, 407] width 334 height 38
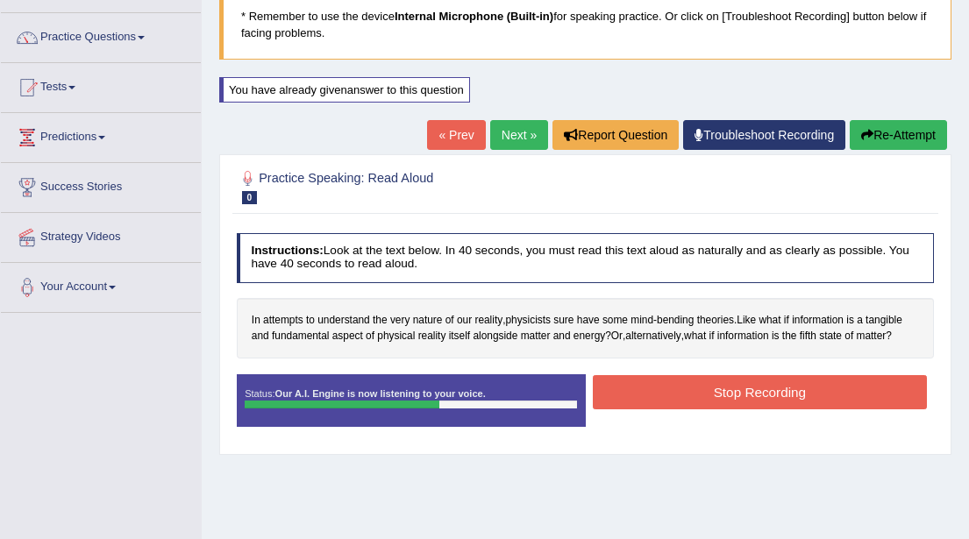
click at [753, 397] on button "Stop Recording" at bounding box center [760, 392] width 334 height 34
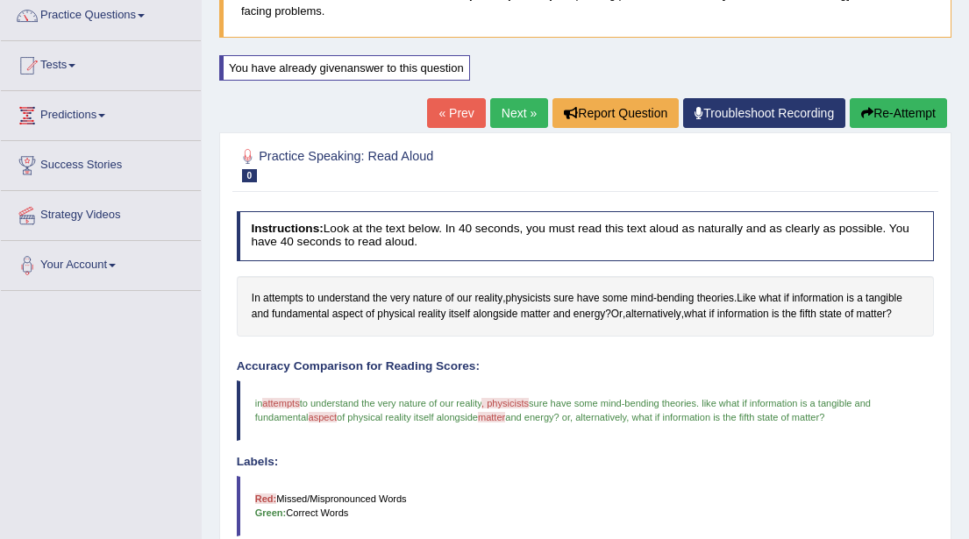
scroll to position [139, 0]
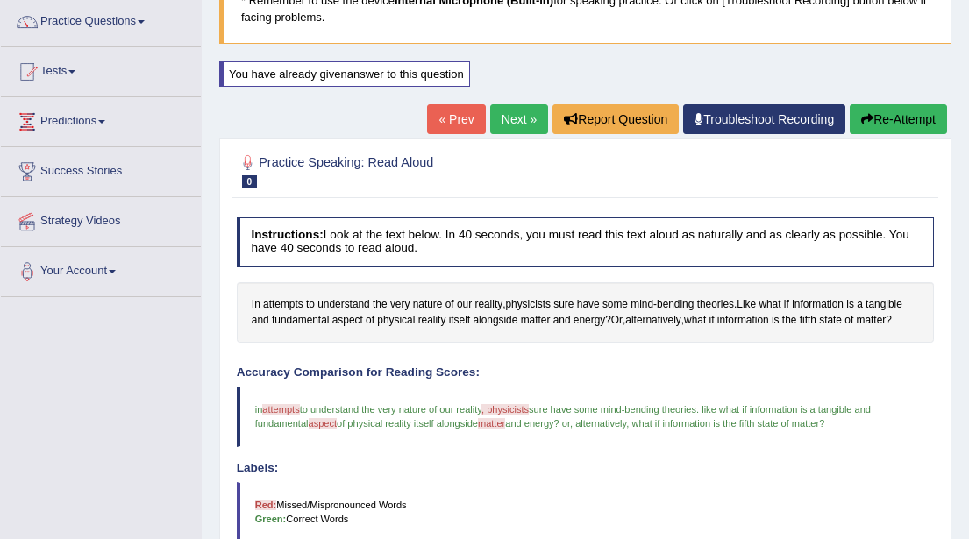
click at [517, 124] on link "Next »" at bounding box center [519, 119] width 58 height 30
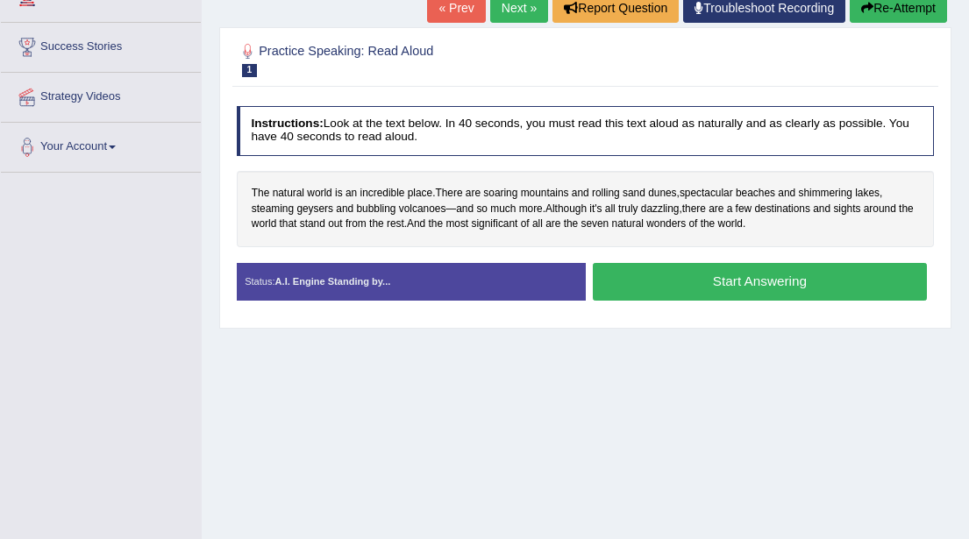
click at [723, 281] on button "Start Answering" at bounding box center [760, 282] width 334 height 38
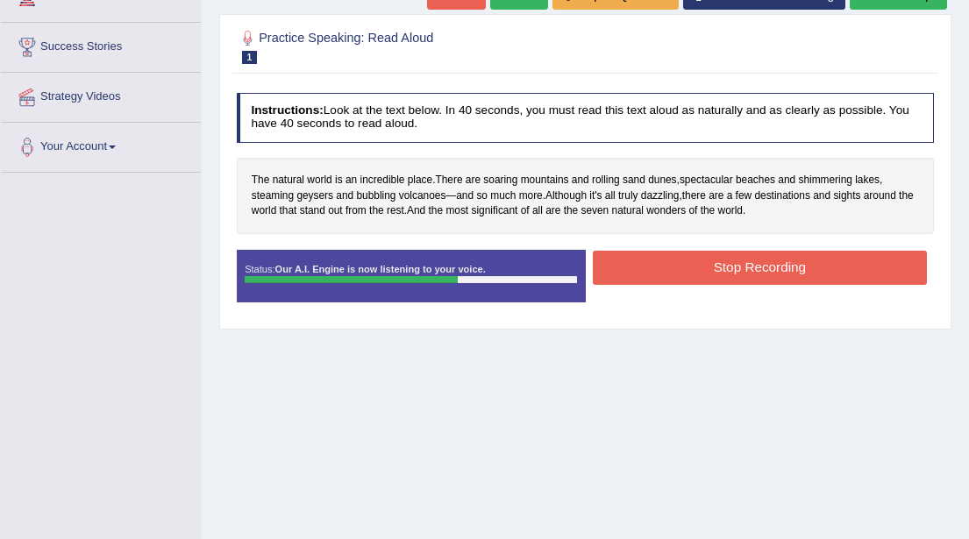
click at [729, 270] on button "Stop Recording" at bounding box center [760, 268] width 334 height 34
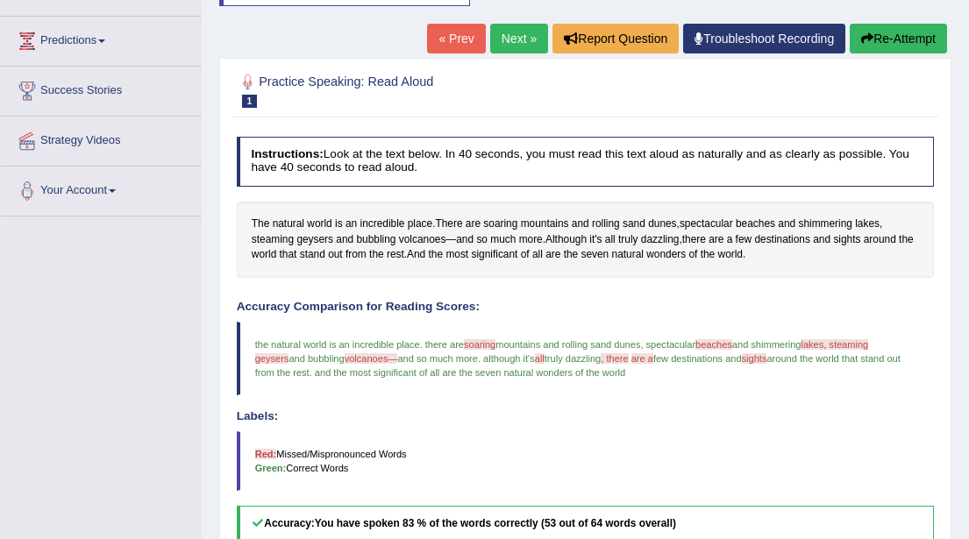
scroll to position [207, 0]
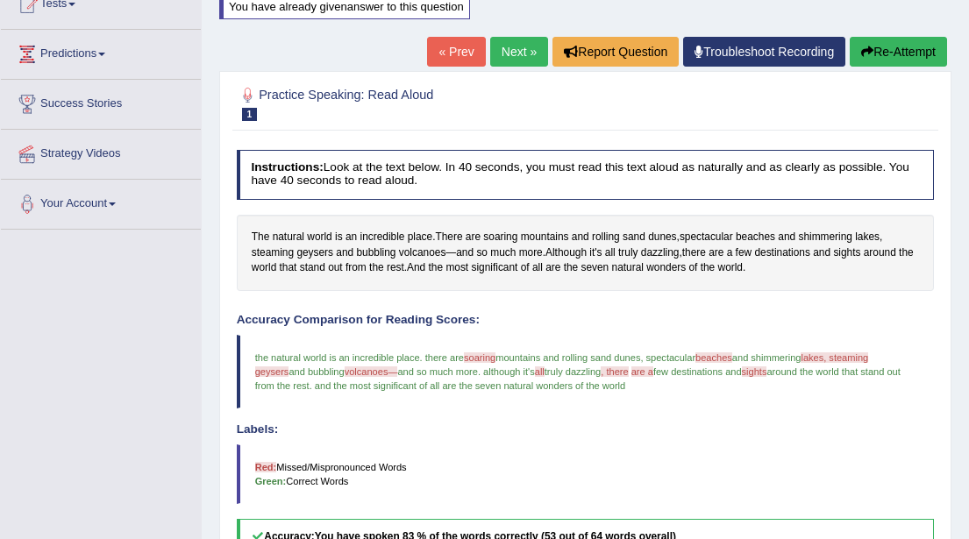
click at [506, 55] on link "Next »" at bounding box center [519, 52] width 58 height 30
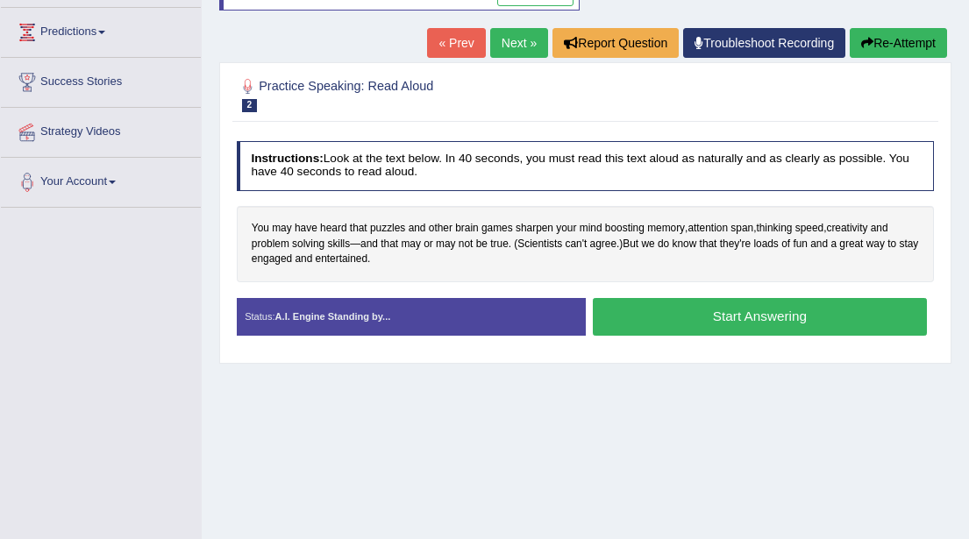
click at [688, 314] on button "Start Answering" at bounding box center [760, 317] width 334 height 38
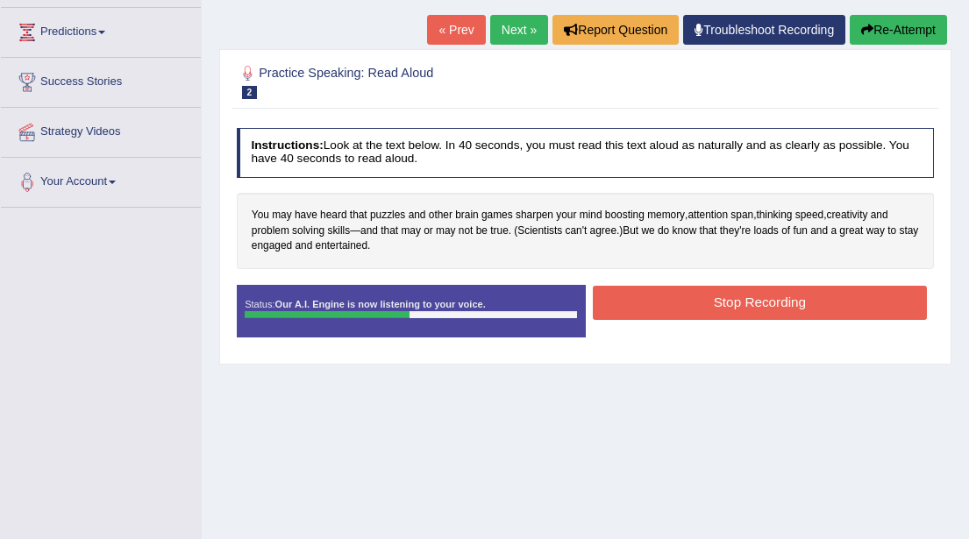
click at [735, 298] on button "Stop Recording" at bounding box center [760, 303] width 334 height 34
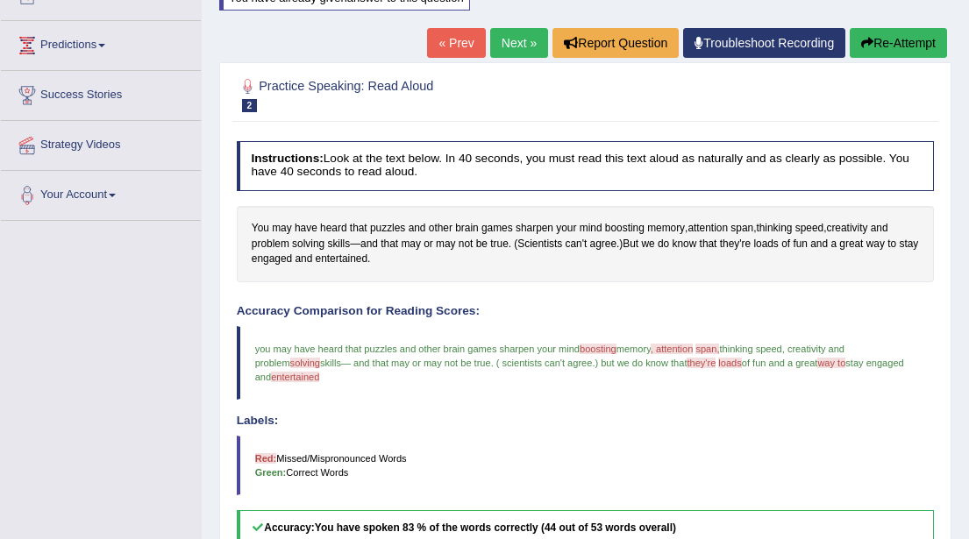
scroll to position [198, 0]
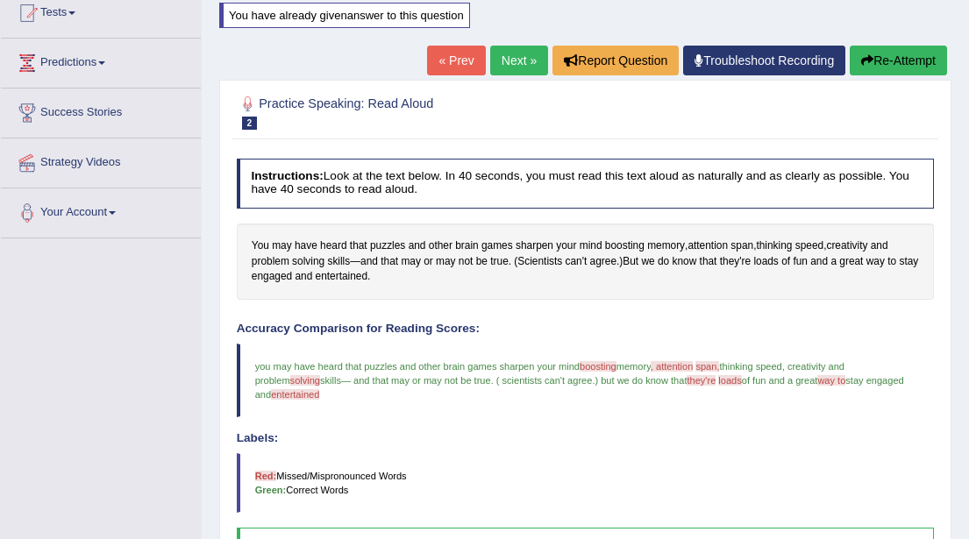
click at [884, 64] on button "Re-Attempt" at bounding box center [898, 61] width 97 height 30
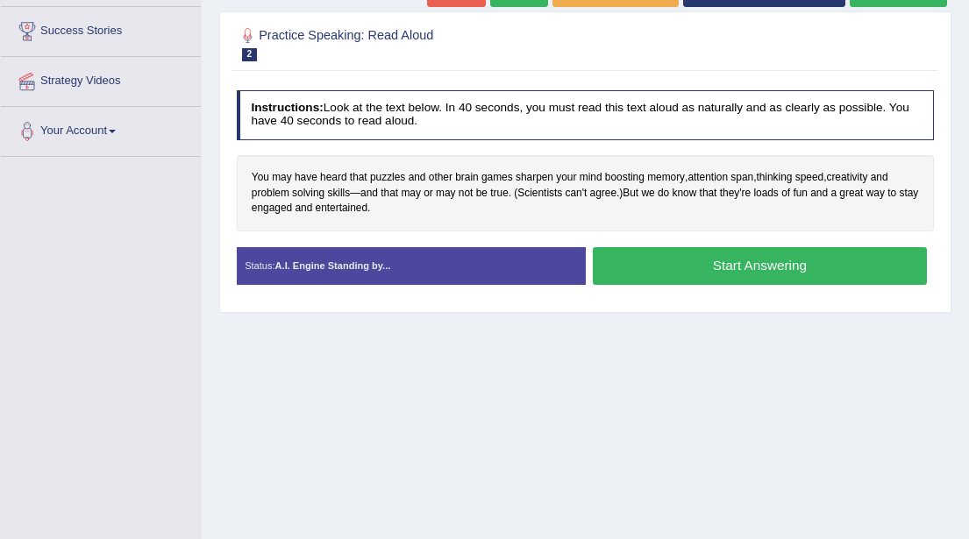
click at [703, 265] on button "Start Answering" at bounding box center [760, 266] width 334 height 38
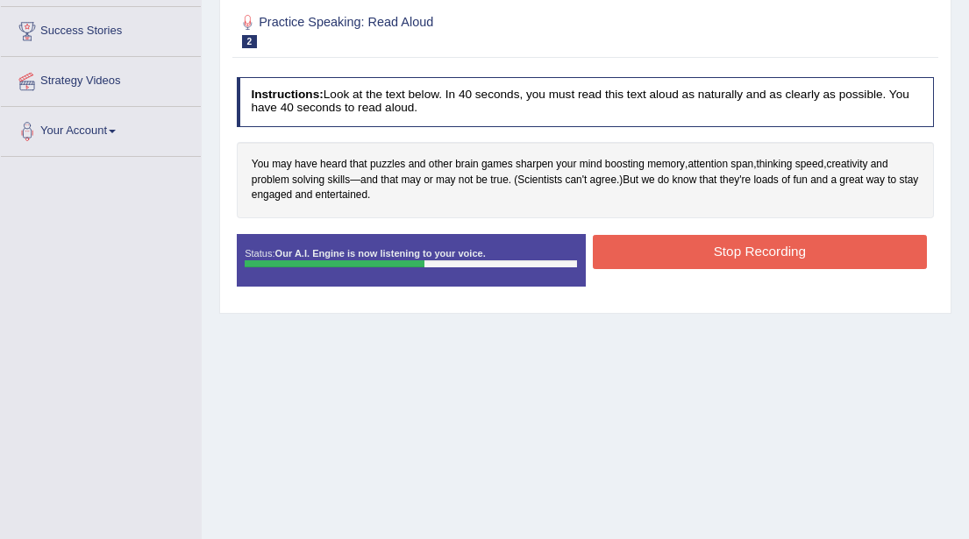
click at [714, 247] on button "Stop Recording" at bounding box center [760, 252] width 334 height 34
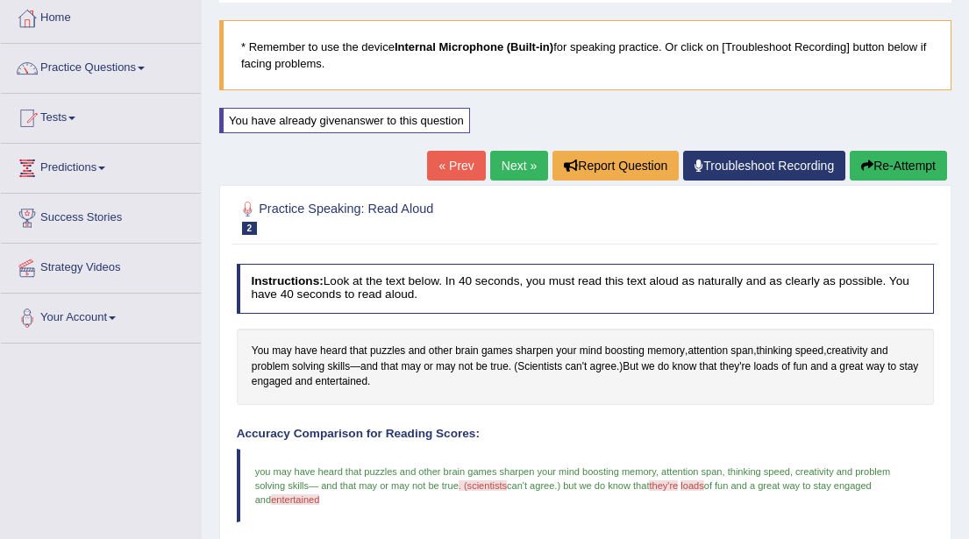
scroll to position [89, 0]
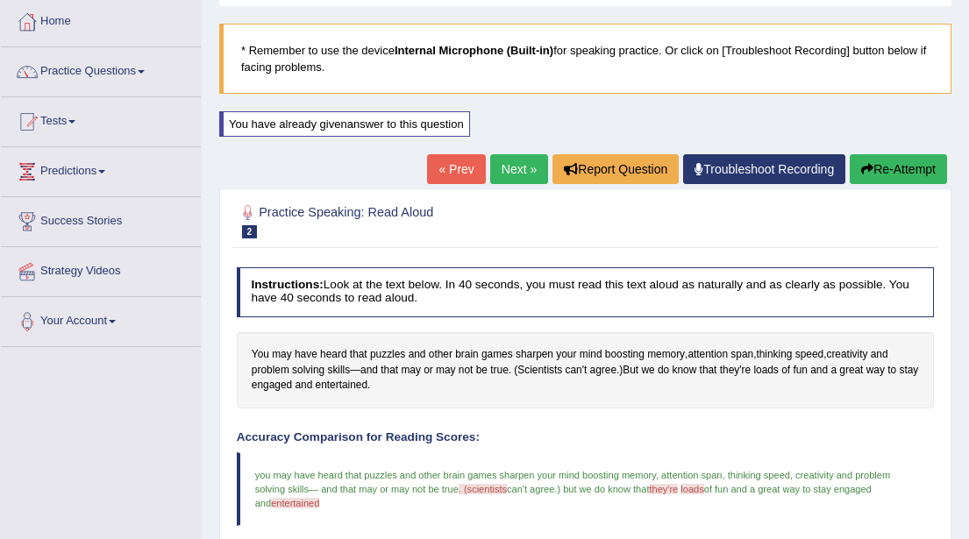
click at [507, 168] on link "Next »" at bounding box center [519, 169] width 58 height 30
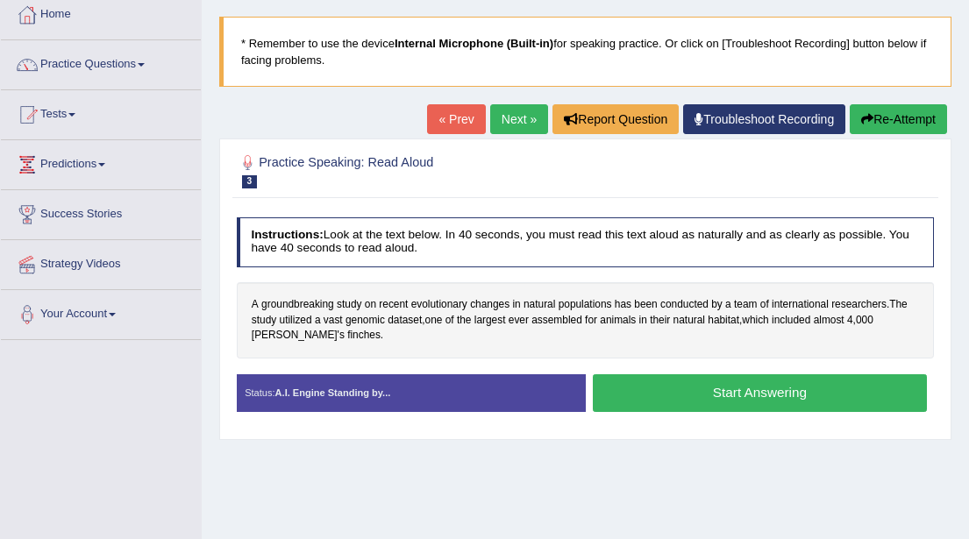
scroll to position [96, 0]
click at [721, 394] on button "Start Answering" at bounding box center [760, 393] width 334 height 38
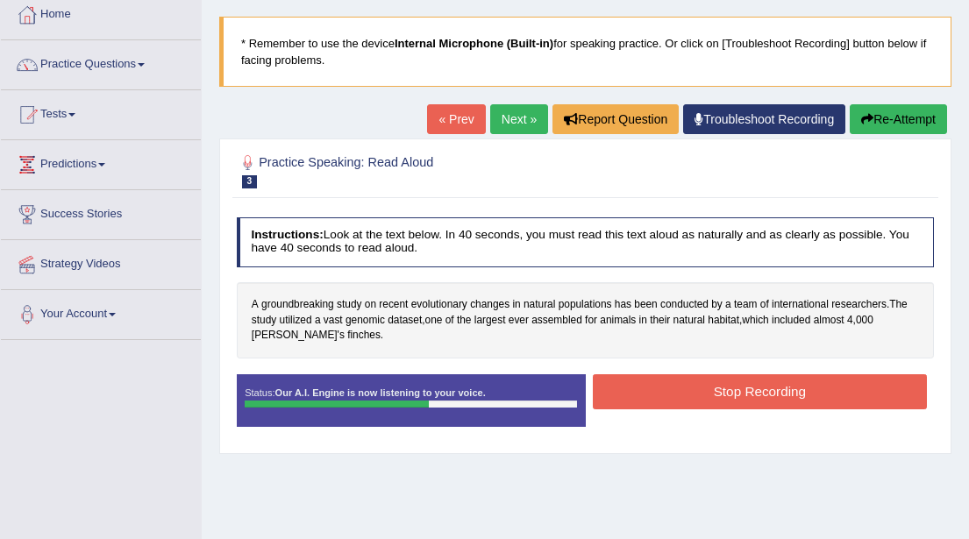
click at [721, 394] on button "Stop Recording" at bounding box center [760, 391] width 334 height 34
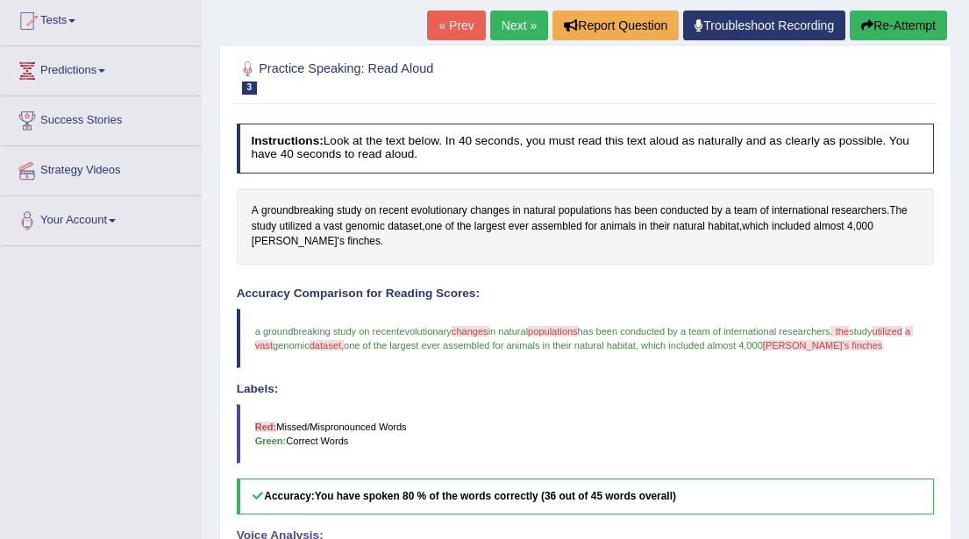
scroll to position [182, 0]
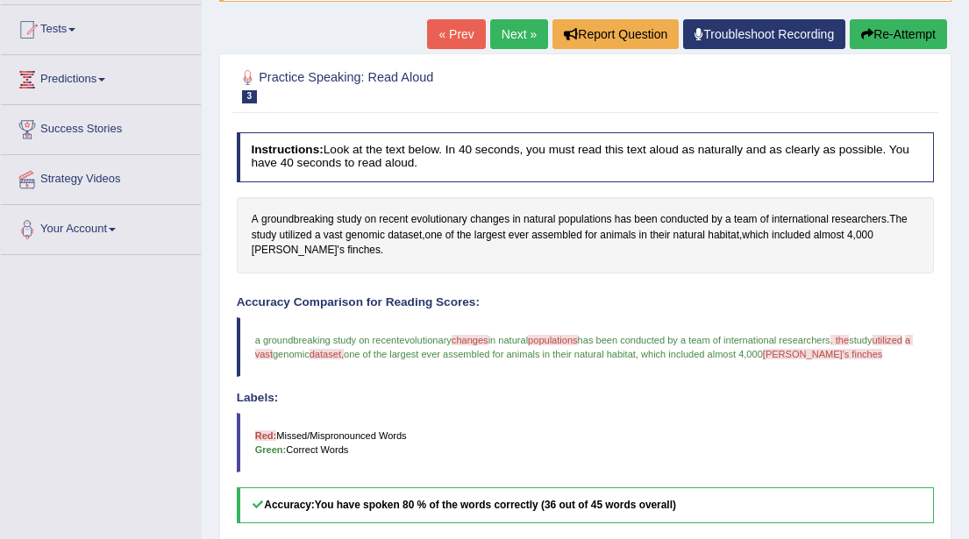
click at [889, 39] on button "Re-Attempt" at bounding box center [898, 34] width 97 height 30
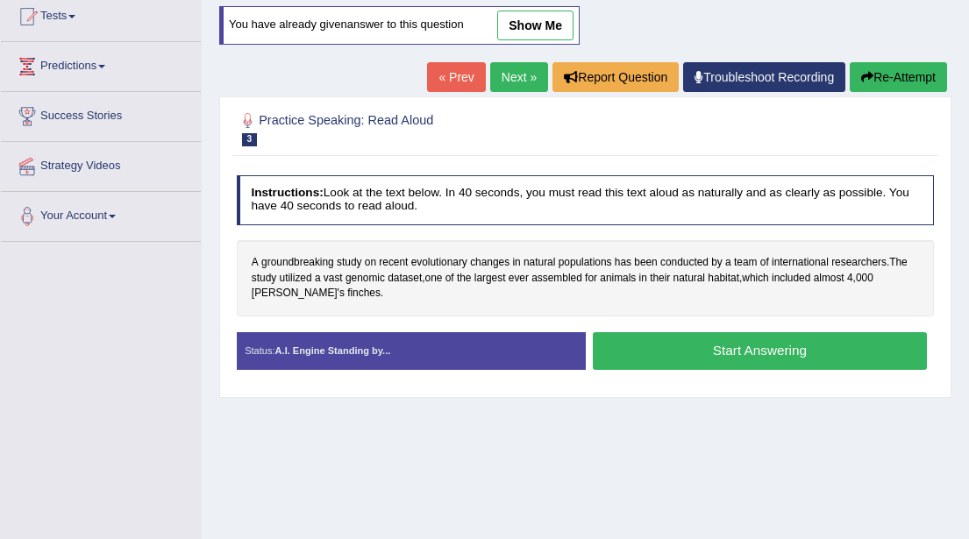
click at [730, 346] on button "Start Answering" at bounding box center [760, 351] width 334 height 38
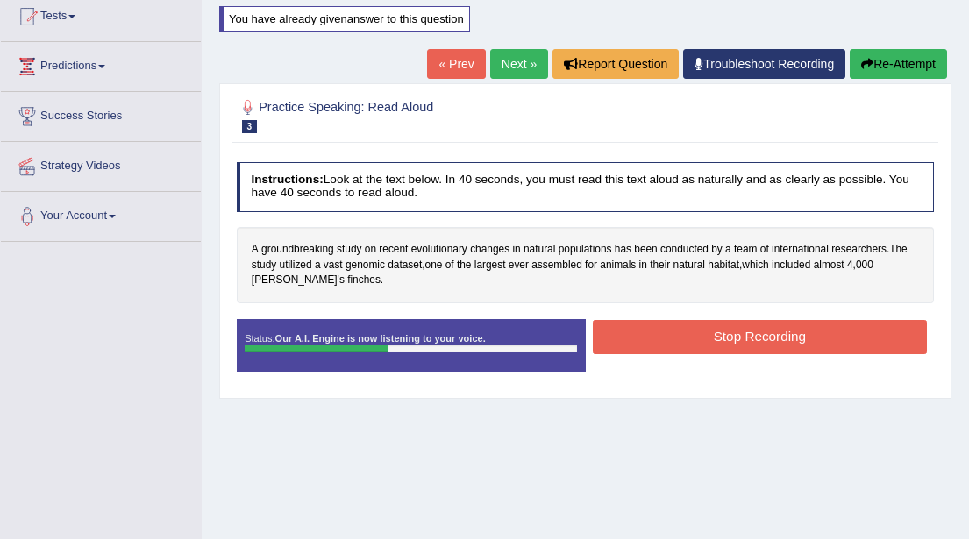
click at [733, 335] on button "Stop Recording" at bounding box center [760, 337] width 334 height 34
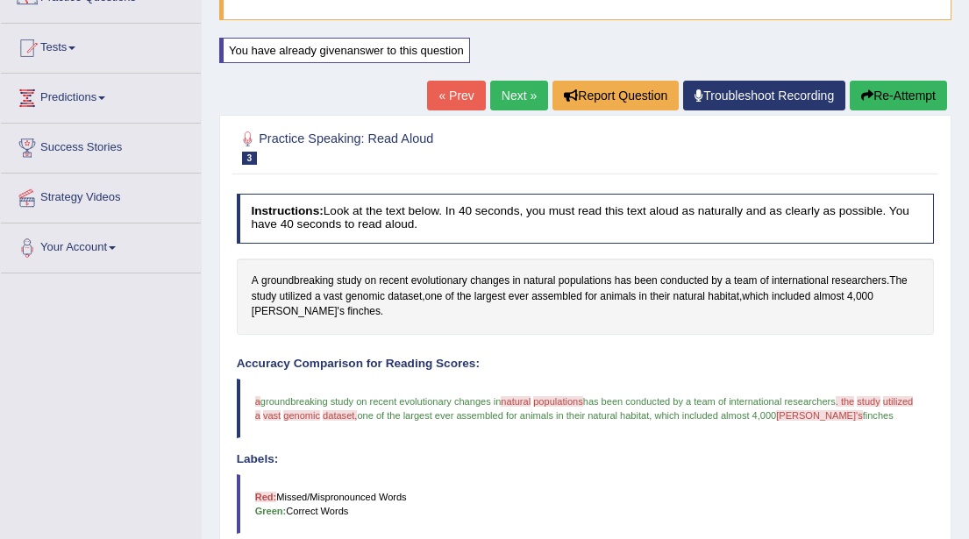
scroll to position [167, 0]
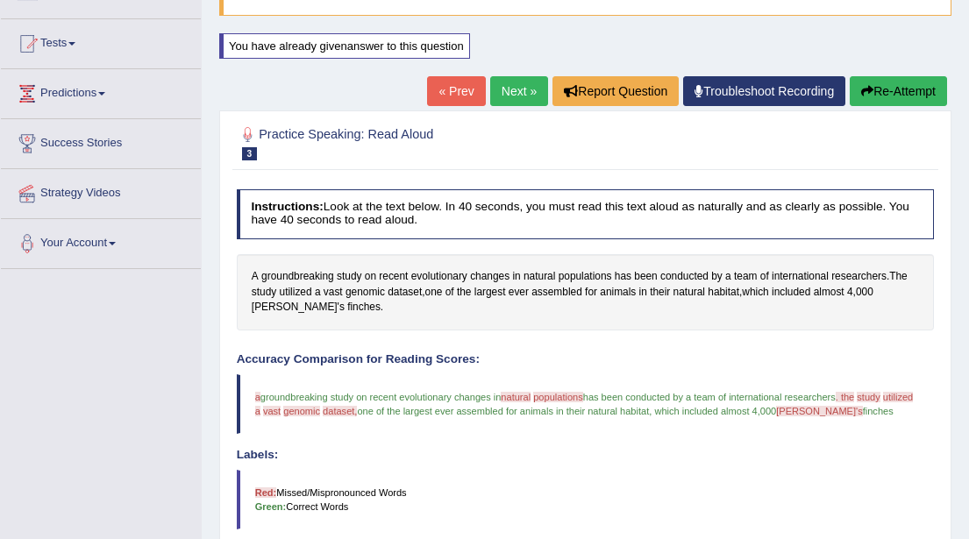
click at [874, 91] on button "Re-Attempt" at bounding box center [898, 91] width 97 height 30
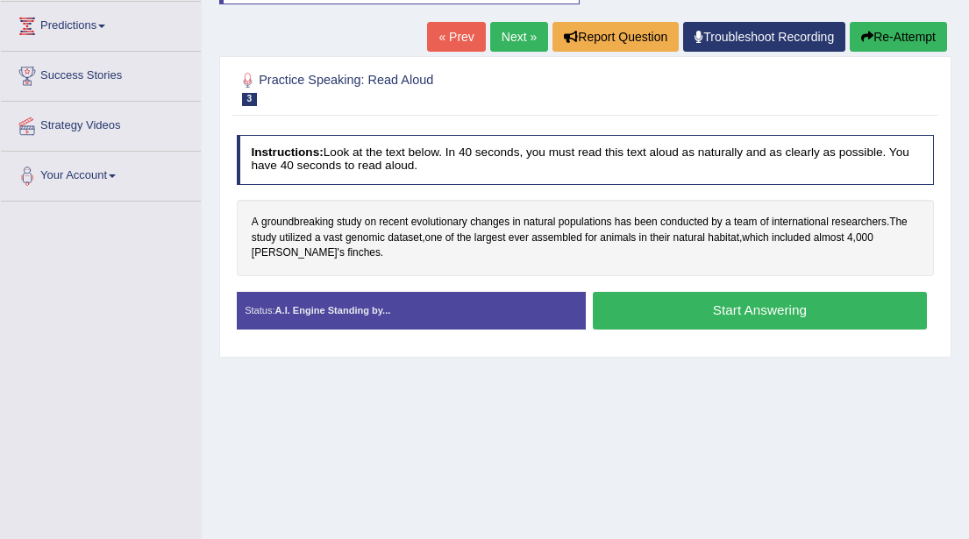
click at [723, 312] on button "Start Answering" at bounding box center [760, 311] width 334 height 38
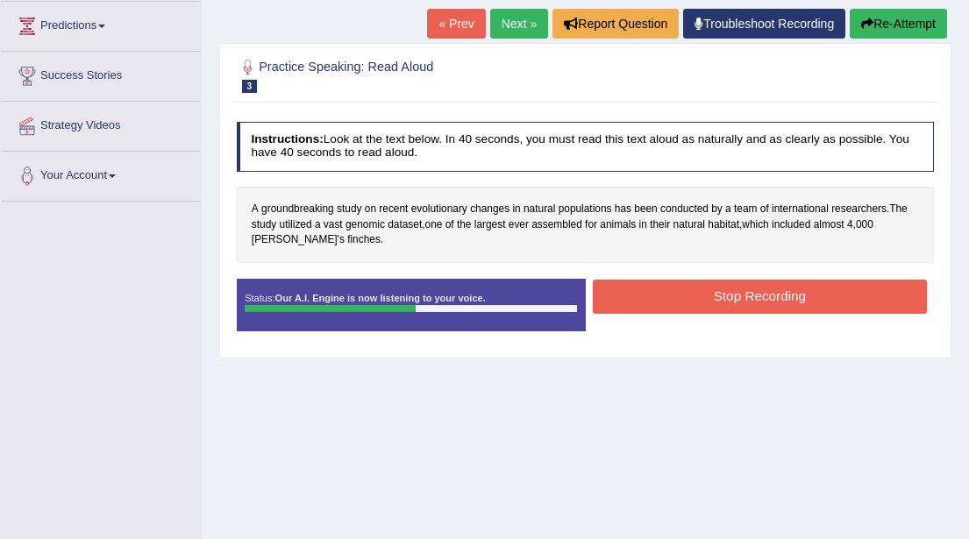
click at [739, 296] on button "Stop Recording" at bounding box center [760, 297] width 334 height 34
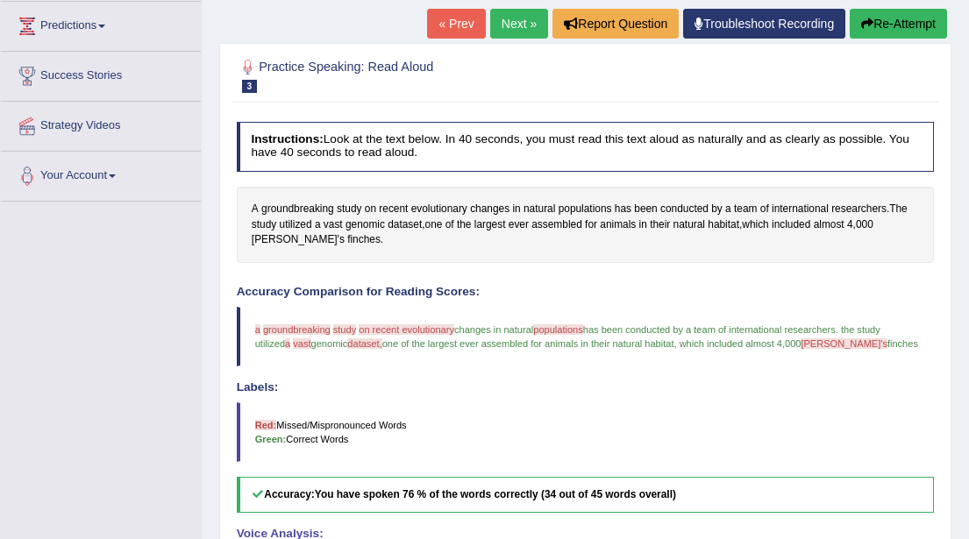
click at [902, 29] on button "Re-Attempt" at bounding box center [898, 24] width 97 height 30
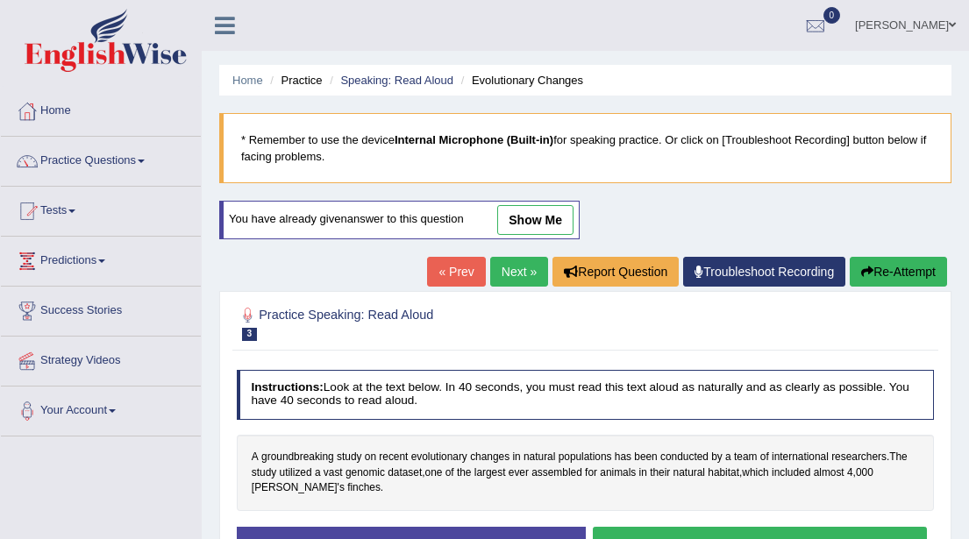
scroll to position [248, 0]
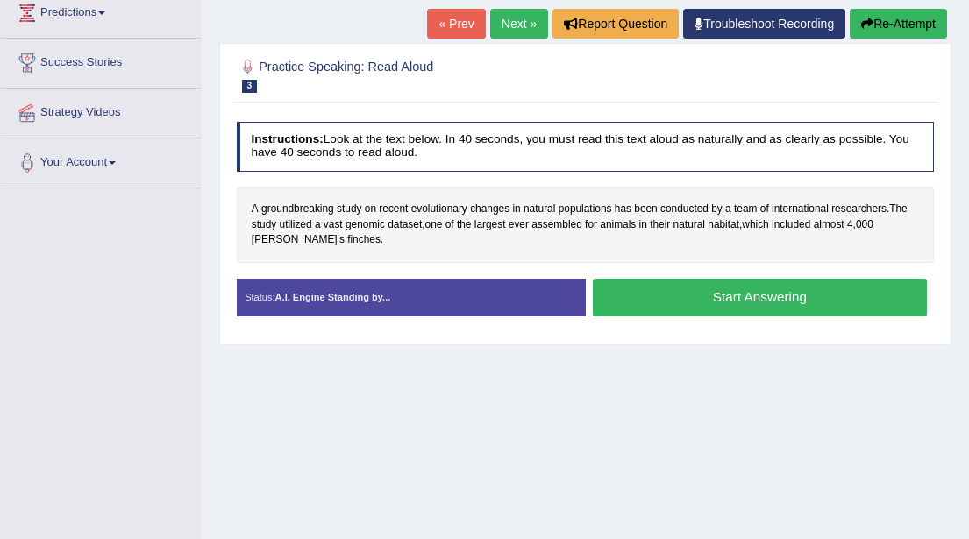
click at [694, 295] on button "Start Answering" at bounding box center [760, 298] width 334 height 38
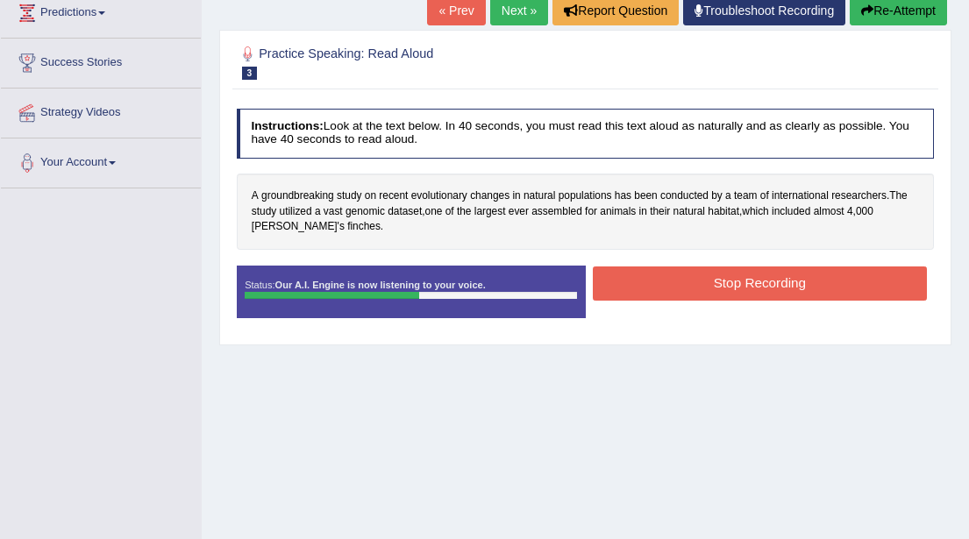
click at [713, 283] on button "Stop Recording" at bounding box center [760, 284] width 334 height 34
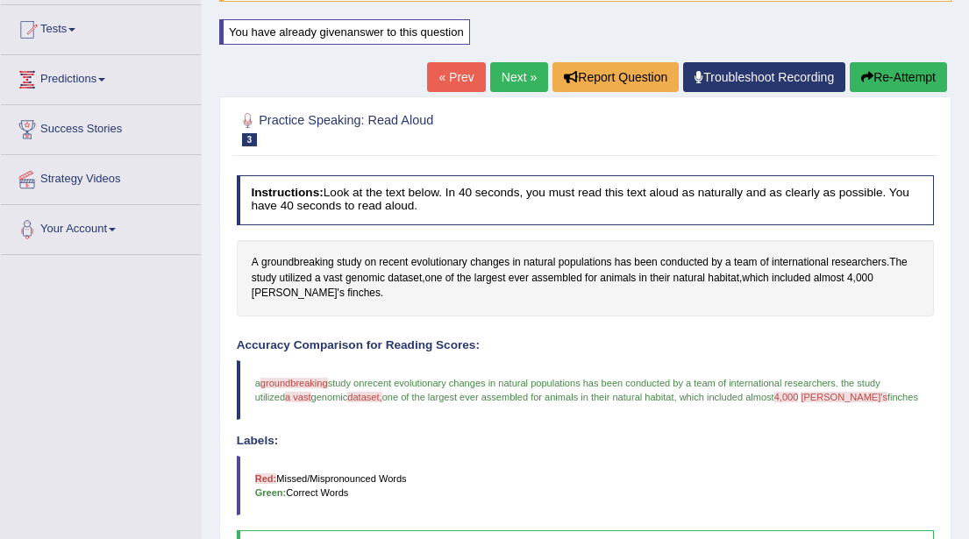
scroll to position [176, 0]
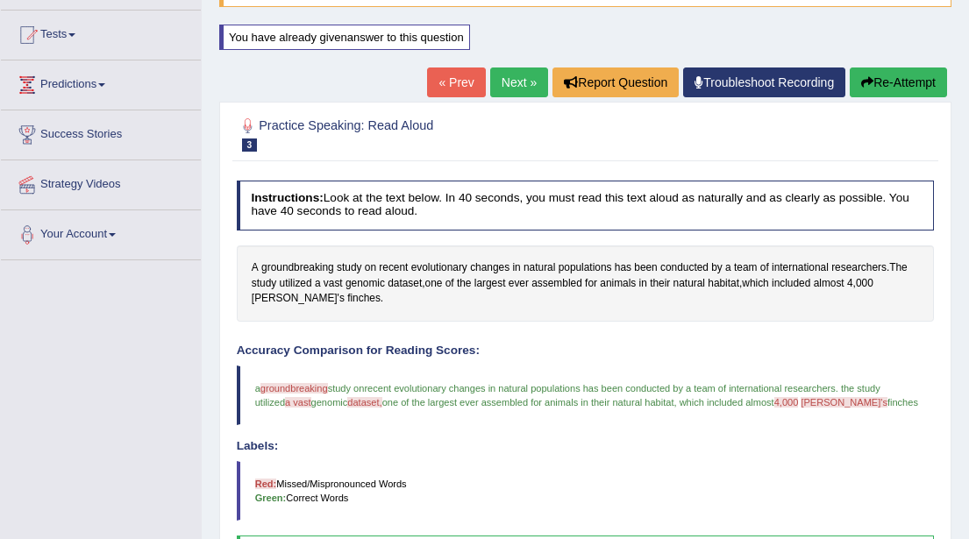
click at [507, 79] on link "Next »" at bounding box center [519, 83] width 58 height 30
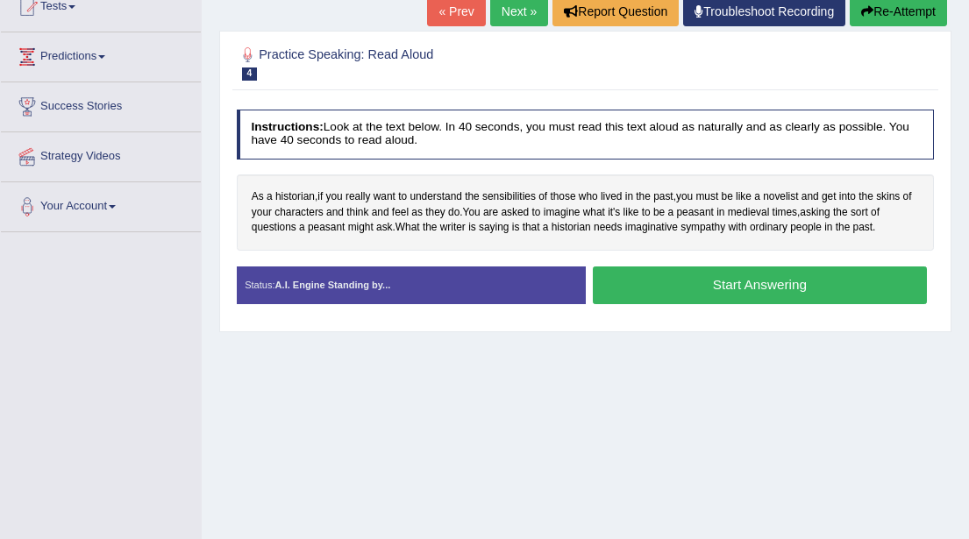
click at [716, 286] on button "Start Answering" at bounding box center [760, 286] width 334 height 38
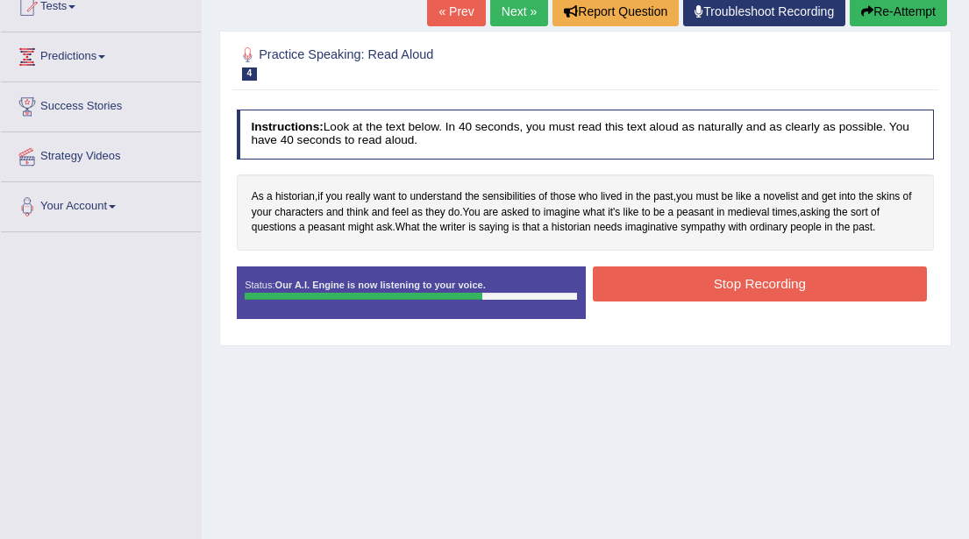
click at [724, 281] on button "Stop Recording" at bounding box center [760, 284] width 334 height 34
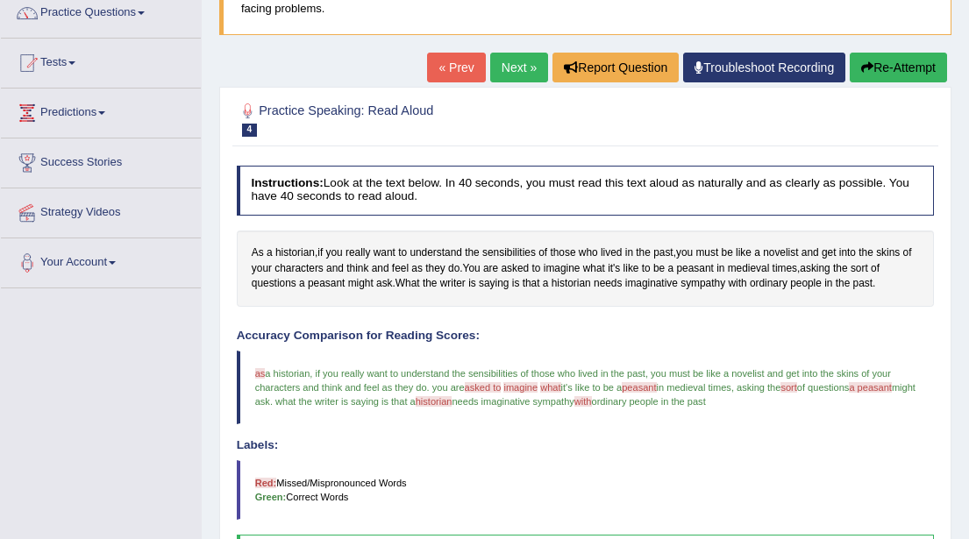
scroll to position [122, 0]
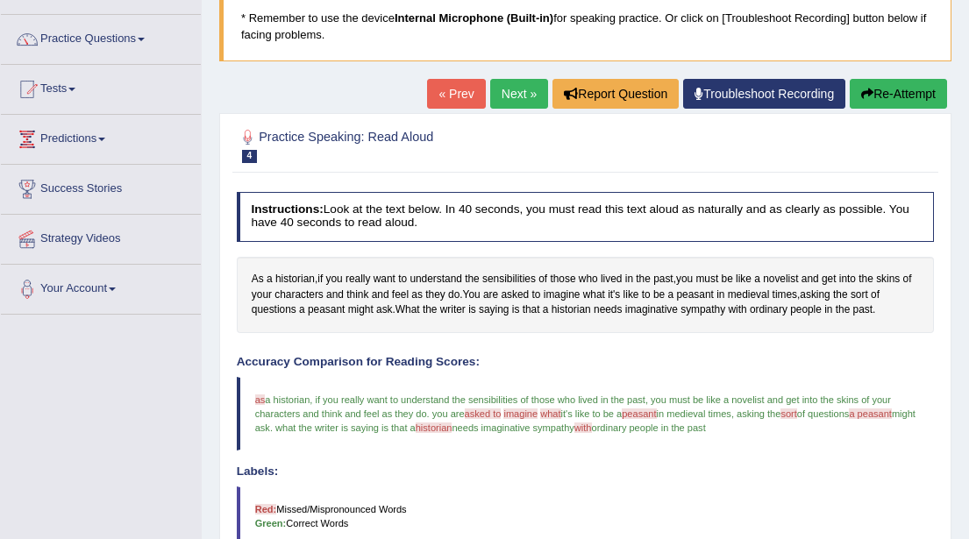
click at [897, 94] on button "Re-Attempt" at bounding box center [898, 94] width 97 height 30
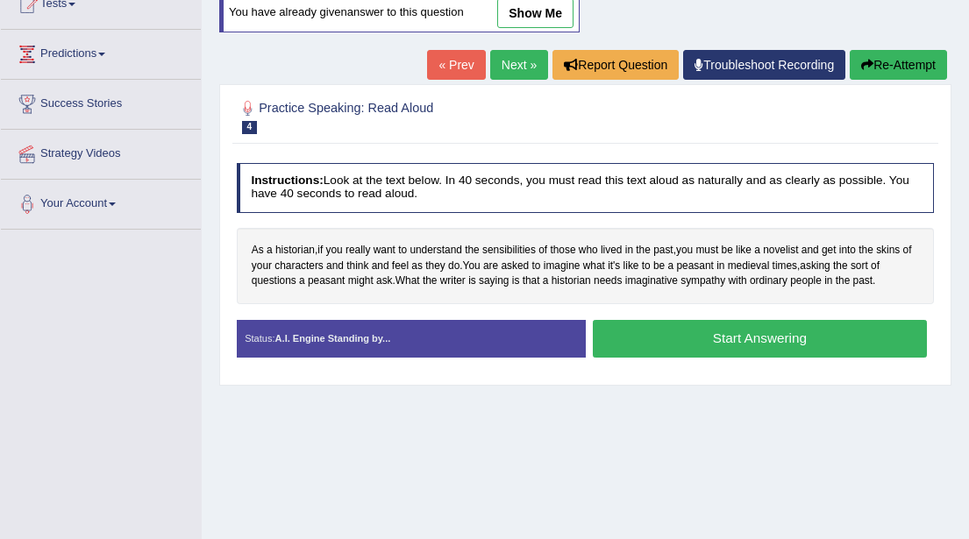
click at [723, 338] on button "Start Answering" at bounding box center [760, 339] width 334 height 38
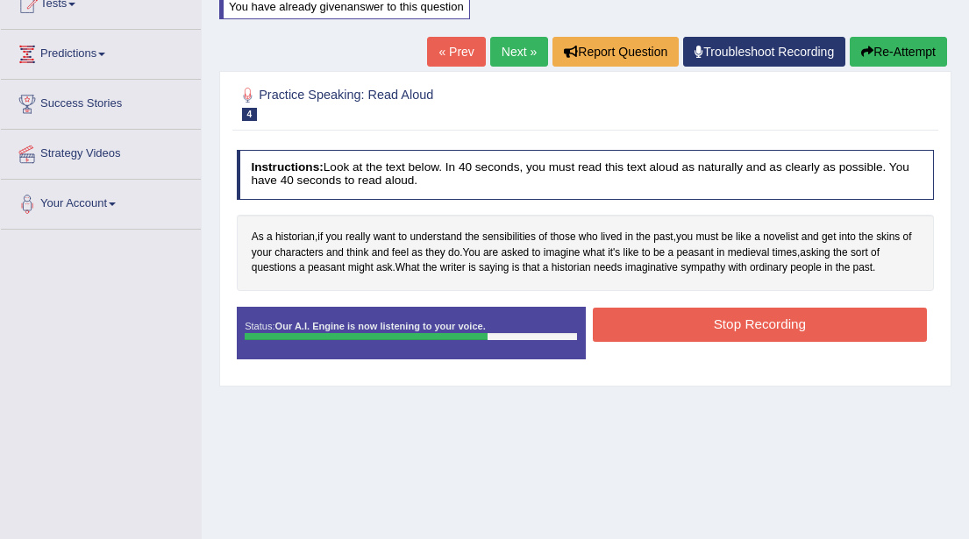
click at [745, 324] on button "Stop Recording" at bounding box center [760, 325] width 334 height 34
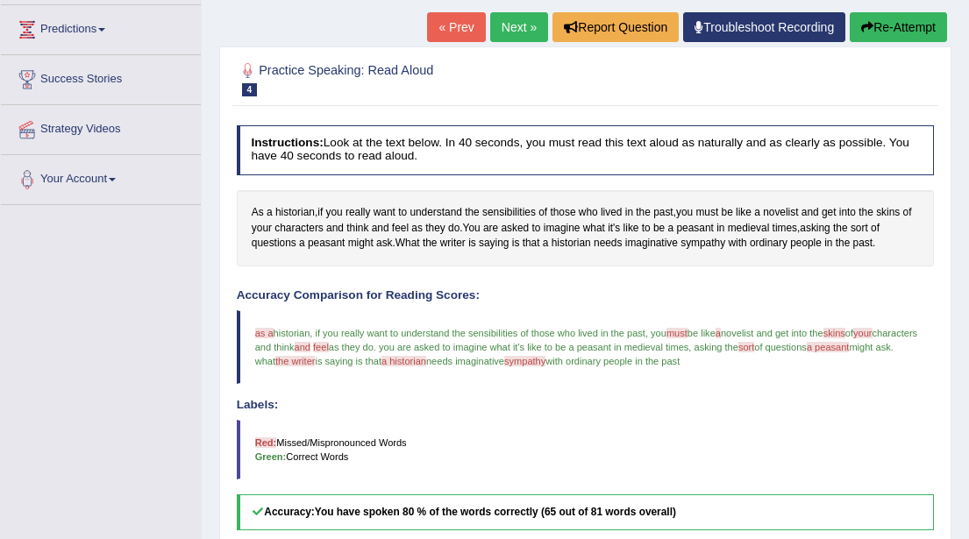
scroll to position [213, 0]
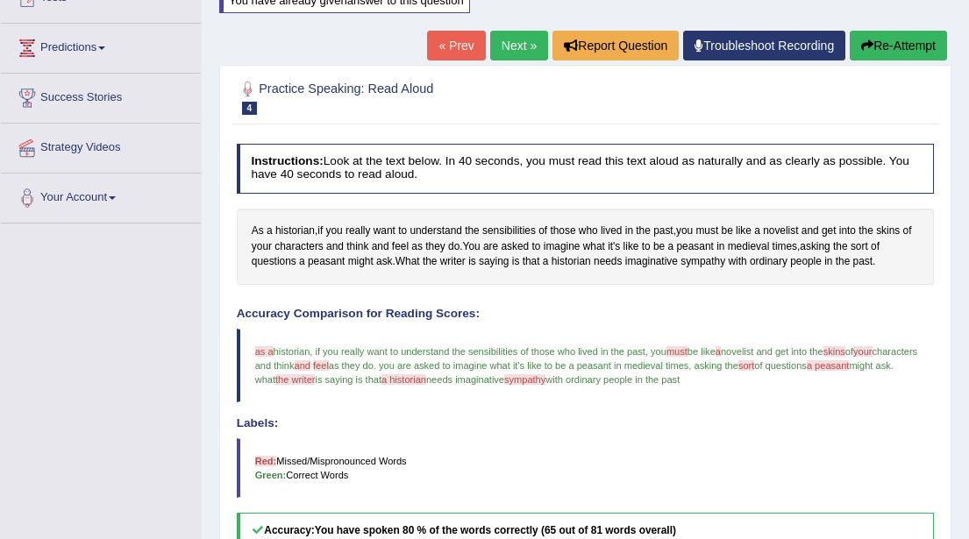
click at [908, 50] on button "Re-Attempt" at bounding box center [898, 46] width 97 height 30
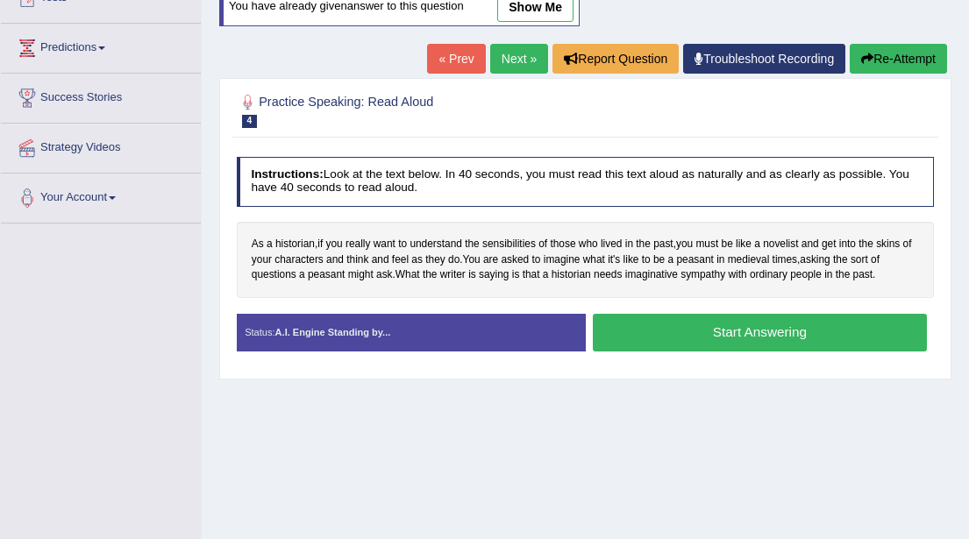
scroll to position [213, 0]
click at [683, 331] on button "Start Answering" at bounding box center [760, 333] width 334 height 38
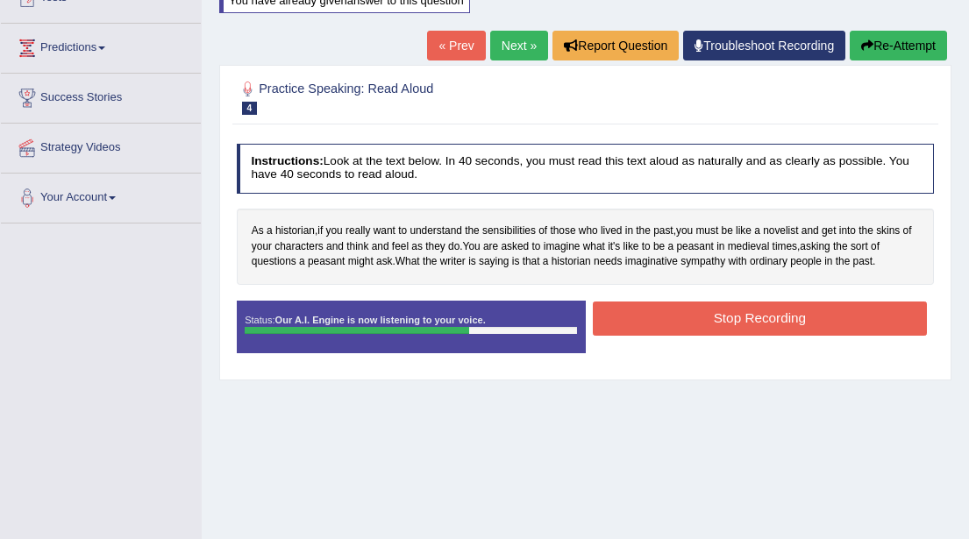
click at [734, 313] on button "Stop Recording" at bounding box center [760, 319] width 334 height 34
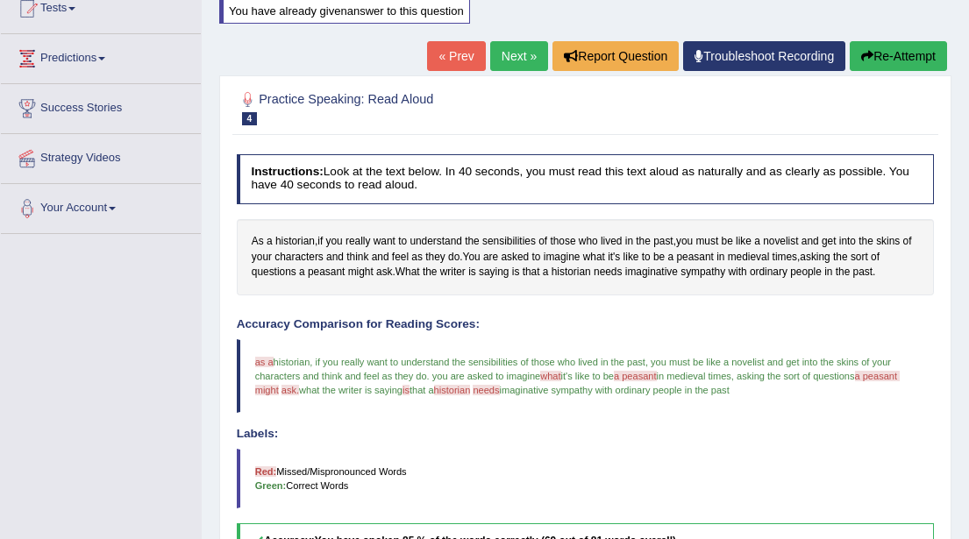
scroll to position [200, 0]
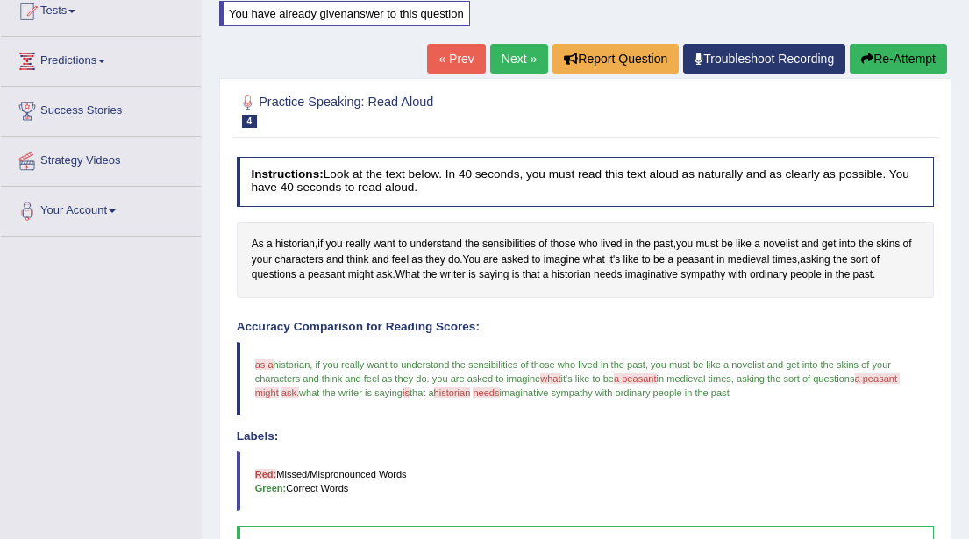
click at [496, 52] on link "Next »" at bounding box center [519, 59] width 58 height 30
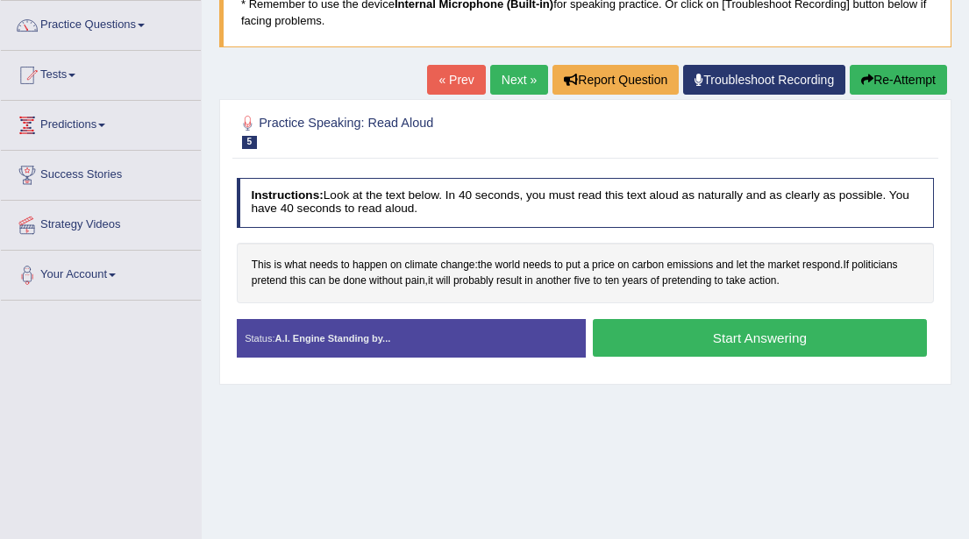
click at [632, 331] on button "Start Answering" at bounding box center [760, 338] width 334 height 38
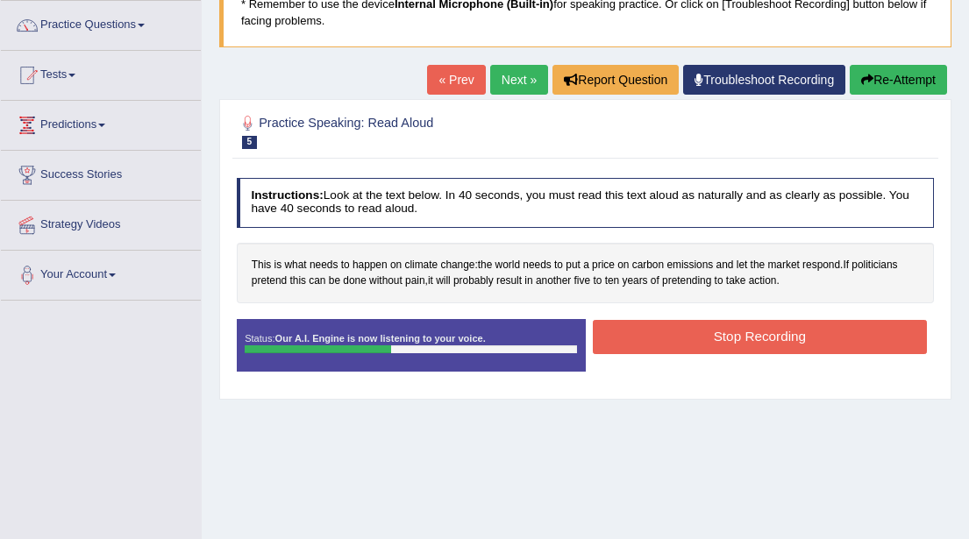
click at [696, 334] on button "Stop Recording" at bounding box center [760, 337] width 334 height 34
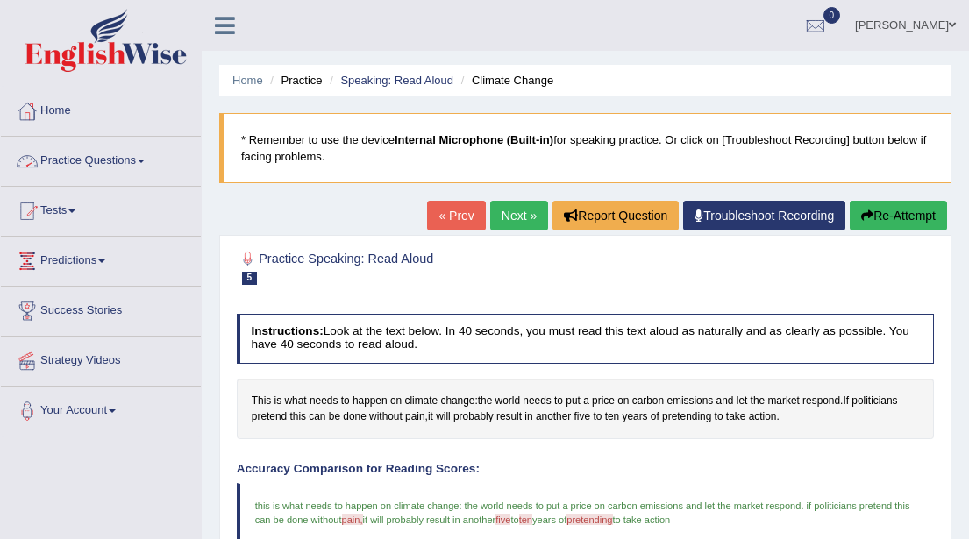
click at [145, 160] on span at bounding box center [141, 162] width 7 height 4
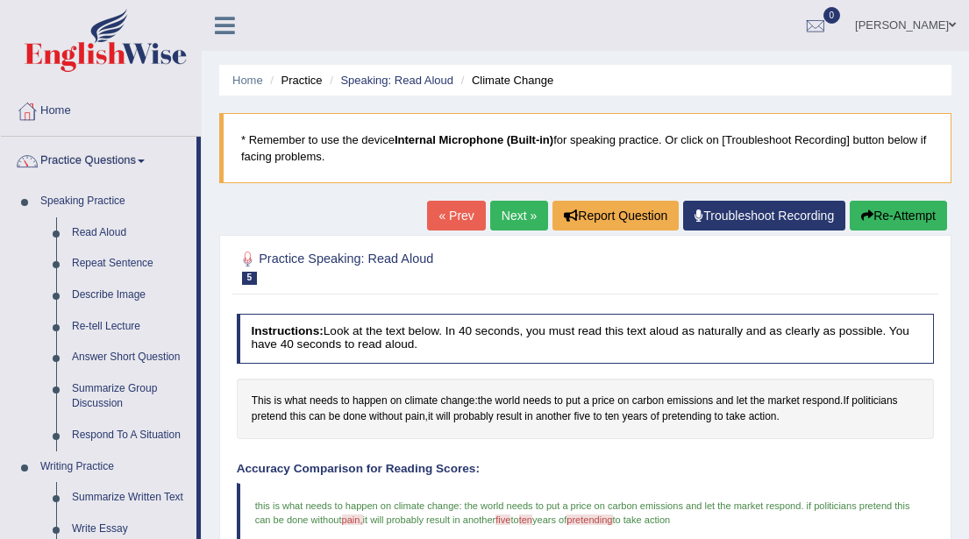
click at [499, 217] on link "Next »" at bounding box center [519, 216] width 58 height 30
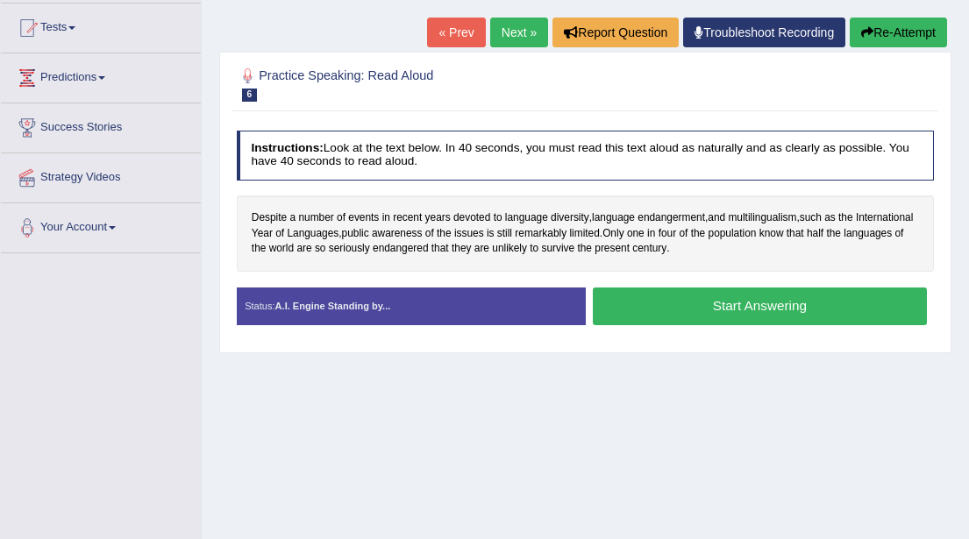
click at [747, 309] on button "Start Answering" at bounding box center [760, 307] width 334 height 38
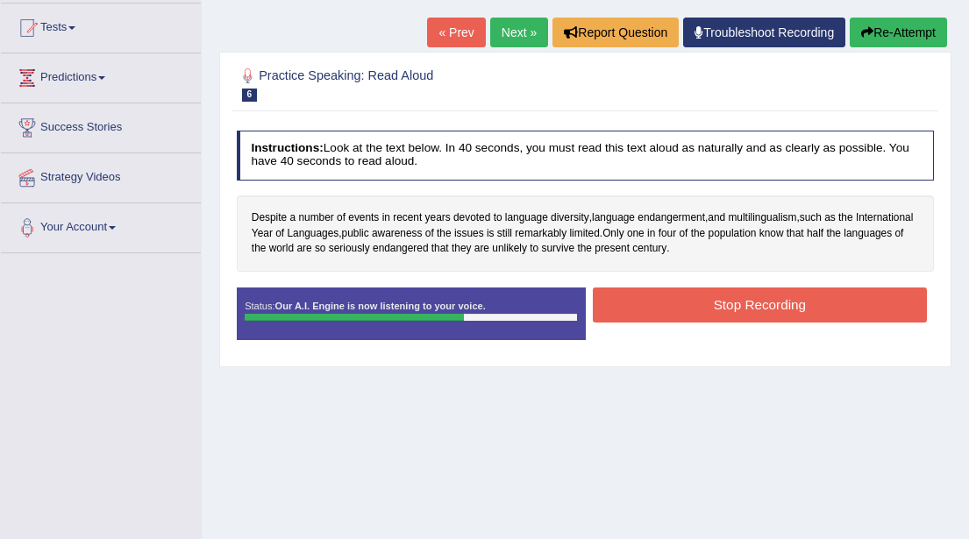
click at [748, 307] on button "Stop Recording" at bounding box center [760, 305] width 334 height 34
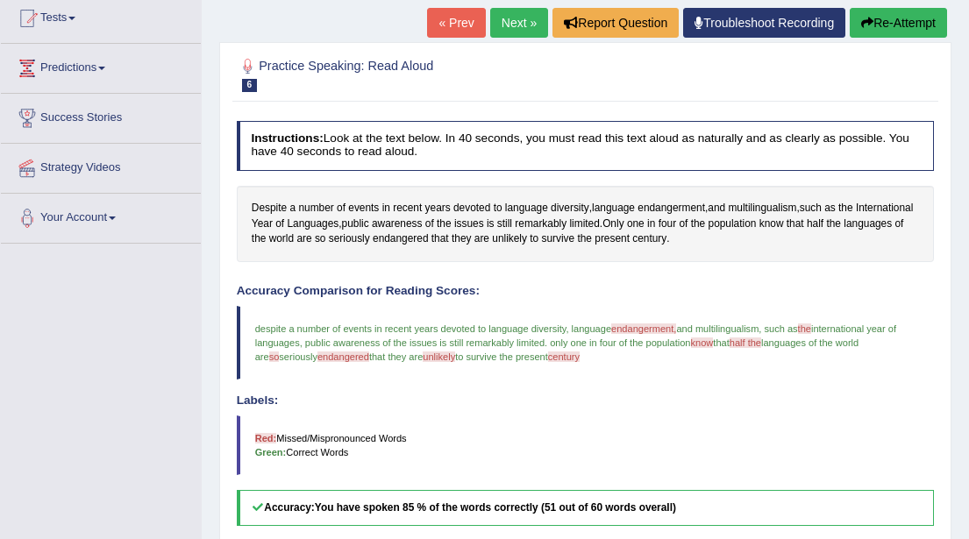
scroll to position [187, 0]
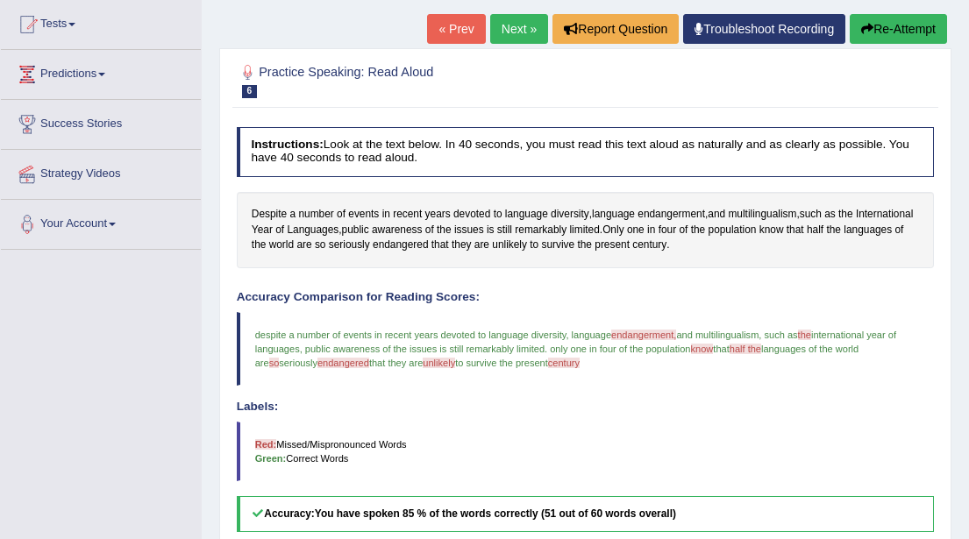
click at [878, 36] on button "Re-Attempt" at bounding box center [898, 29] width 97 height 30
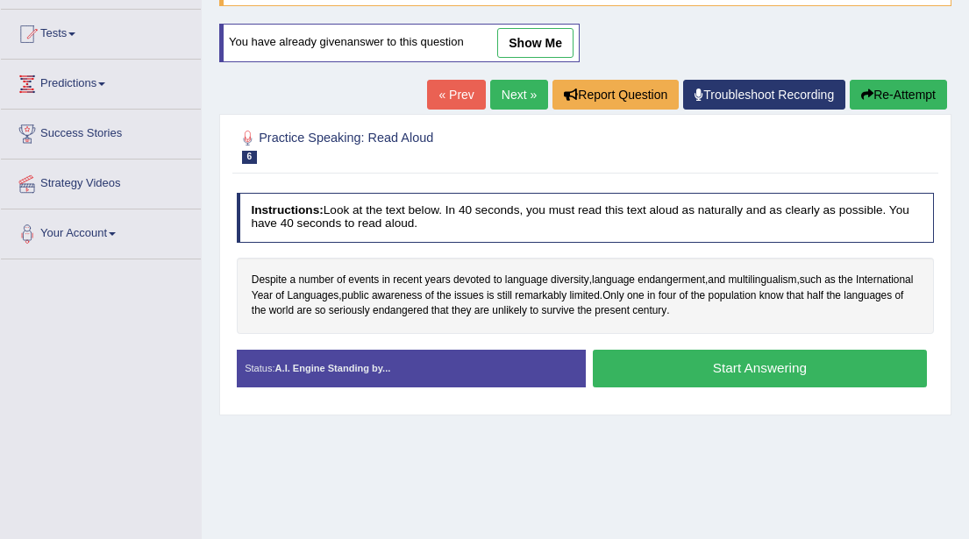
scroll to position [177, 0]
click at [655, 374] on button "Start Answering" at bounding box center [760, 369] width 334 height 38
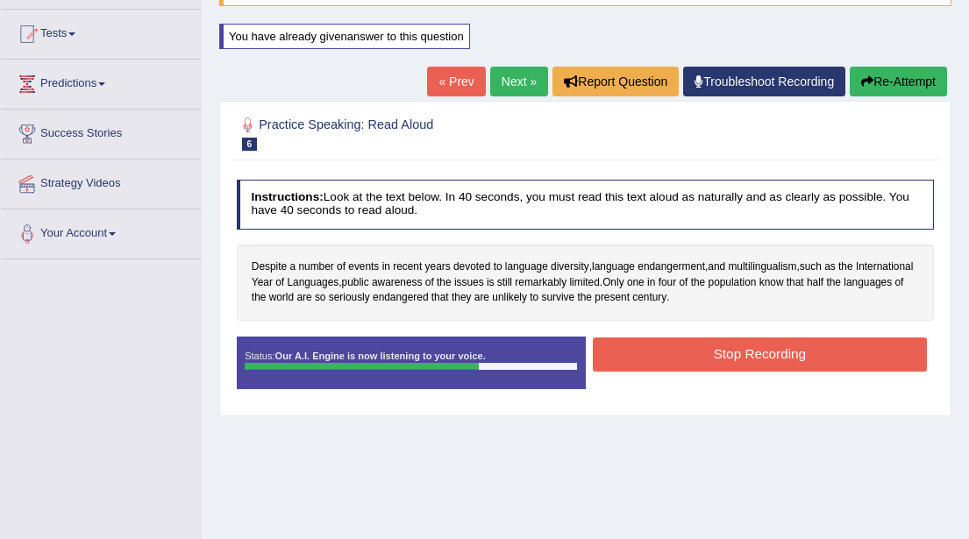
click at [696, 347] on button "Stop Recording" at bounding box center [760, 355] width 334 height 34
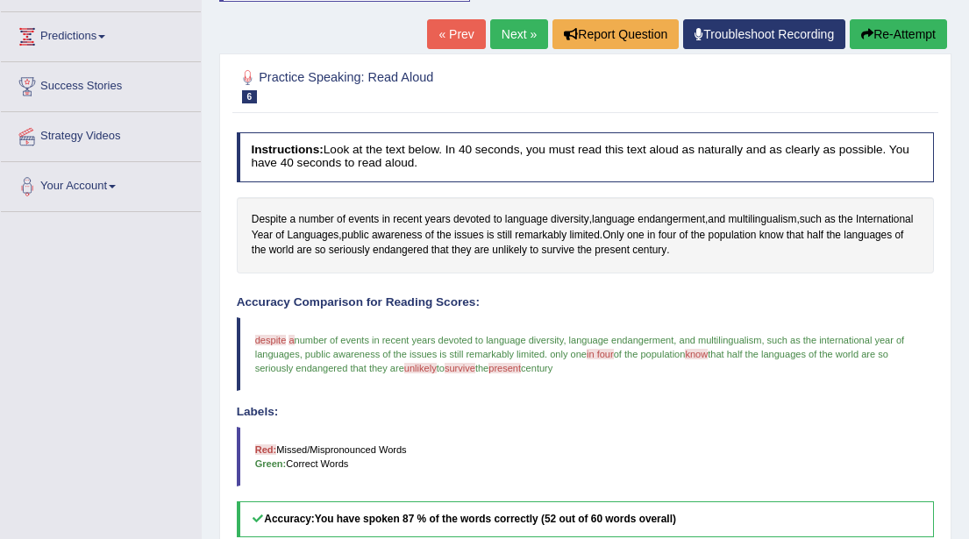
scroll to position [224, 0]
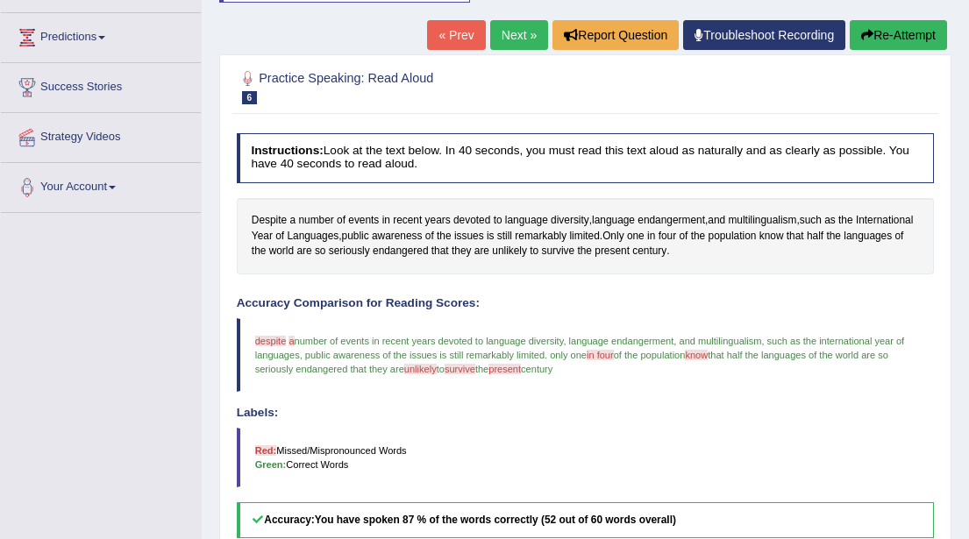
click at [879, 37] on button "Re-Attempt" at bounding box center [898, 35] width 97 height 30
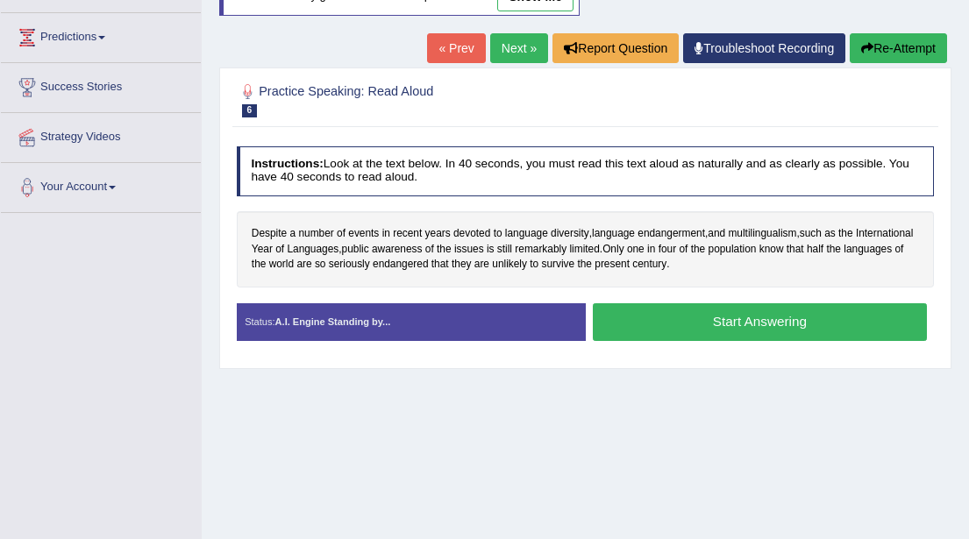
click at [699, 326] on button "Start Answering" at bounding box center [760, 322] width 334 height 38
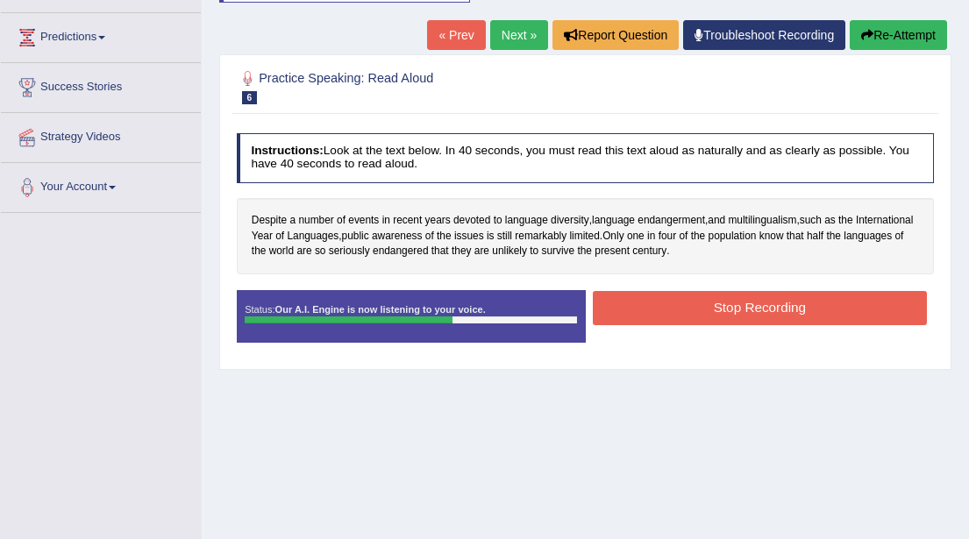
click at [724, 307] on button "Stop Recording" at bounding box center [760, 308] width 334 height 34
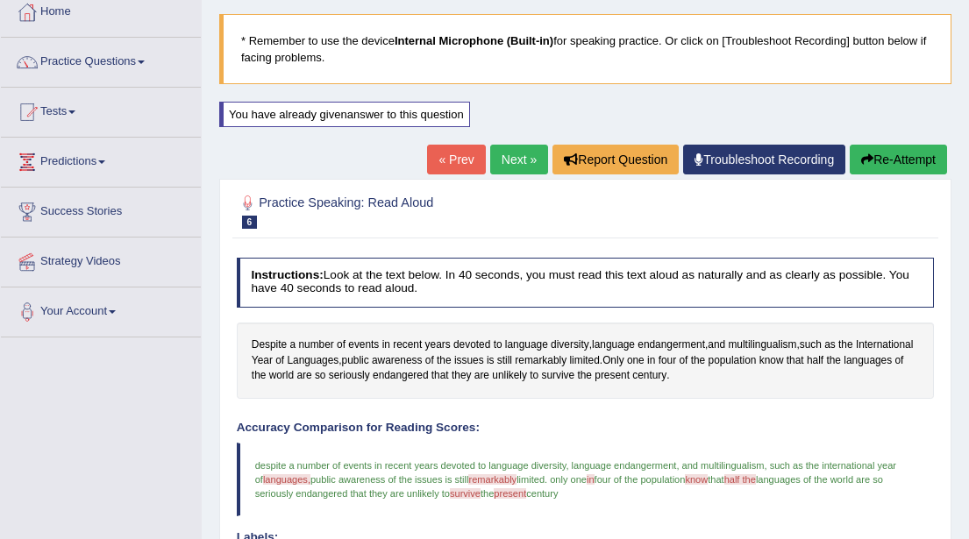
scroll to position [98, 0]
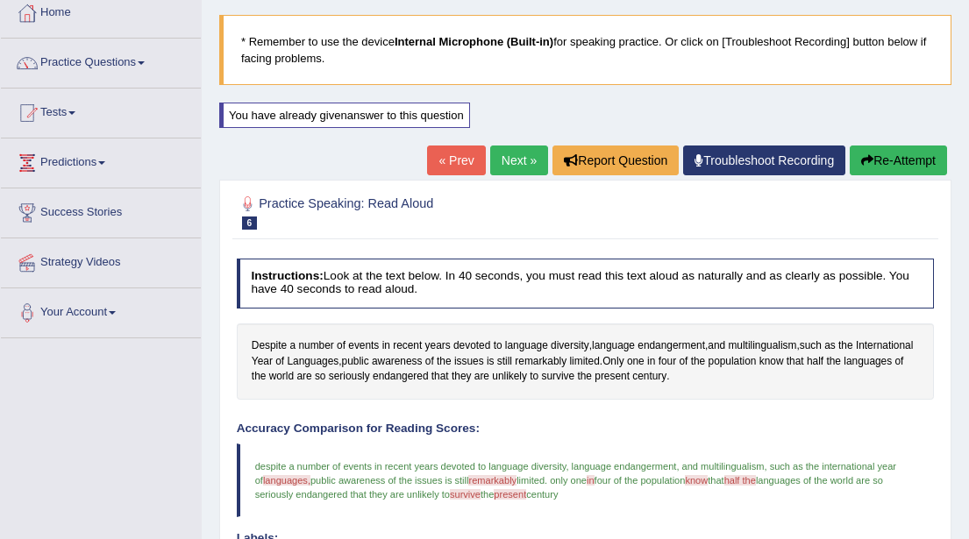
click at [501, 161] on link "Next »" at bounding box center [519, 161] width 58 height 30
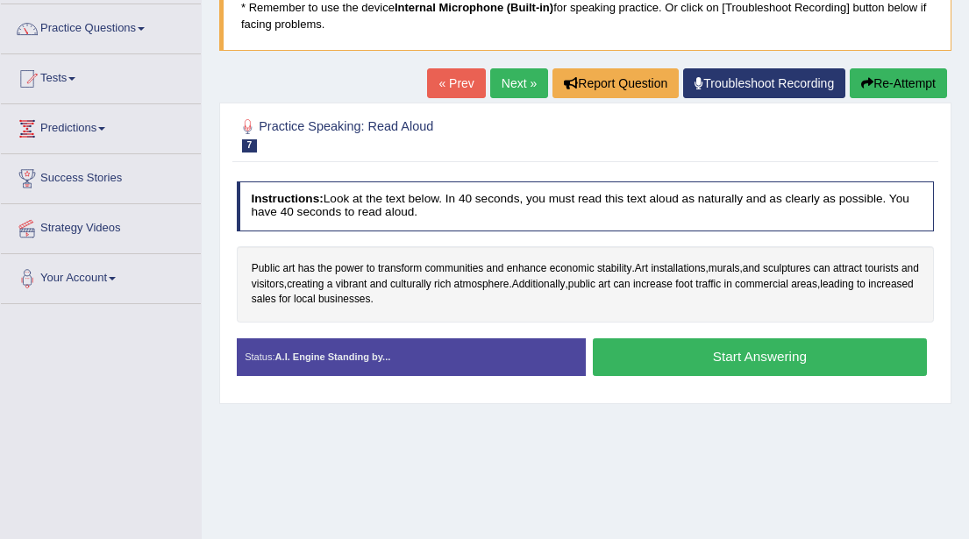
click at [728, 357] on button "Start Answering" at bounding box center [760, 357] width 334 height 38
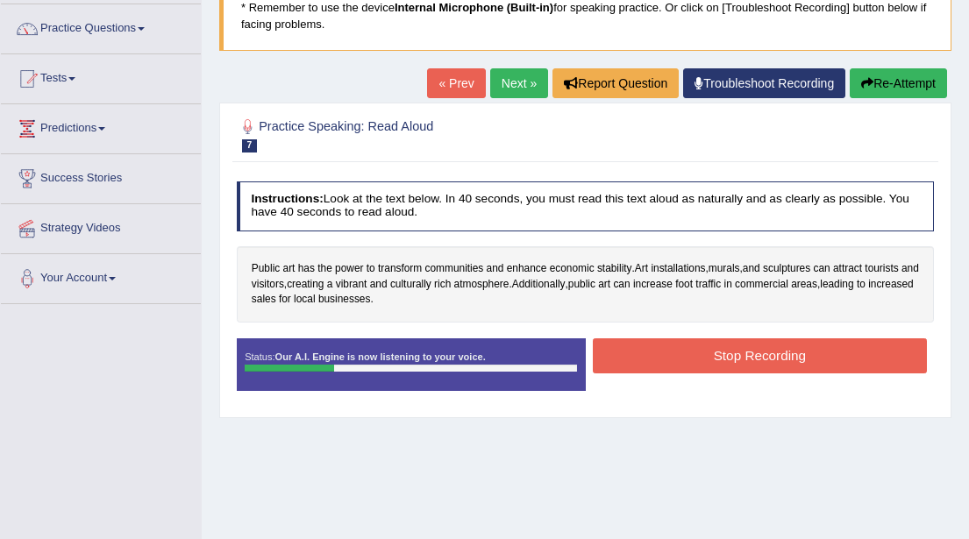
click at [728, 357] on button "Stop Recording" at bounding box center [760, 355] width 334 height 34
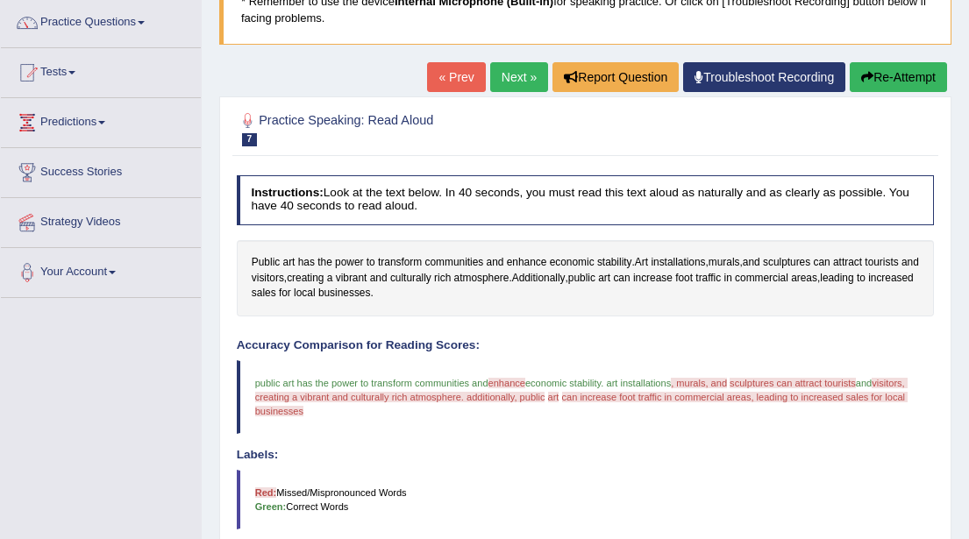
scroll to position [141, 0]
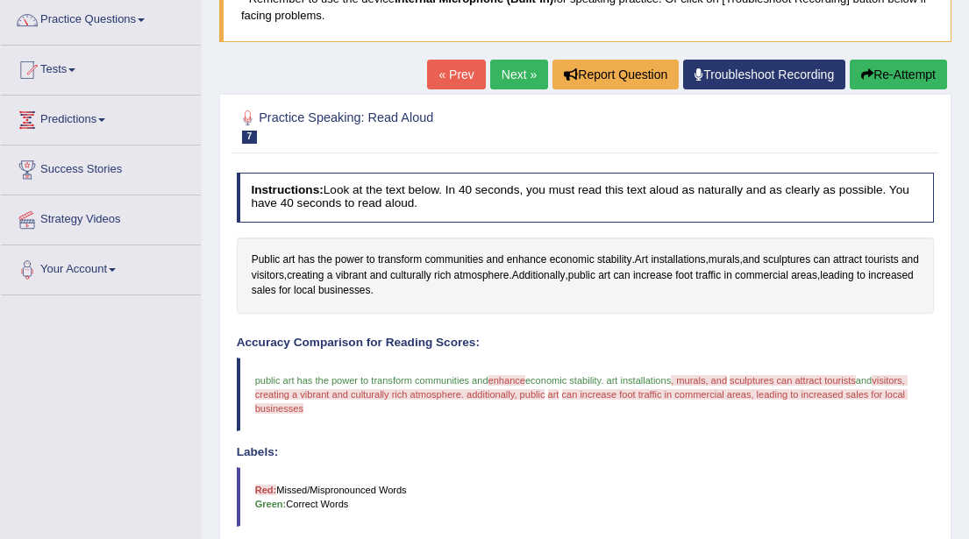
click at [901, 75] on button "Re-Attempt" at bounding box center [898, 75] width 97 height 30
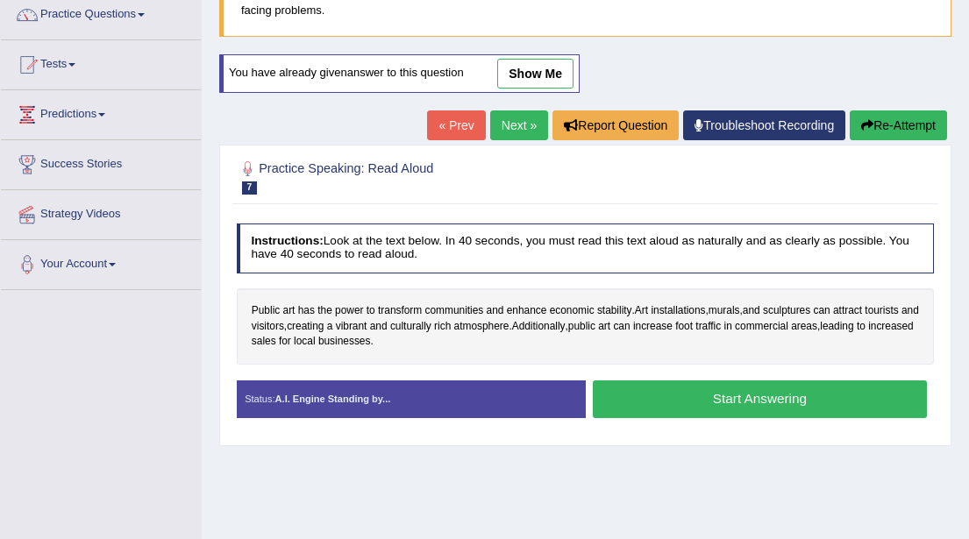
click at [723, 398] on button "Start Answering" at bounding box center [760, 400] width 334 height 38
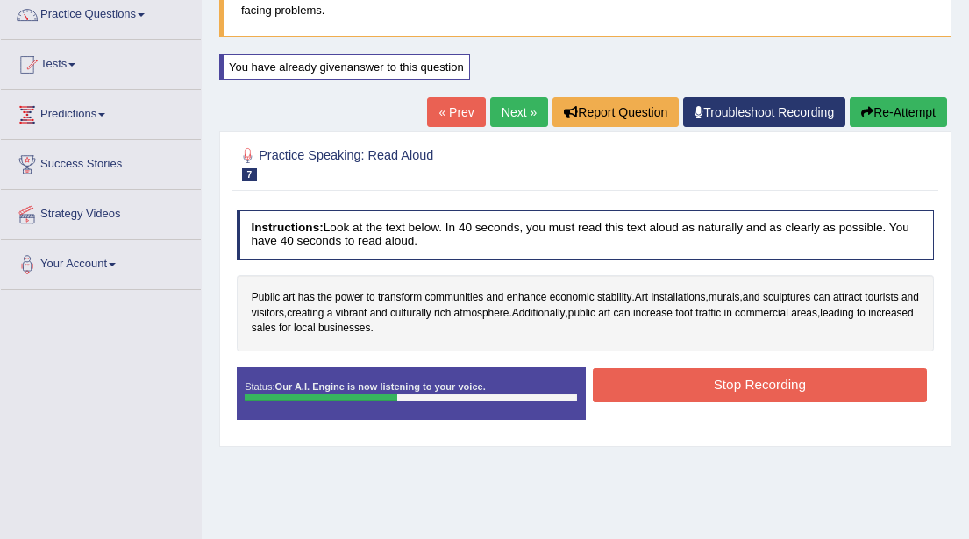
click at [730, 382] on button "Stop Recording" at bounding box center [760, 385] width 334 height 34
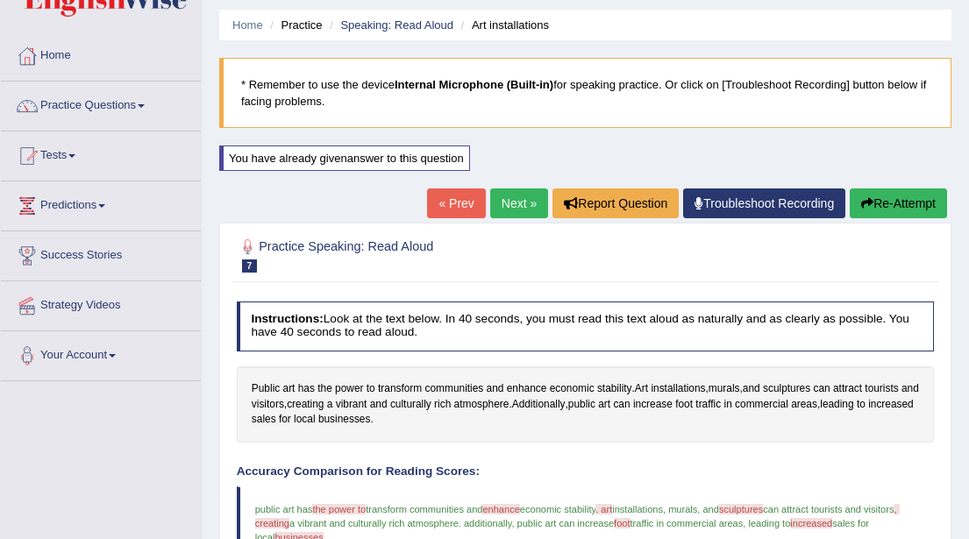
scroll to position [70, 0]
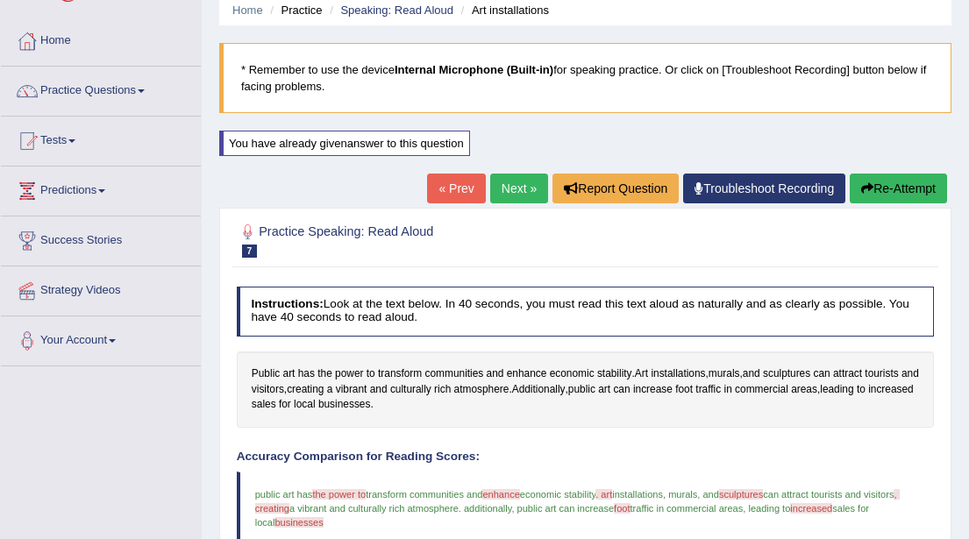
click at [891, 190] on button "Re-Attempt" at bounding box center [898, 189] width 97 height 30
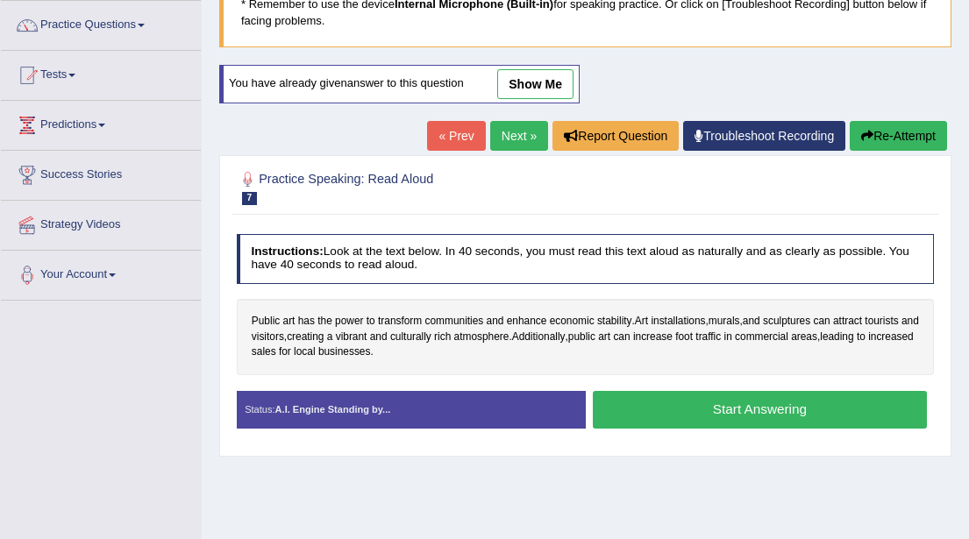
scroll to position [139, 0]
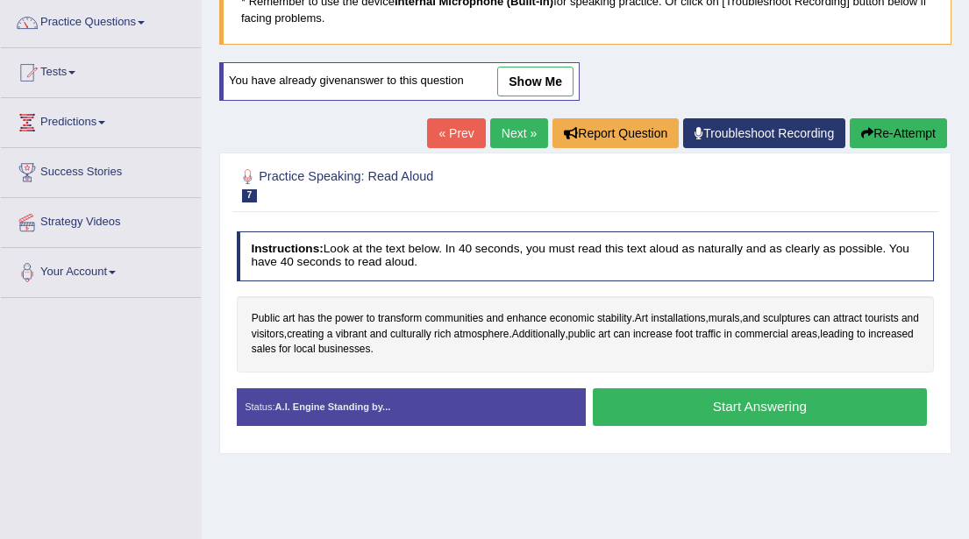
click at [736, 410] on button "Start Answering" at bounding box center [760, 407] width 334 height 38
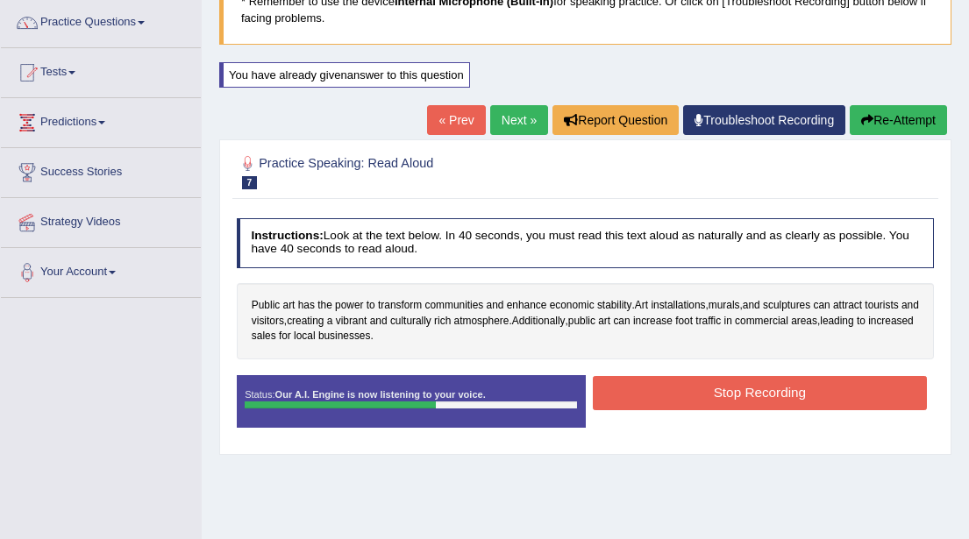
click at [740, 393] on button "Stop Recording" at bounding box center [760, 393] width 334 height 34
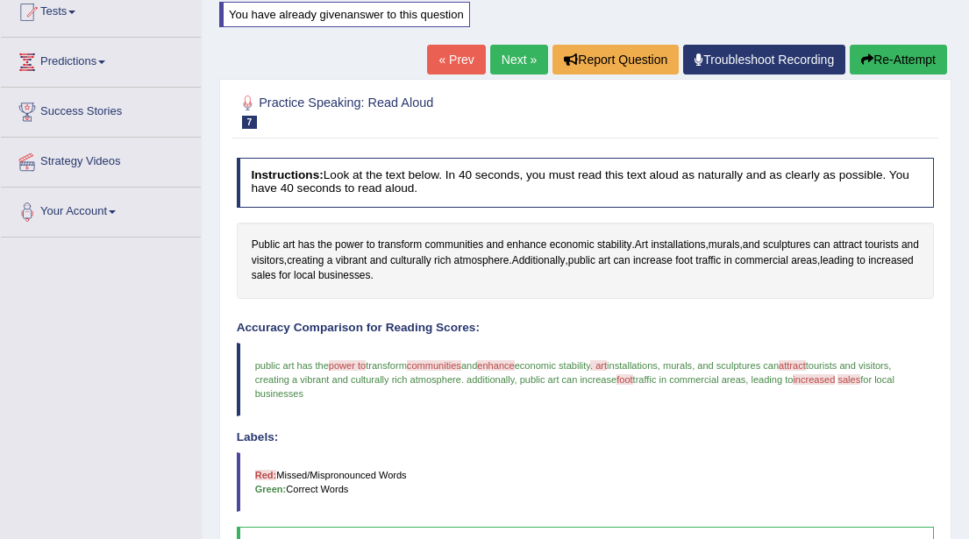
scroll to position [193, 0]
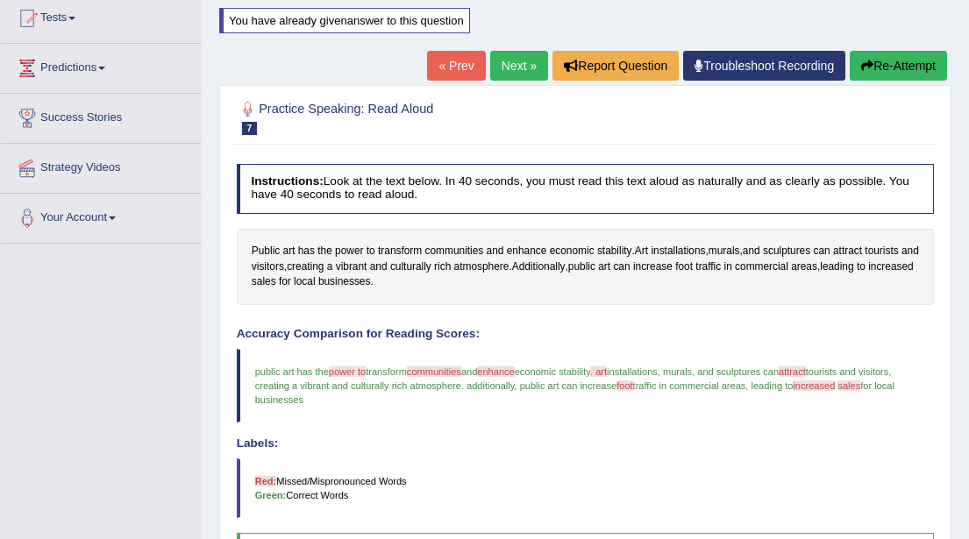
click at [884, 68] on button "Re-Attempt" at bounding box center [898, 66] width 97 height 30
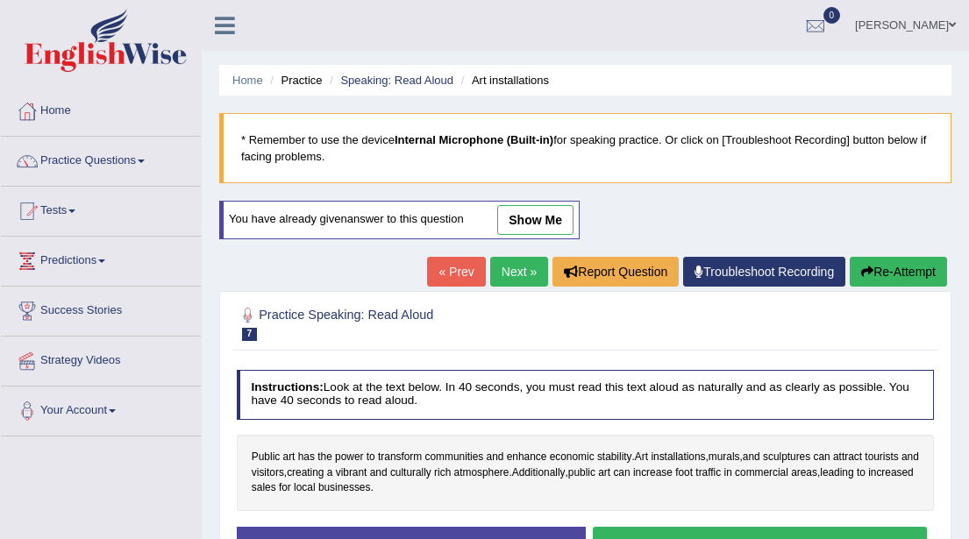
scroll to position [260, 0]
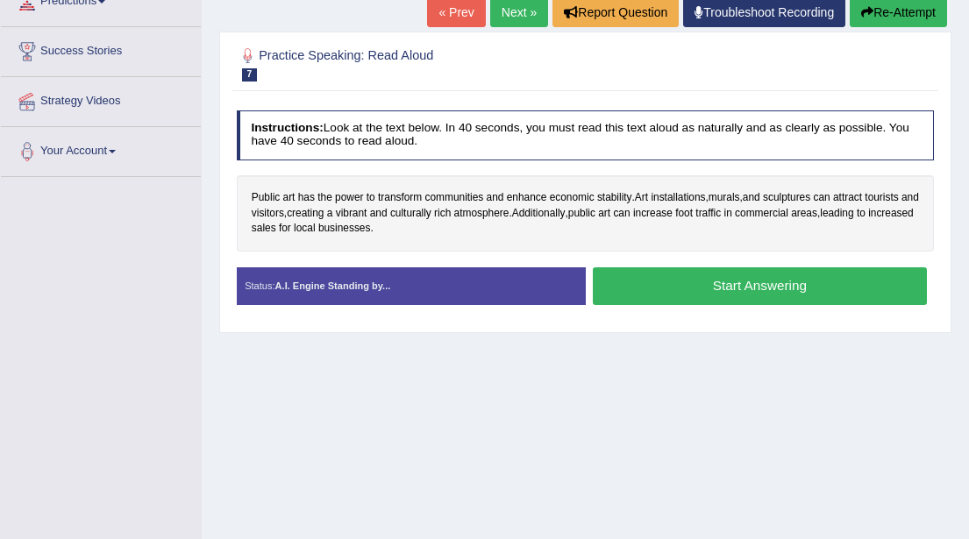
click at [712, 288] on button "Start Answering" at bounding box center [760, 286] width 334 height 38
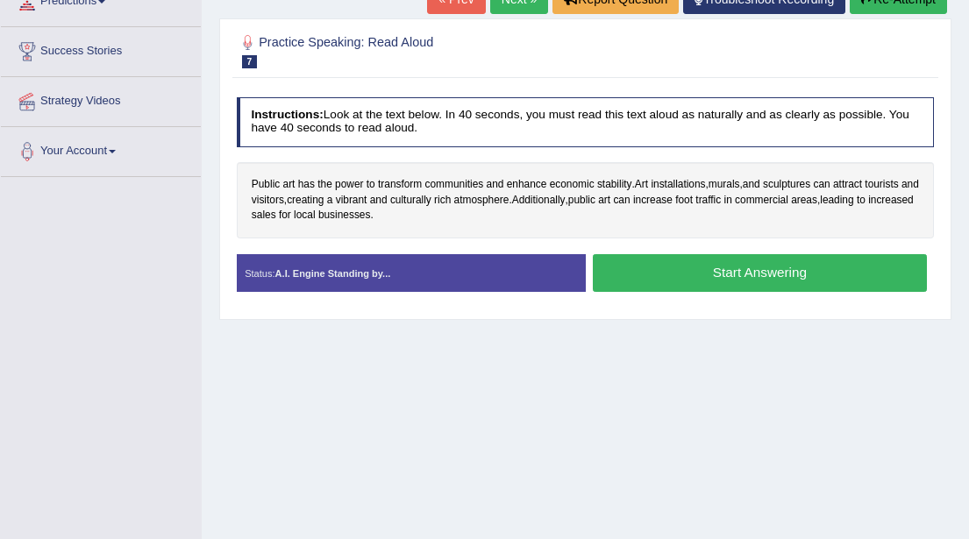
scroll to position [0, 0]
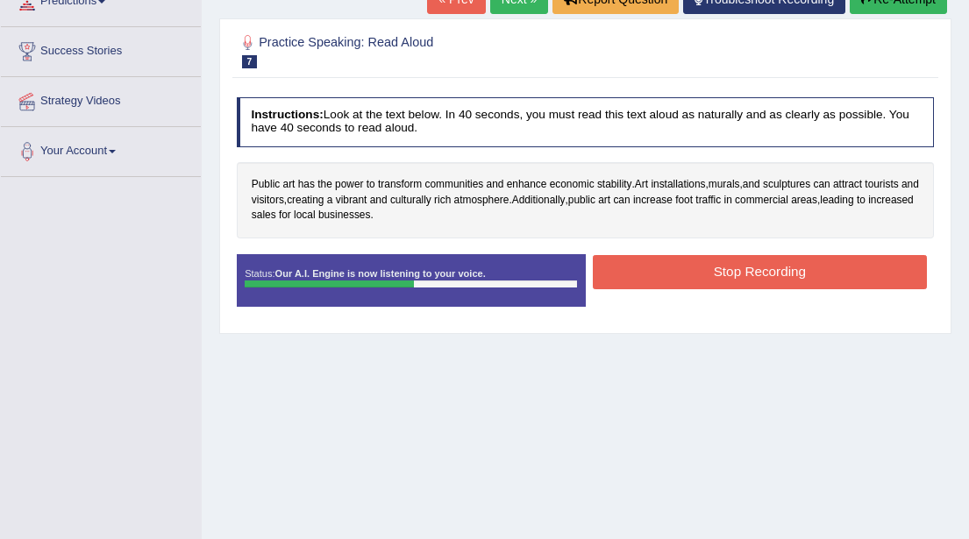
click at [716, 282] on button "Stop Recording" at bounding box center [760, 272] width 334 height 34
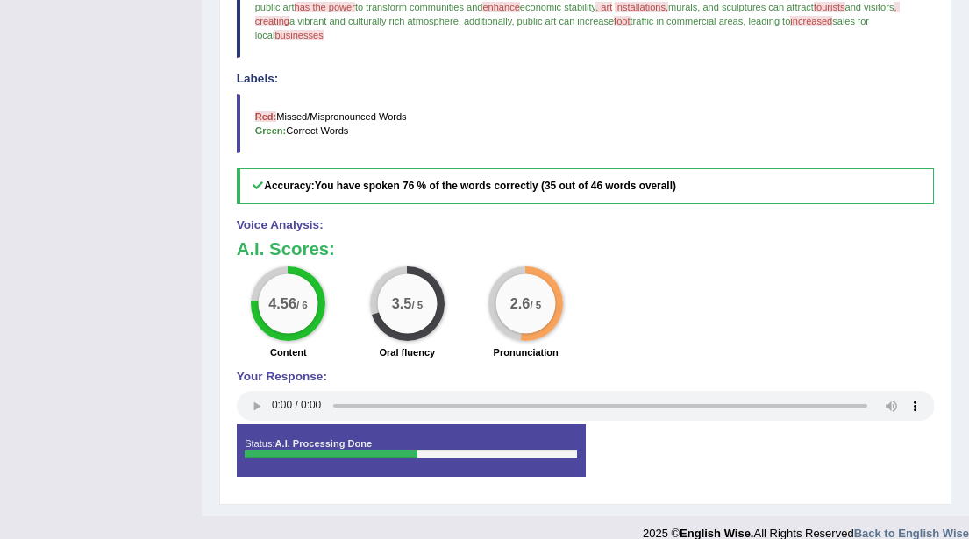
scroll to position [564, 0]
